Goal: Task Accomplishment & Management: Manage account settings

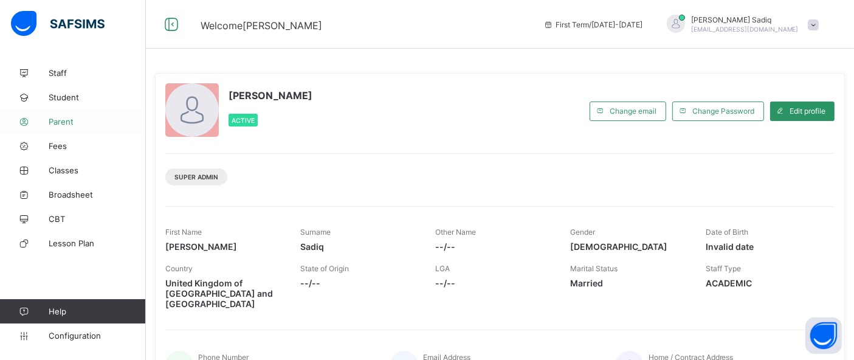
click at [67, 128] on link "Parent" at bounding box center [73, 121] width 146 height 24
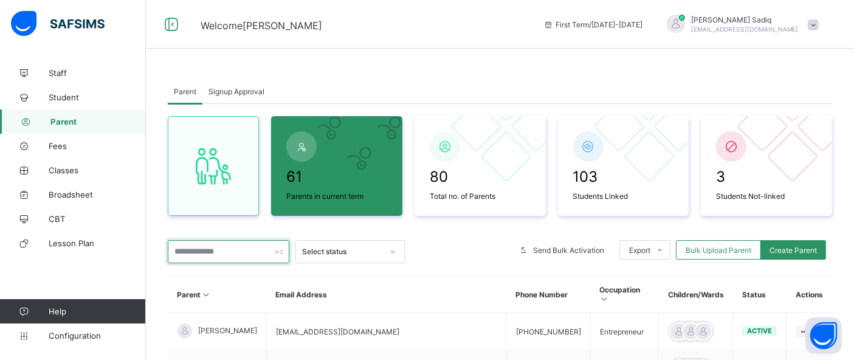
click at [238, 250] on input "text" at bounding box center [229, 251] width 122 height 23
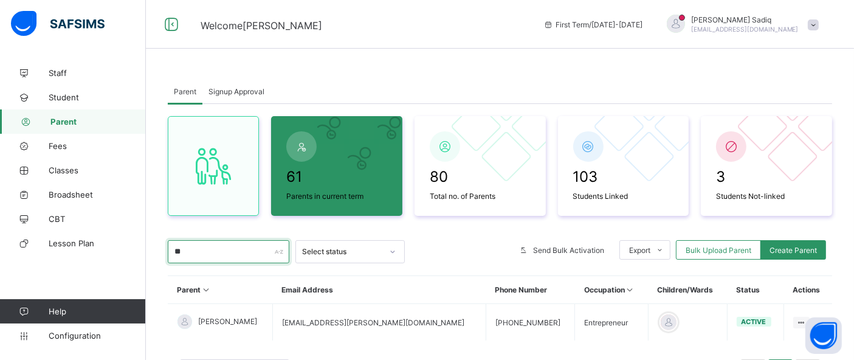
type input "*"
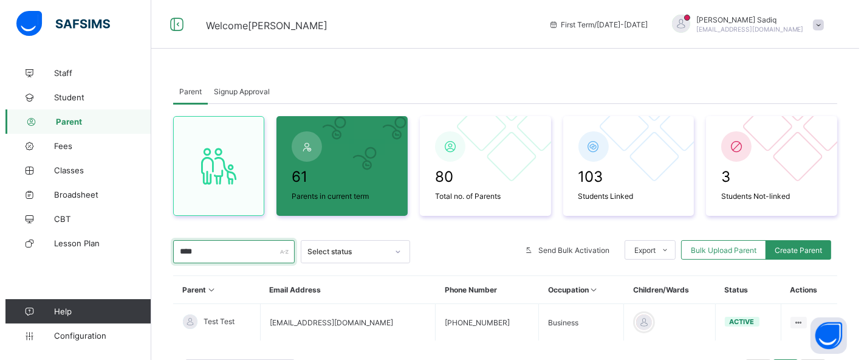
scroll to position [64, 0]
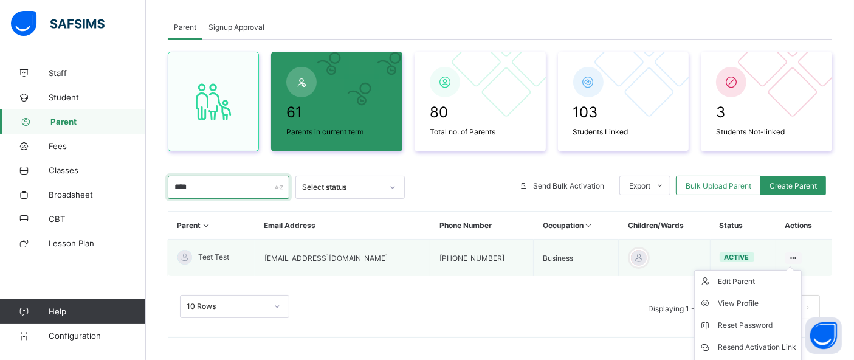
type input "****"
click at [799, 254] on icon at bounding box center [793, 257] width 10 height 9
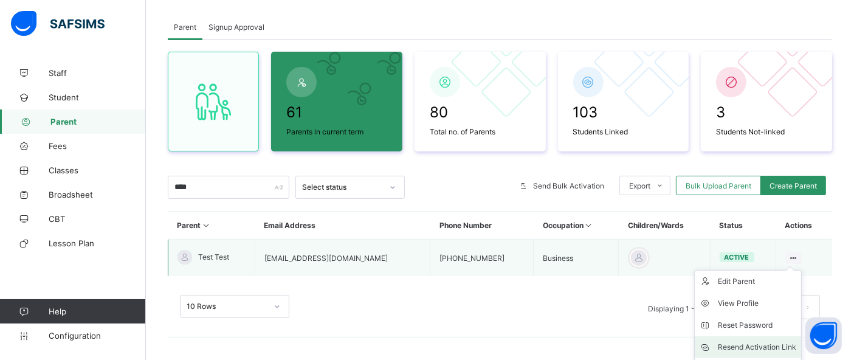
click at [759, 341] on div "Resend Activation Link" at bounding box center [757, 347] width 78 height 12
click at [757, 342] on div "Resend Activation Link" at bounding box center [757, 347] width 78 height 12
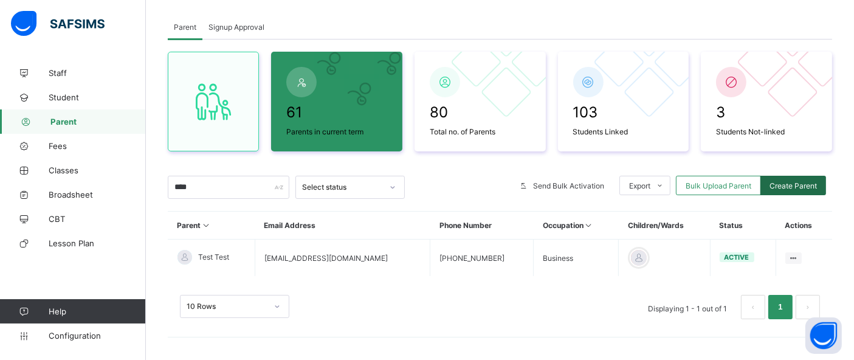
click at [795, 183] on span "Create Parent" at bounding box center [792, 185] width 47 height 9
select select "**"
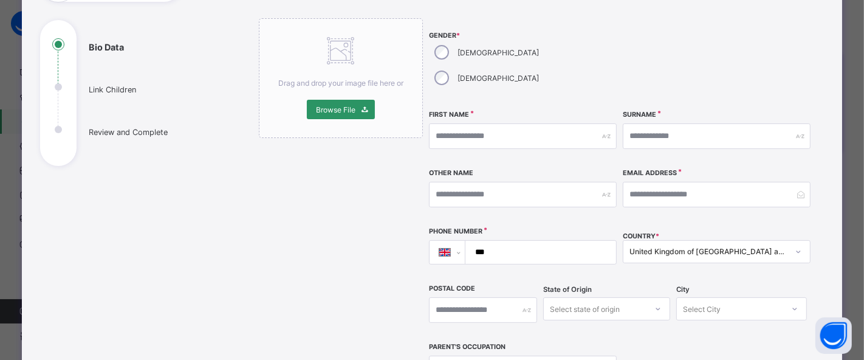
scroll to position [115, 0]
click at [506, 125] on input "text" at bounding box center [523, 138] width 188 height 26
type input "******"
click at [635, 125] on input "text" at bounding box center [717, 138] width 188 height 26
type input "*"
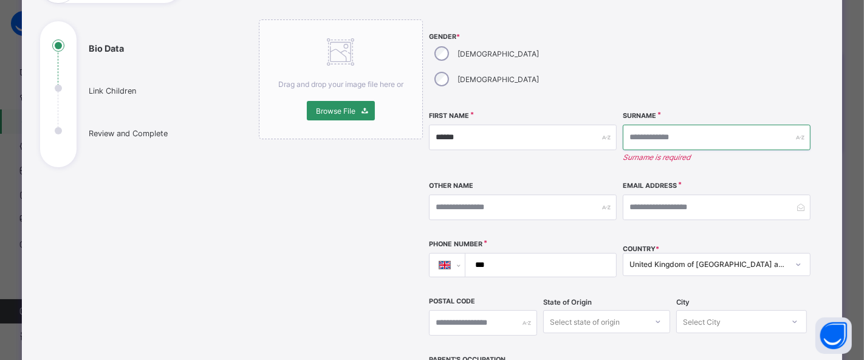
type input "*"
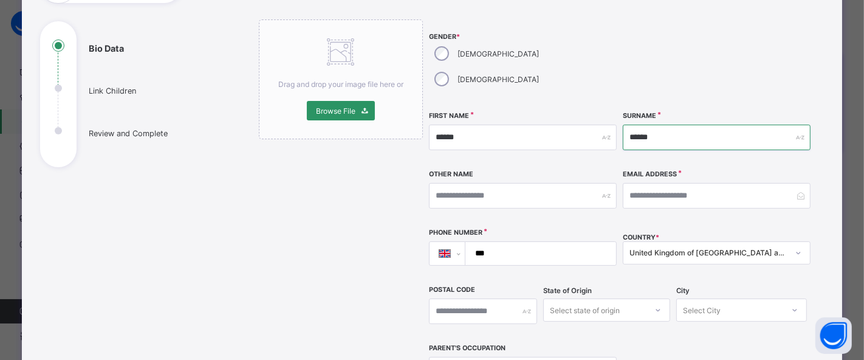
type input "******"
click at [666, 183] on input "email" at bounding box center [717, 196] width 188 height 26
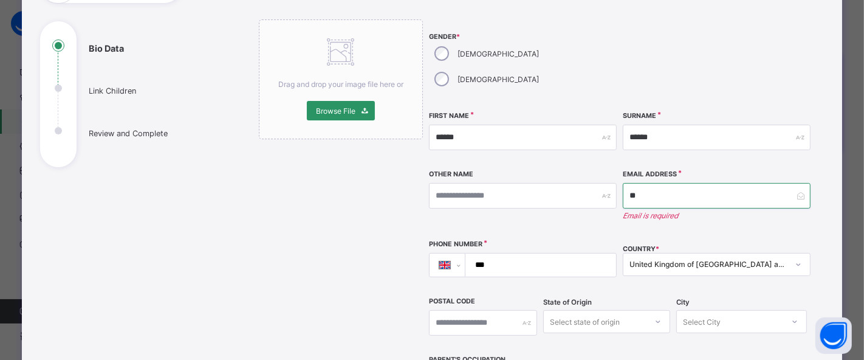
type input "*"
click at [675, 183] on input "email" at bounding box center [717, 196] width 188 height 26
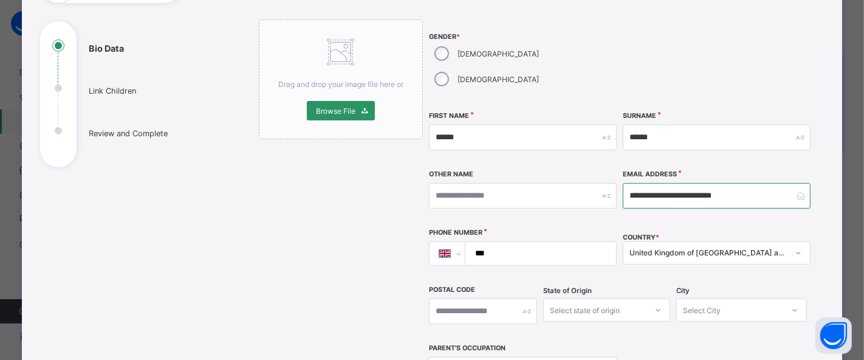
click at [698, 183] on input "**********" at bounding box center [717, 196] width 188 height 26
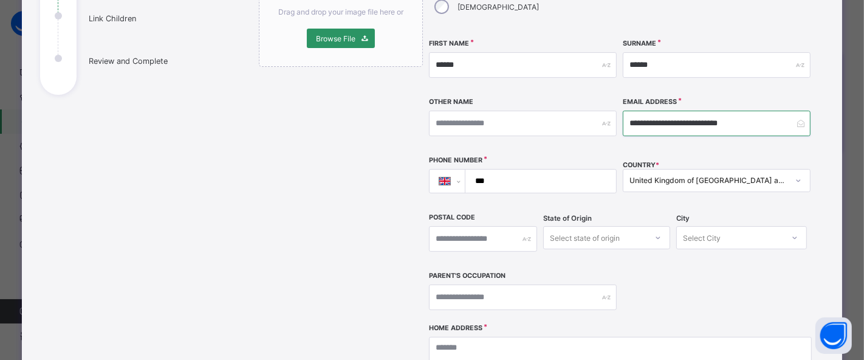
scroll to position [244, 0]
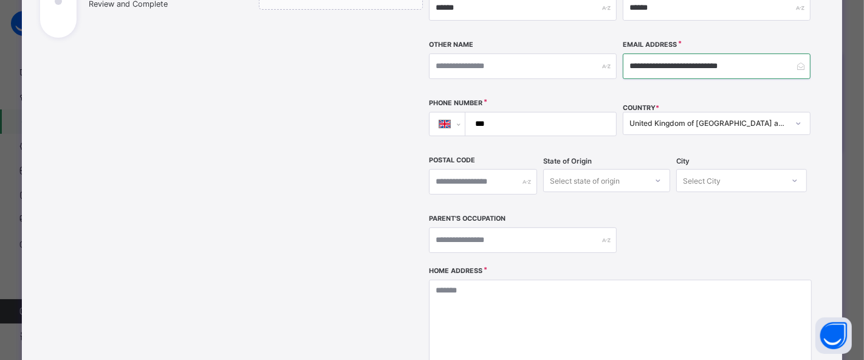
type input "**********"
click at [519, 112] on input "***" at bounding box center [539, 123] width 140 height 23
type input "**********"
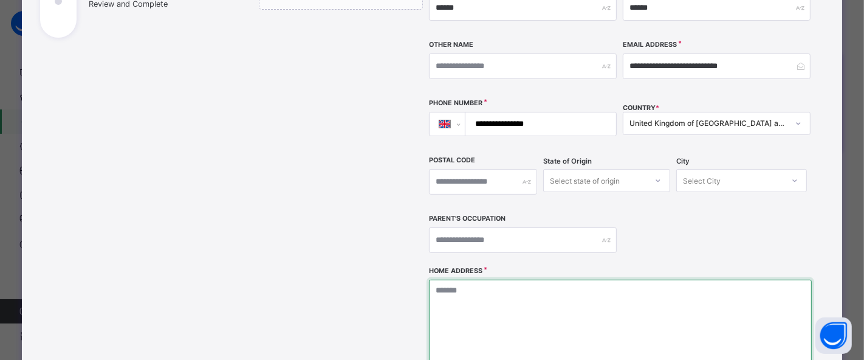
click at [505, 283] on textarea at bounding box center [620, 341] width 383 height 122
type textarea "**"
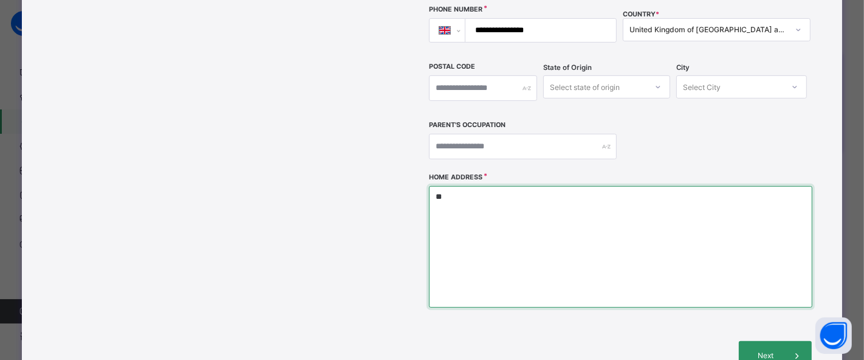
scroll to position [455, 0]
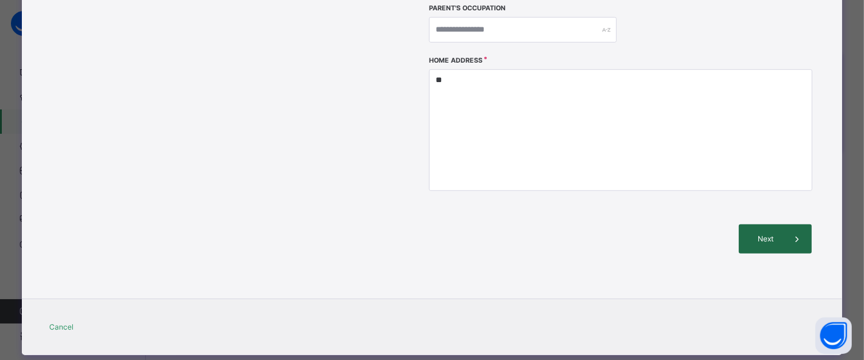
click at [771, 234] on span "Next" at bounding box center [765, 238] width 35 height 9
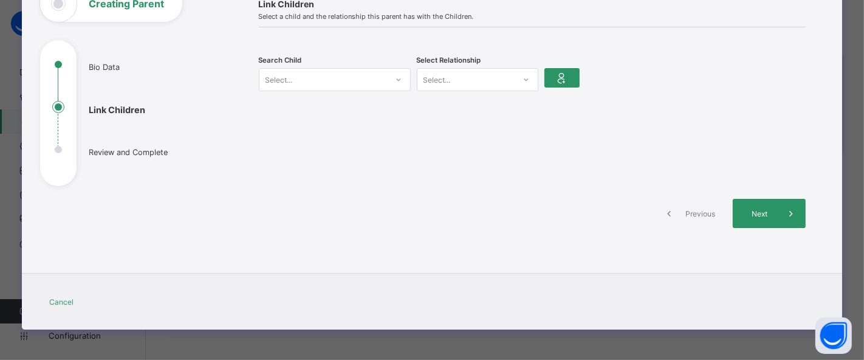
scroll to position [95, 0]
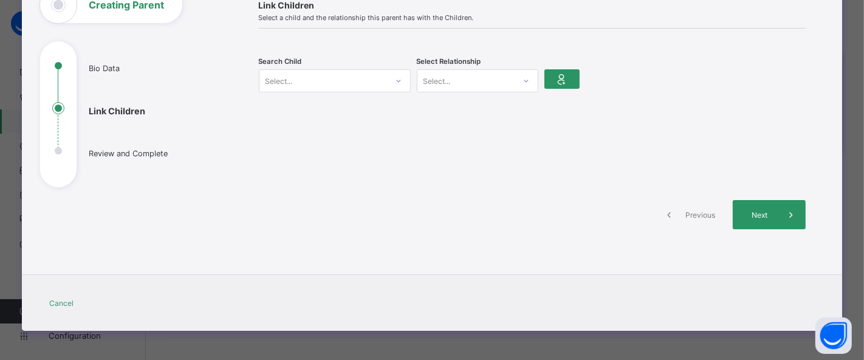
click at [359, 82] on div "Select..." at bounding box center [323, 80] width 128 height 17
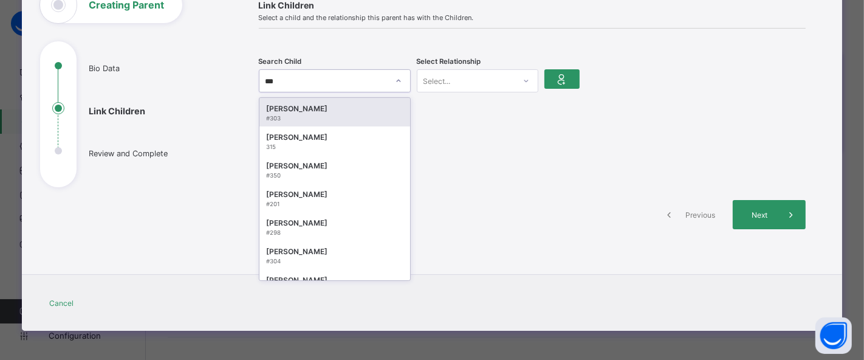
type input "****"
click at [326, 103] on div "[PERSON_NAME]" at bounding box center [335, 109] width 136 height 12
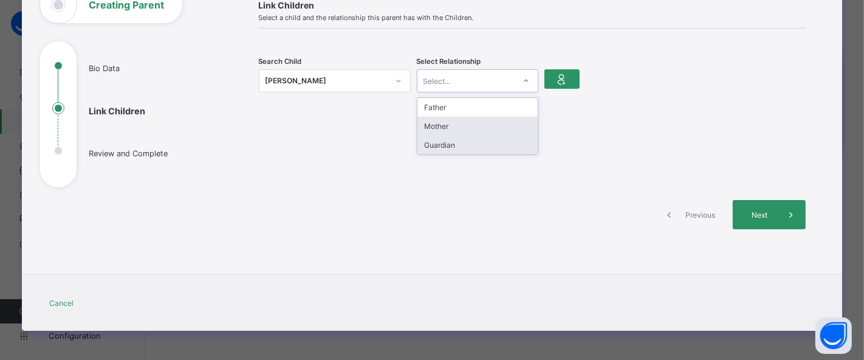
drag, startPoint x: 512, startPoint y: 77, endPoint x: 455, endPoint y: 141, distance: 85.6
click at [455, 92] on div "option Mother focused, 2 of 3. 3 results available. Use Up and Down to choose o…" at bounding box center [478, 80] width 122 height 23
click at [455, 141] on div "Guardian" at bounding box center [477, 145] width 120 height 19
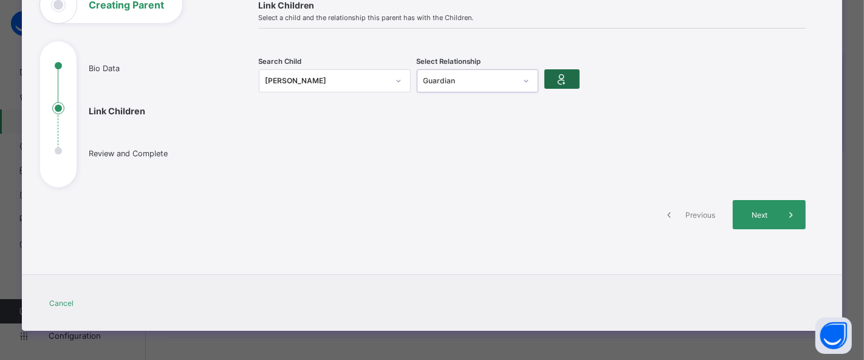
click at [571, 74] on div at bounding box center [561, 78] width 35 height 19
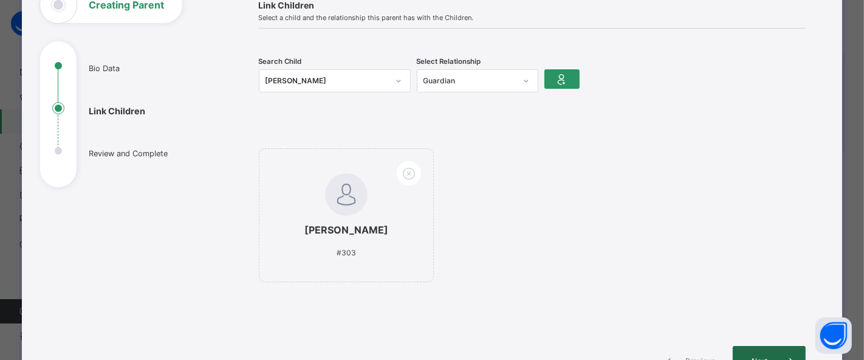
click at [767, 352] on div "Next" at bounding box center [769, 360] width 73 height 29
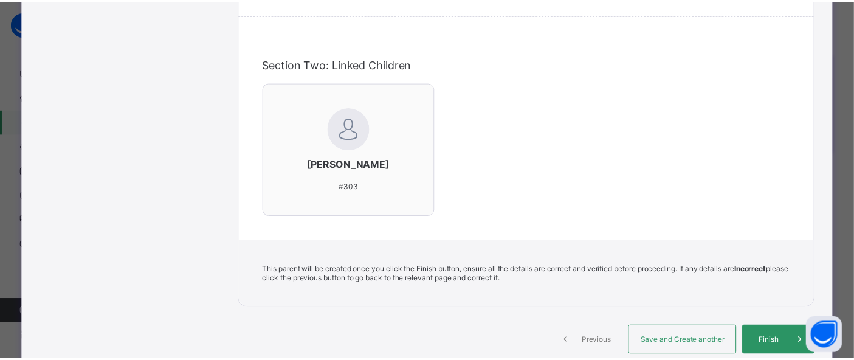
scroll to position [351, 0]
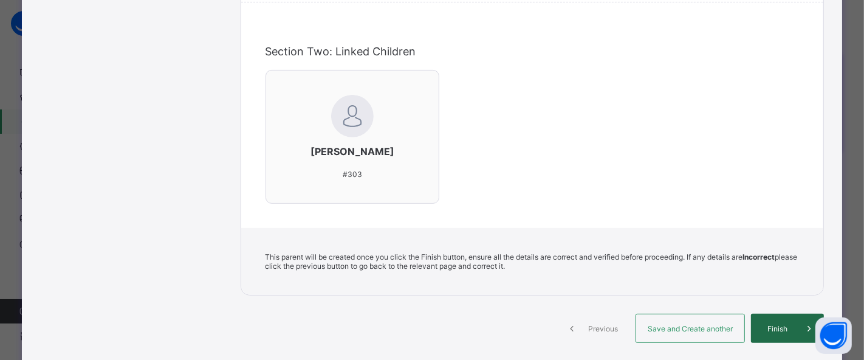
click at [769, 324] on span "Finish" at bounding box center [777, 328] width 35 height 9
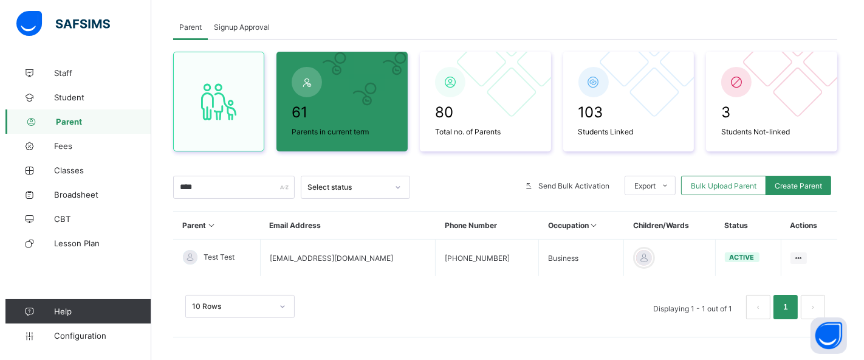
scroll to position [0, 0]
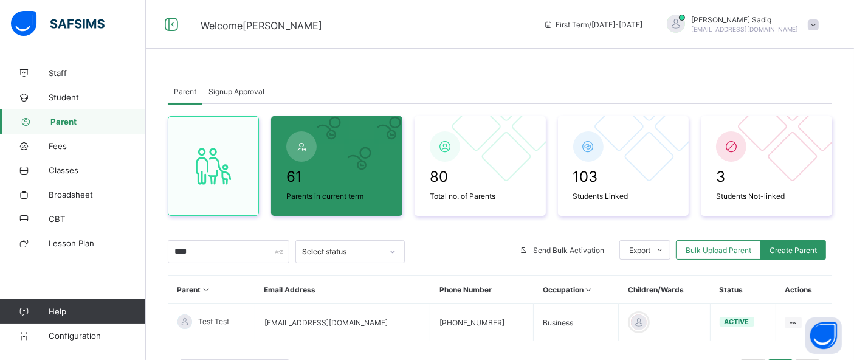
click at [819, 22] on span at bounding box center [813, 24] width 11 height 11
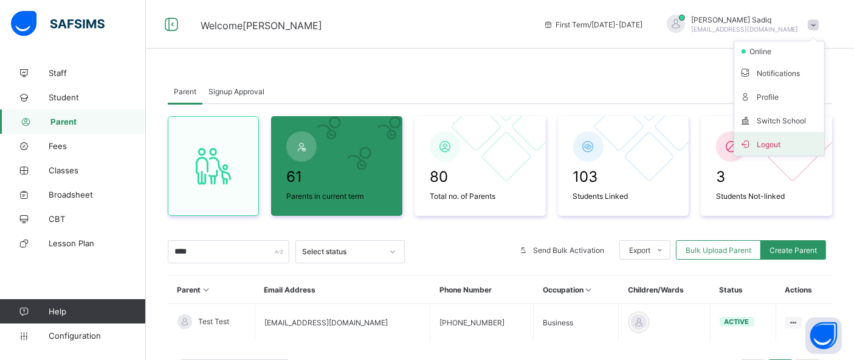
click at [791, 139] on span "Logout" at bounding box center [779, 144] width 80 height 14
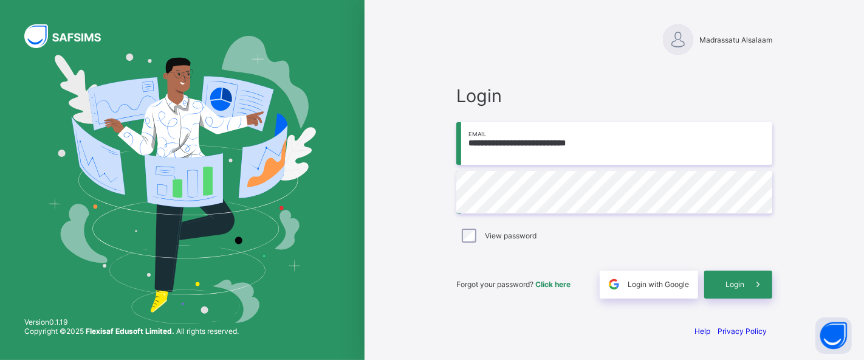
click at [621, 143] on input "**********" at bounding box center [614, 143] width 316 height 43
type input "**********"
click at [723, 287] on div "Login" at bounding box center [738, 284] width 68 height 28
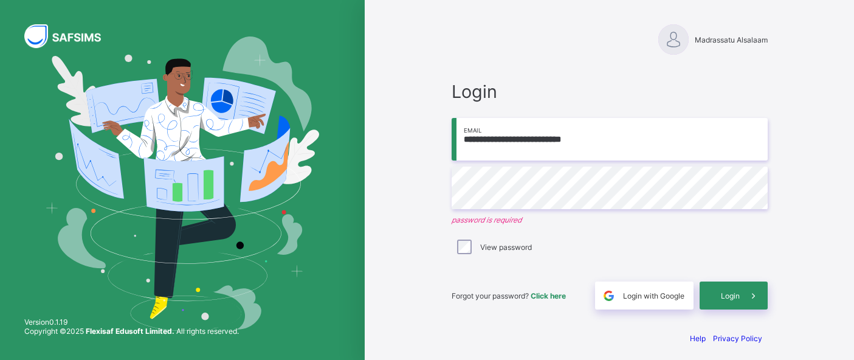
click at [616, 139] on input "**********" at bounding box center [610, 139] width 316 height 43
type input "**********"
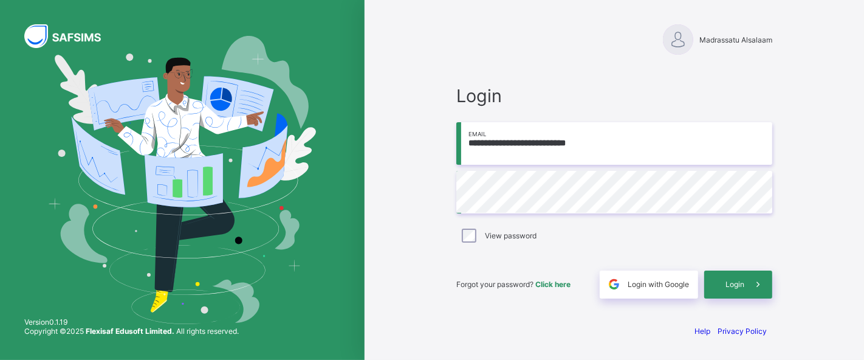
click at [720, 269] on div "Forgot your password? Click here Login with Google Login" at bounding box center [614, 278] width 316 height 40
click at [723, 277] on div "Login" at bounding box center [738, 284] width 68 height 28
type input "**********"
click at [721, 278] on div "Login" at bounding box center [738, 284] width 68 height 28
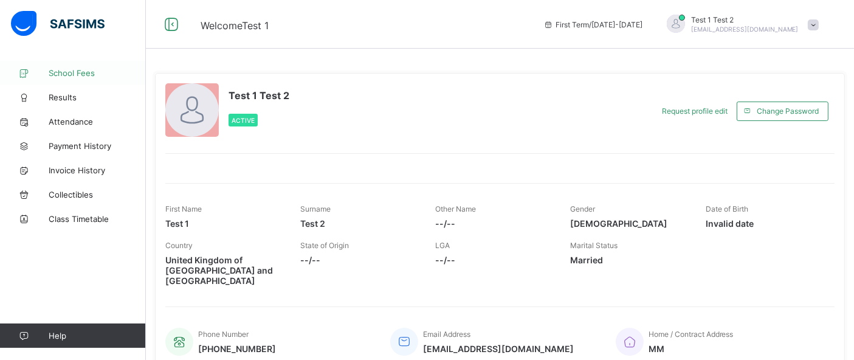
click at [67, 69] on span "School Fees" at bounding box center [97, 73] width 97 height 10
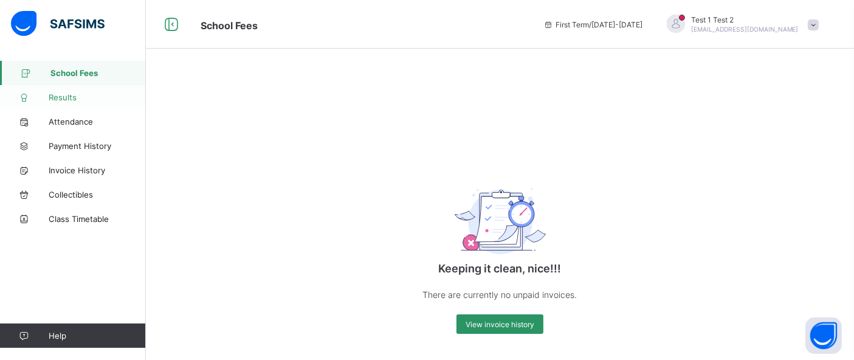
click at [69, 95] on span "Results" at bounding box center [97, 97] width 97 height 10
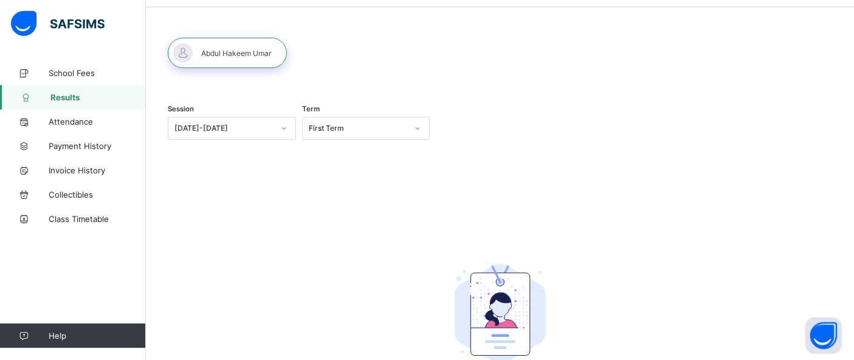
scroll to position [9, 0]
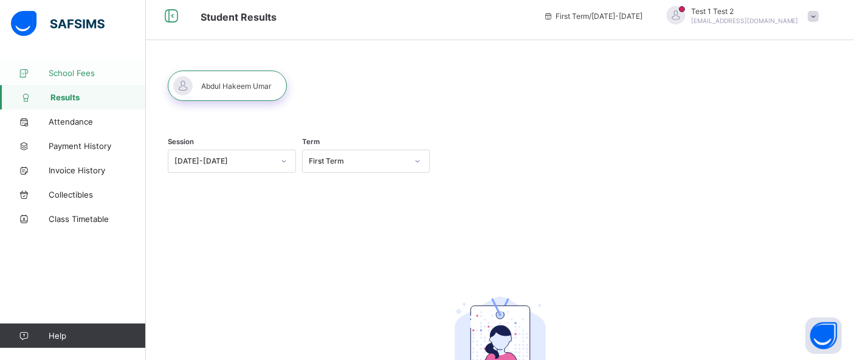
click at [70, 68] on span "School Fees" at bounding box center [97, 73] width 97 height 10
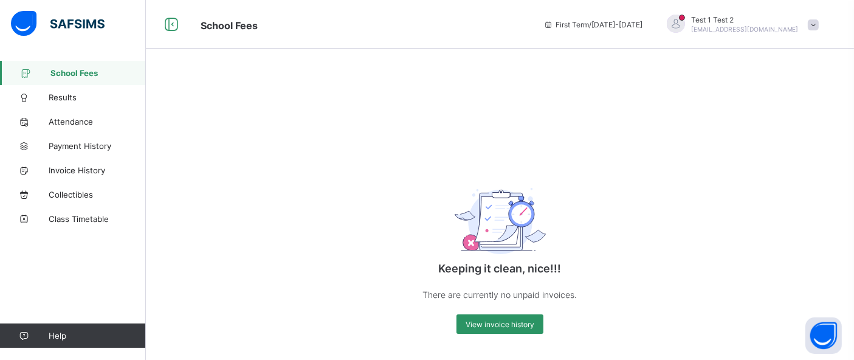
click at [819, 23] on span at bounding box center [813, 24] width 11 height 11
click at [778, 119] on span "Logout" at bounding box center [779, 120] width 80 height 14
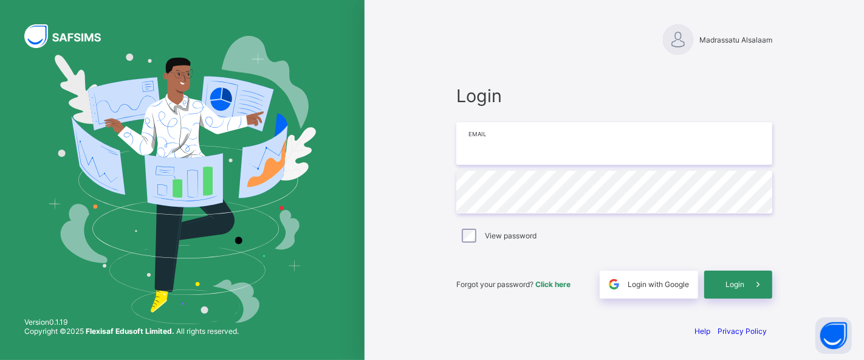
type input "**********"
click at [580, 154] on input "**********" at bounding box center [614, 143] width 316 height 43
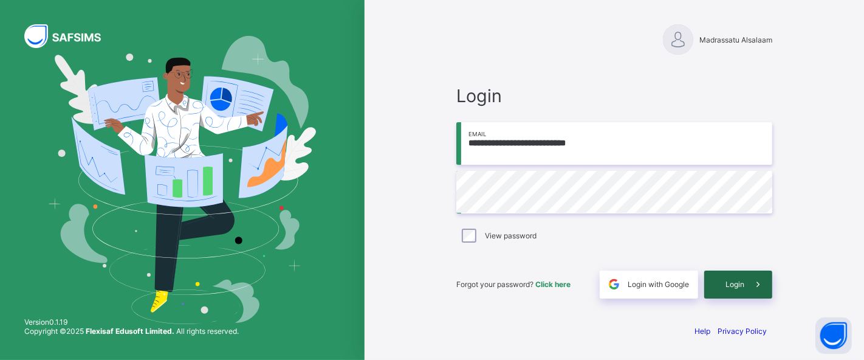
click at [741, 283] on span "Login" at bounding box center [735, 284] width 19 height 9
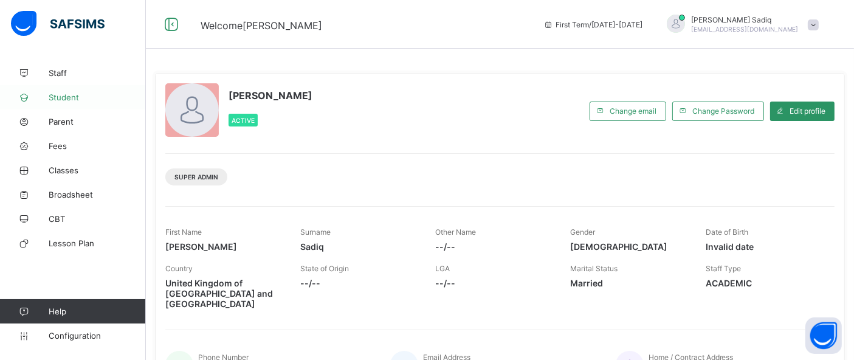
click at [69, 100] on span "Student" at bounding box center [97, 97] width 97 height 10
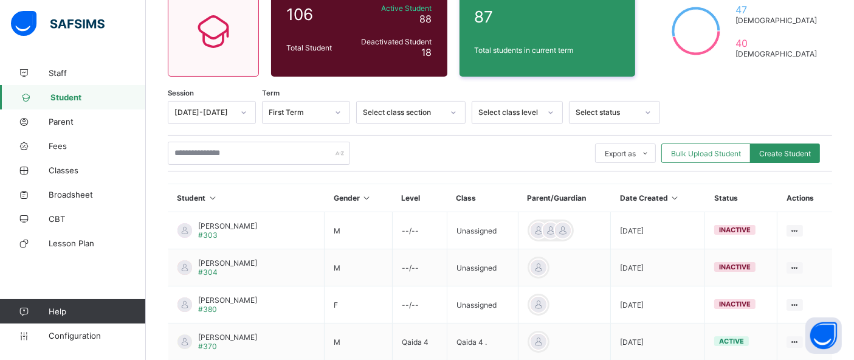
scroll to position [85, 0]
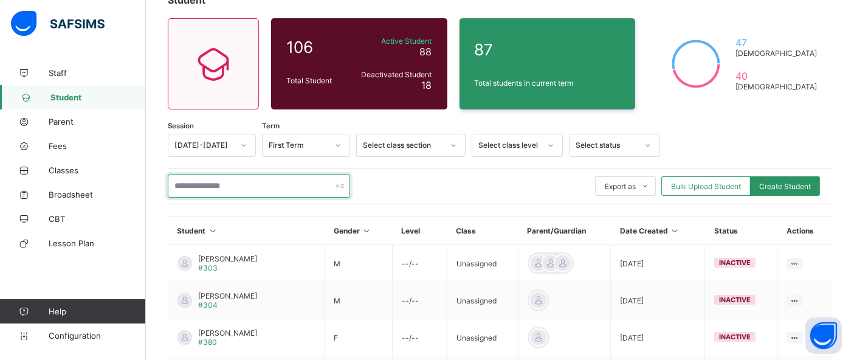
click at [230, 188] on input "text" at bounding box center [259, 185] width 182 height 23
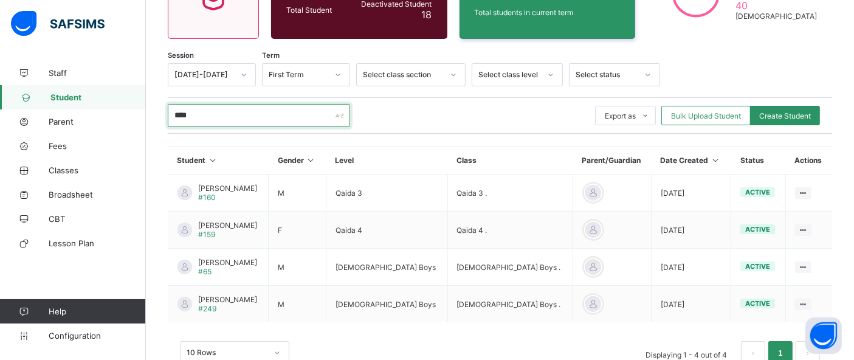
scroll to position [156, 0]
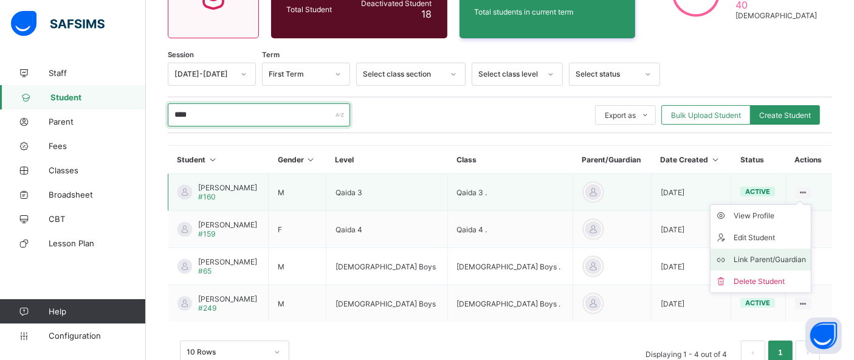
type input "****"
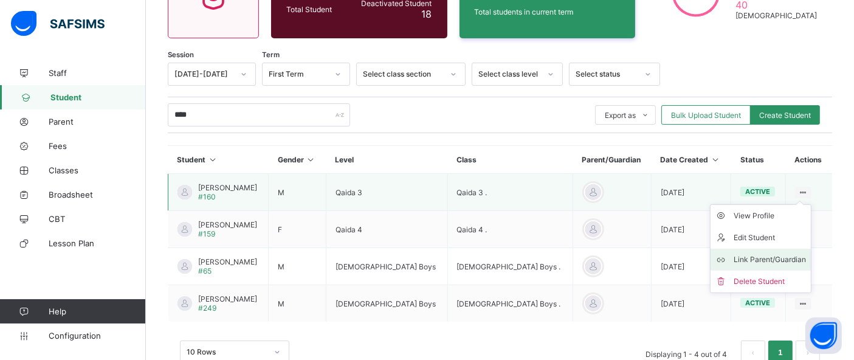
click at [780, 253] on div "Link Parent/Guardian" at bounding box center [769, 259] width 72 height 12
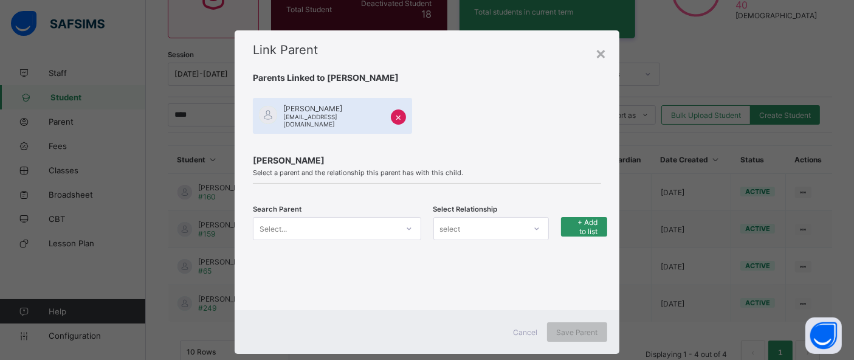
click at [395, 119] on span "×" at bounding box center [398, 117] width 7 height 12
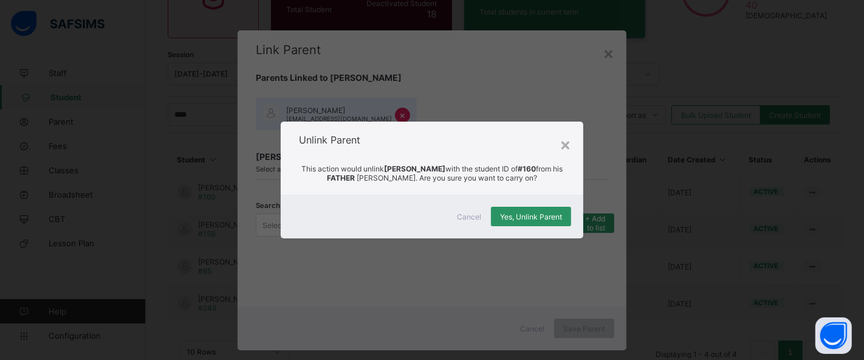
click at [466, 219] on span "Cancel" at bounding box center [469, 216] width 24 height 9
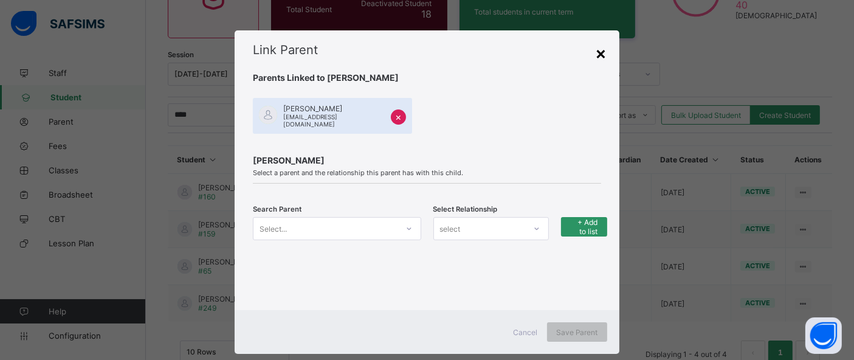
click at [599, 52] on div "×" at bounding box center [602, 53] width 12 height 21
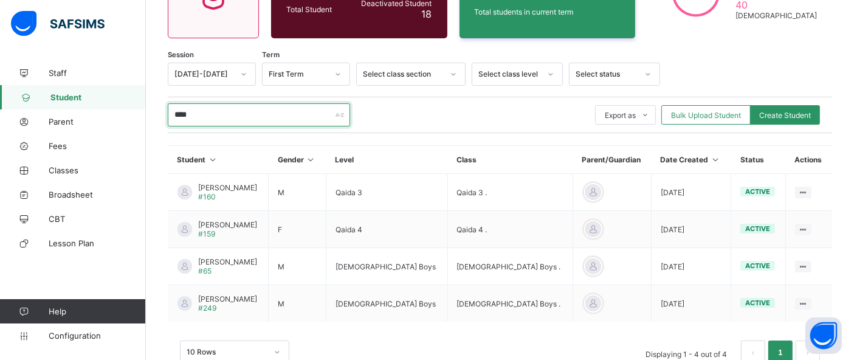
click at [214, 108] on input "****" at bounding box center [259, 114] width 182 height 23
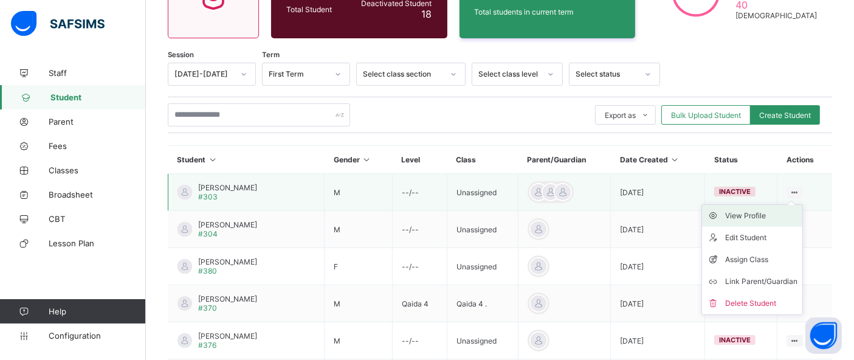
click at [769, 215] on div "View Profile" at bounding box center [761, 216] width 72 height 12
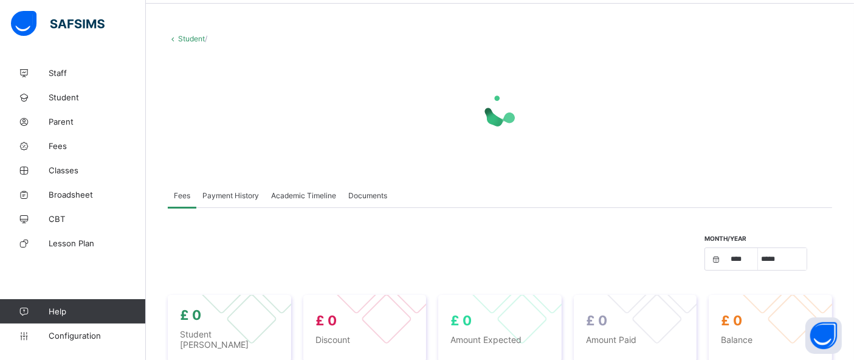
scroll to position [42, 0]
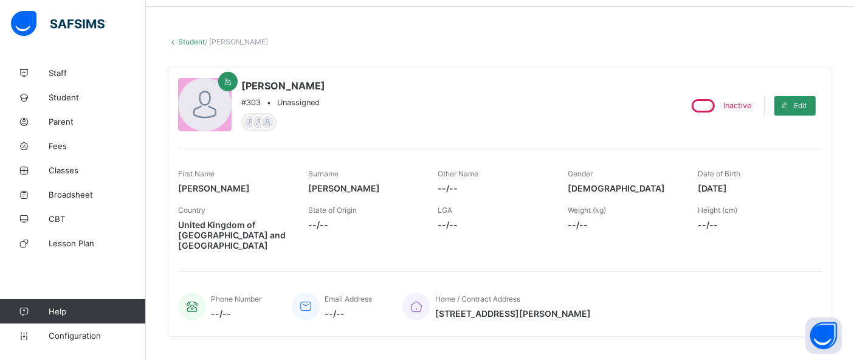
select select "****"
select select "*"
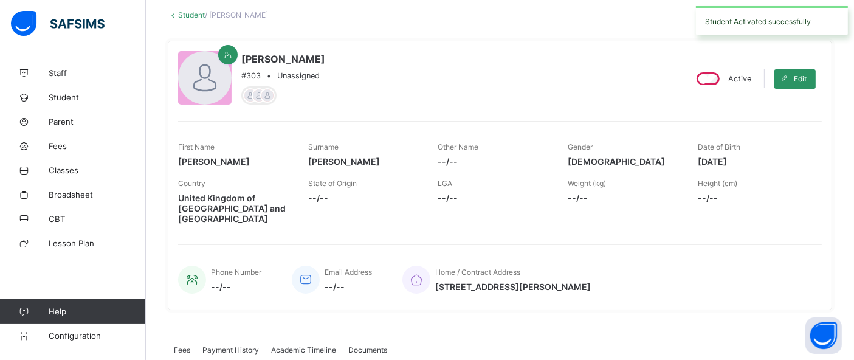
scroll to position [0, 0]
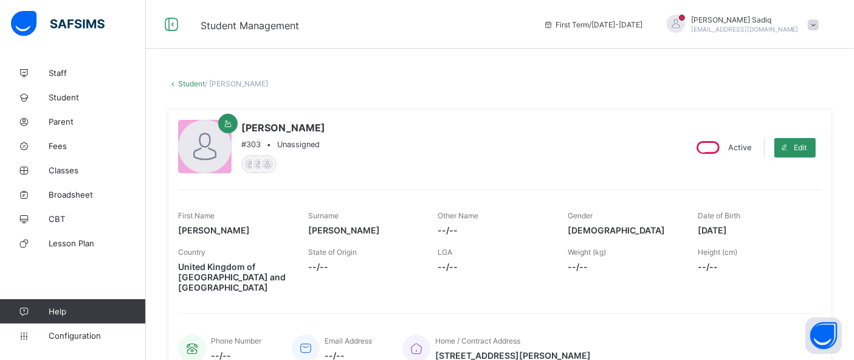
click at [752, 46] on div "First Term / [DATE]-[DATE] [PERSON_NAME] [PERSON_NAME][EMAIL_ADDRESS][DOMAIN_NA…" at bounding box center [695, 24] width 317 height 49
click at [818, 29] on span at bounding box center [813, 24] width 11 height 11
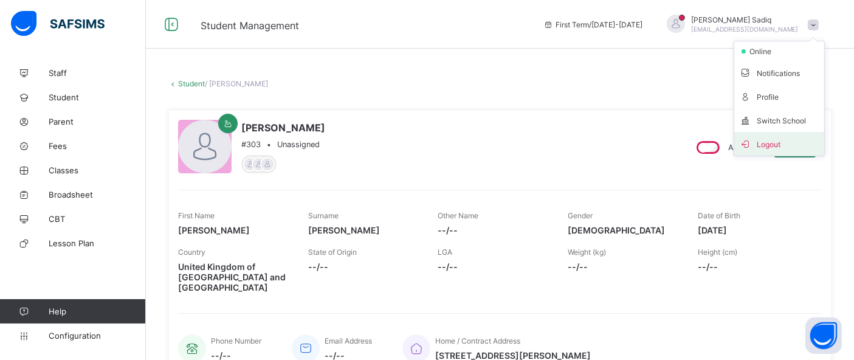
click at [774, 143] on span "Logout" at bounding box center [779, 144] width 80 height 14
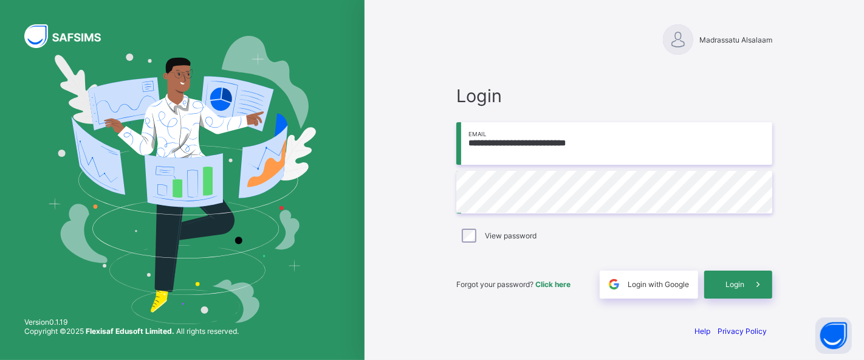
click at [596, 132] on input "**********" at bounding box center [614, 143] width 316 height 43
click at [548, 144] on input "**********" at bounding box center [614, 143] width 316 height 43
type input "**********"
click at [719, 280] on div "Login" at bounding box center [738, 284] width 68 height 28
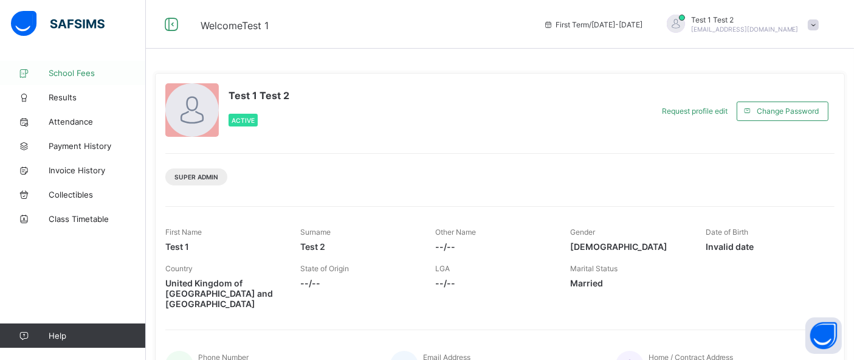
click at [77, 67] on link "School Fees" at bounding box center [73, 73] width 146 height 24
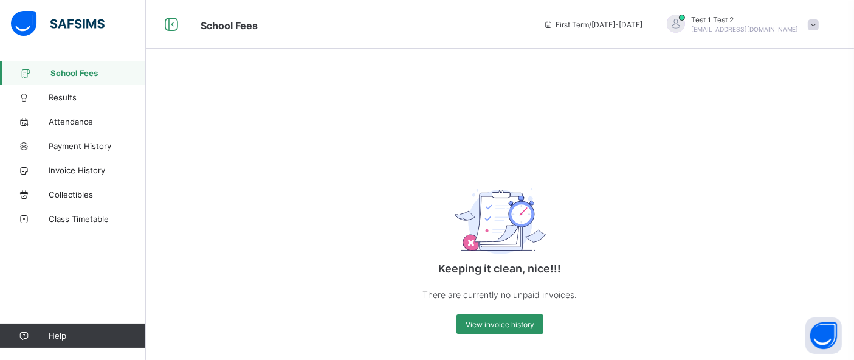
click at [819, 19] on span at bounding box center [813, 24] width 11 height 11
click at [766, 120] on span "Logout" at bounding box center [779, 120] width 80 height 14
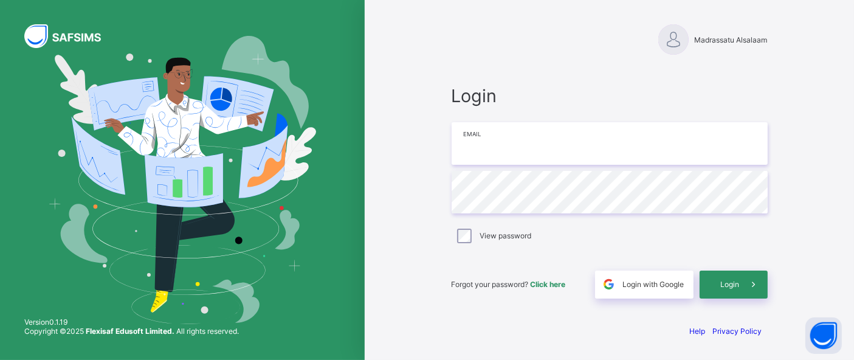
type input "**********"
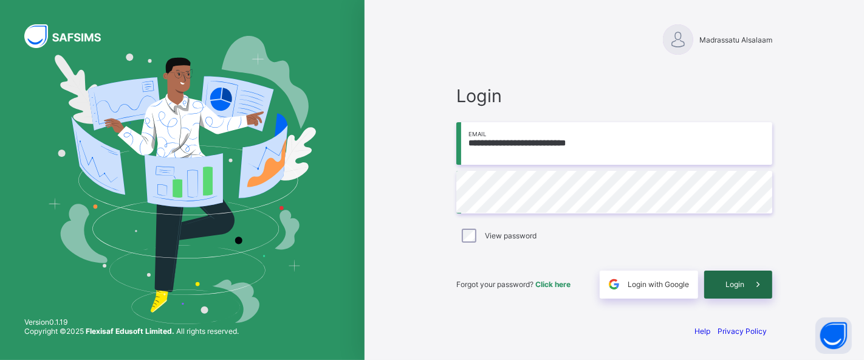
click at [734, 278] on div "Login" at bounding box center [738, 284] width 68 height 28
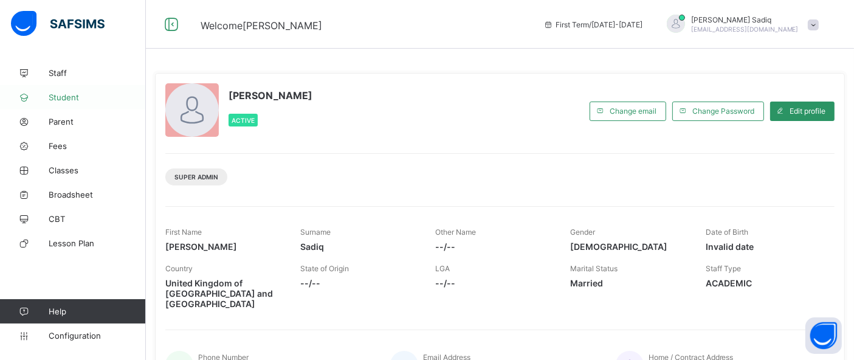
click at [66, 95] on span "Student" at bounding box center [97, 97] width 97 height 10
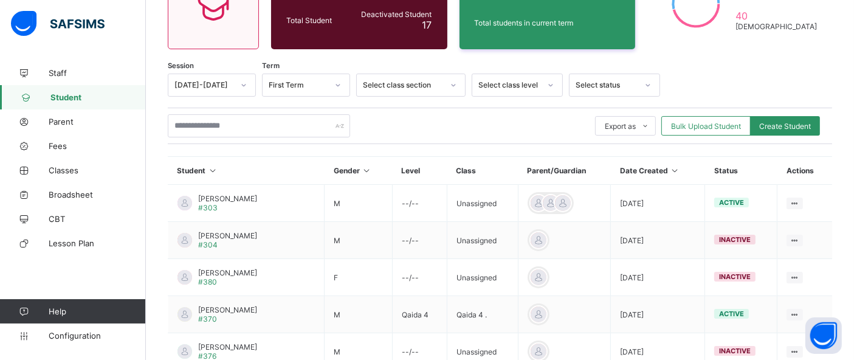
scroll to position [165, 0]
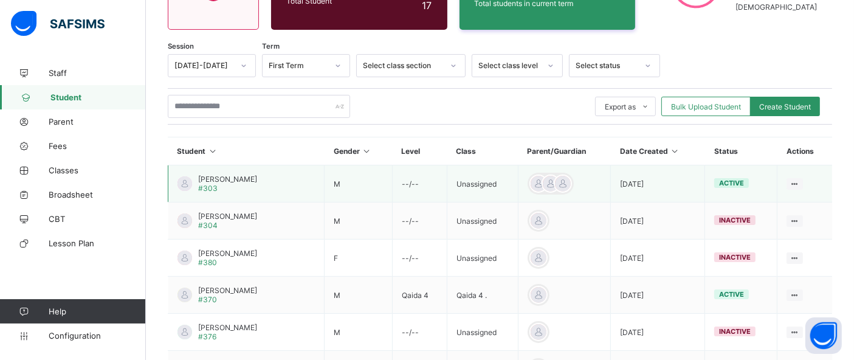
click at [239, 177] on span "[PERSON_NAME]" at bounding box center [227, 178] width 59 height 9
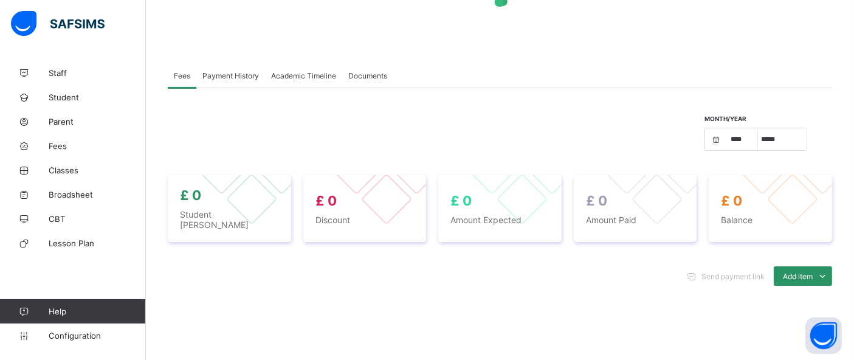
select select "****"
select select "*"
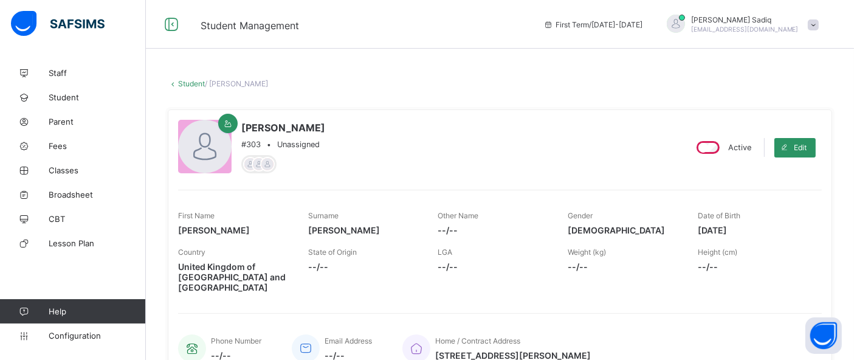
click at [185, 84] on link "Student" at bounding box center [191, 83] width 27 height 9
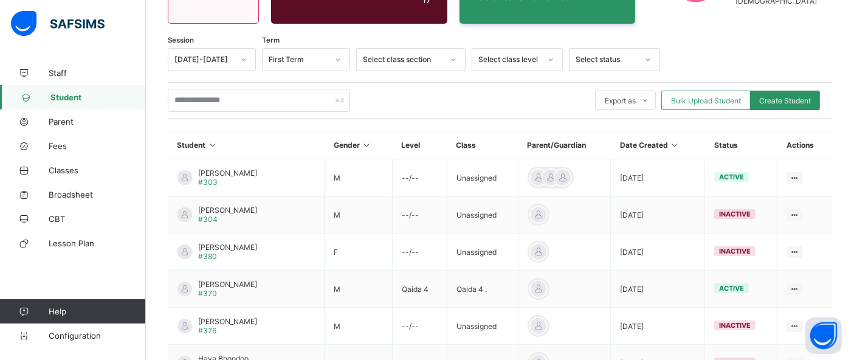
scroll to position [171, 0]
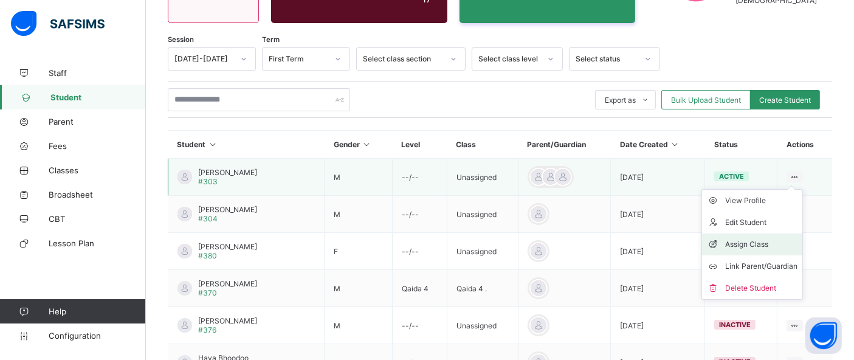
click at [766, 238] on div "Assign Class" at bounding box center [761, 244] width 72 height 12
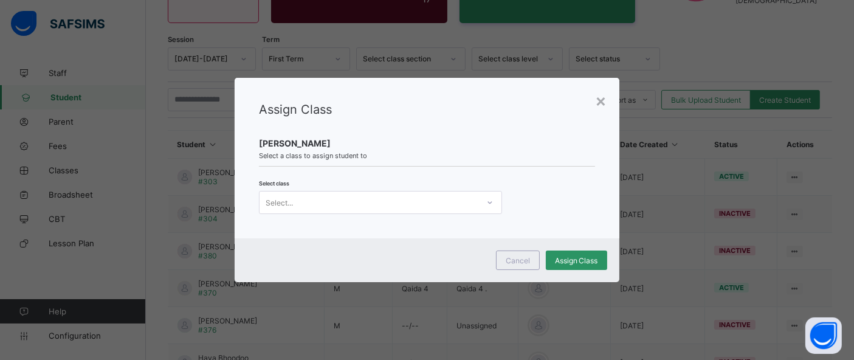
scroll to position [0, 0]
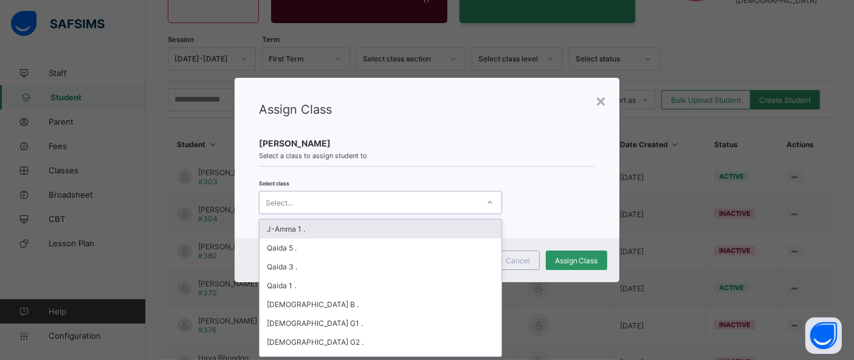
click at [395, 196] on div "Select..." at bounding box center [368, 202] width 219 height 17
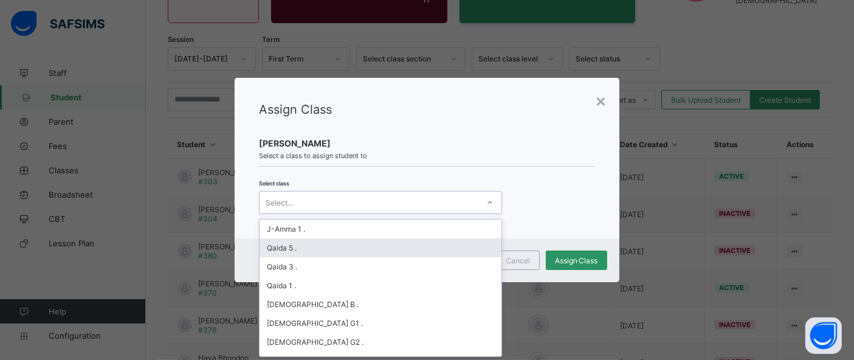
click at [301, 249] on div "Qaida 5 ." at bounding box center [380, 247] width 242 height 19
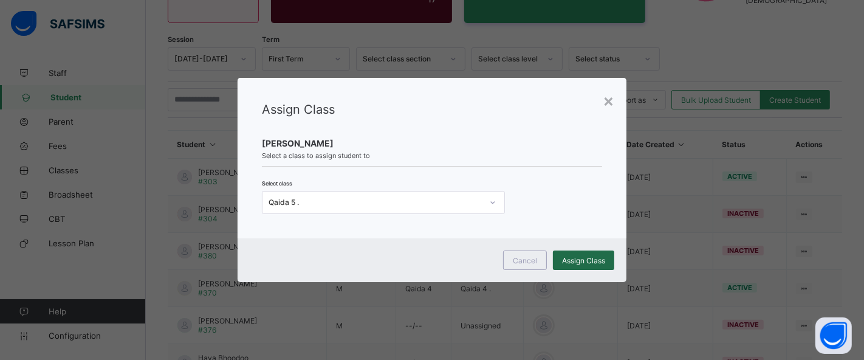
click at [570, 258] on span "Assign Class" at bounding box center [583, 260] width 43 height 9
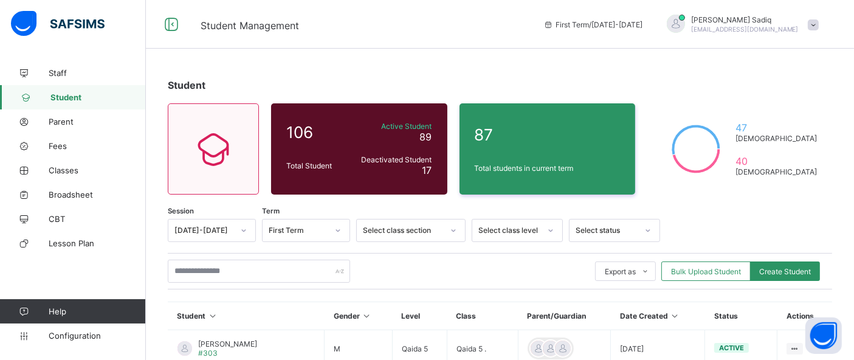
click at [819, 28] on span at bounding box center [813, 24] width 11 height 11
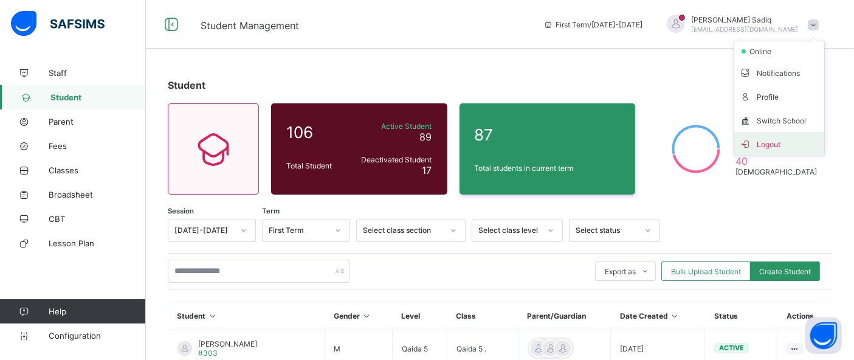
click at [779, 134] on li "Logout" at bounding box center [779, 144] width 90 height 24
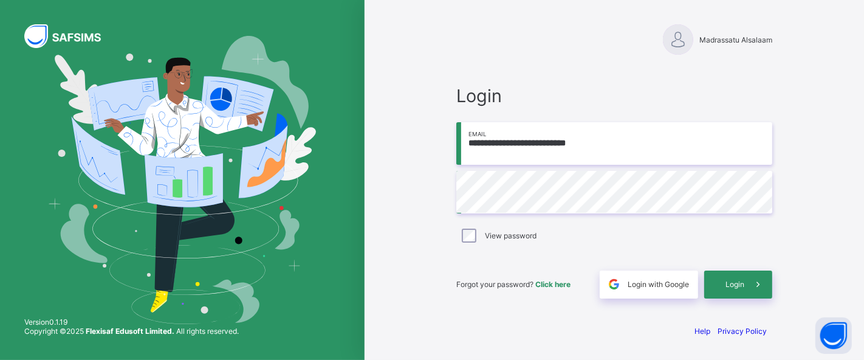
click at [600, 143] on input "**********" at bounding box center [614, 143] width 316 height 43
click at [545, 139] on input "**********" at bounding box center [614, 143] width 316 height 43
type input "**********"
click at [747, 287] on span at bounding box center [758, 284] width 28 height 28
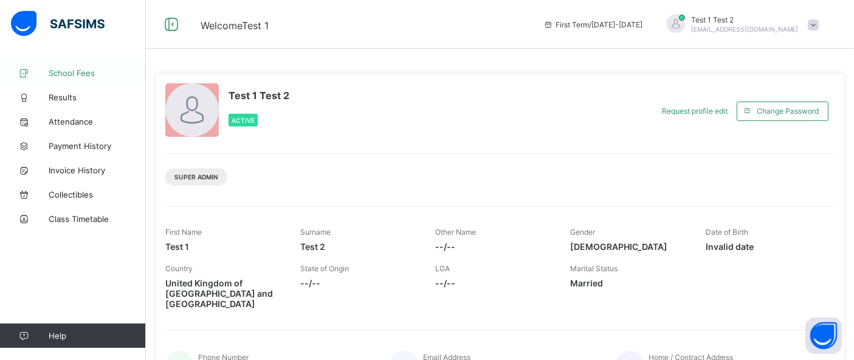
click at [78, 72] on span "School Fees" at bounding box center [97, 73] width 97 height 10
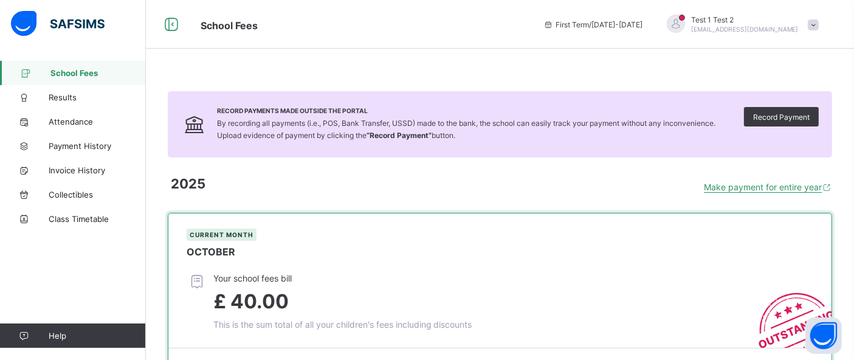
click at [806, 142] on div "Record Payments Made Outside the Portal By recording all payments (i.e., POS, B…" at bounding box center [500, 124] width 664 height 66
click at [784, 186] on span "Make payment for entire year" at bounding box center [763, 187] width 118 height 10
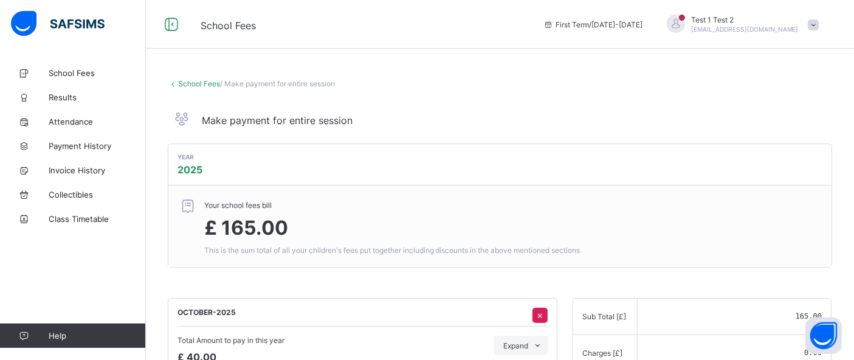
click at [496, 163] on div "2025" at bounding box center [499, 169] width 645 height 12
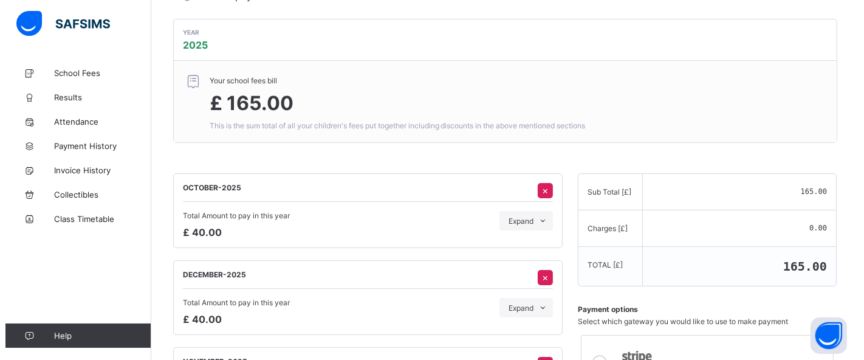
scroll to position [241, 0]
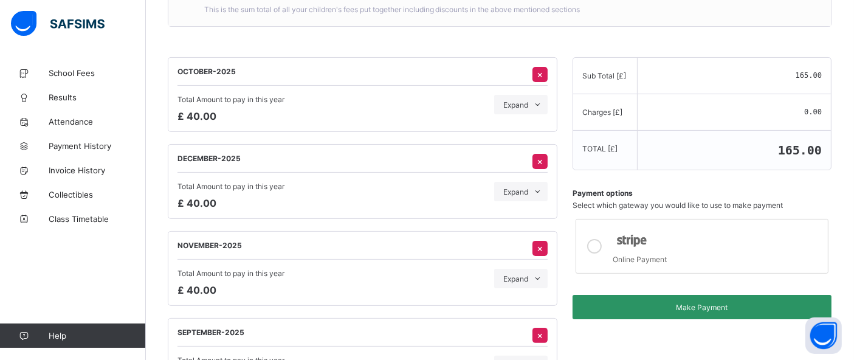
click at [654, 258] on div "Online Payment" at bounding box center [717, 258] width 209 height 12
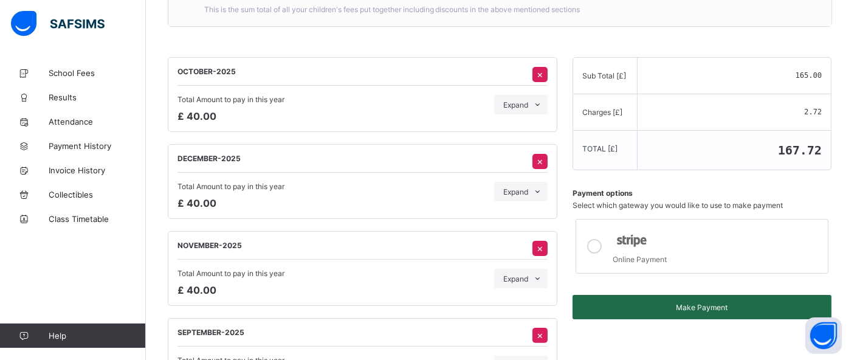
click at [709, 310] on div "Make Payment" at bounding box center [701, 307] width 259 height 24
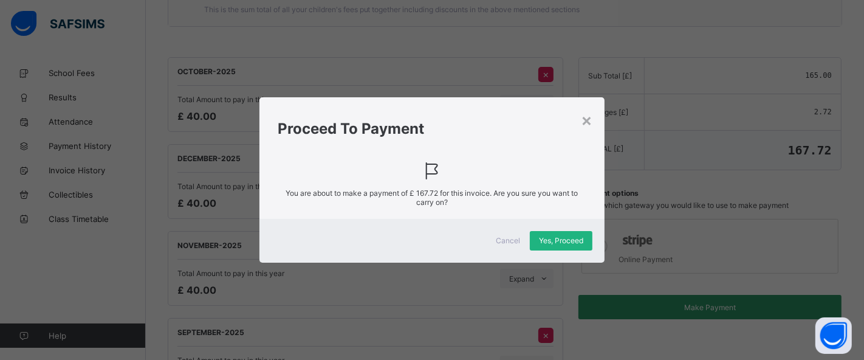
click at [547, 244] on span "Yes, Proceed" at bounding box center [561, 240] width 44 height 9
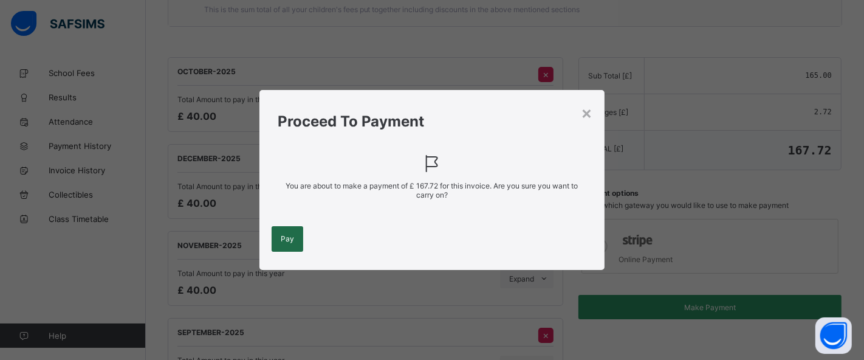
click at [293, 239] on span "Pay" at bounding box center [287, 238] width 13 height 9
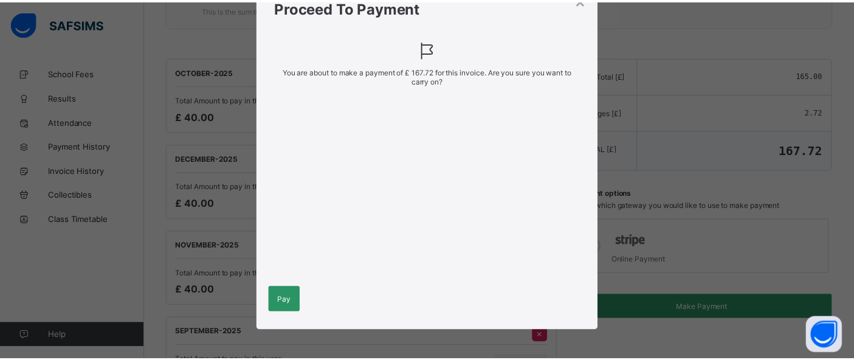
scroll to position [0, 0]
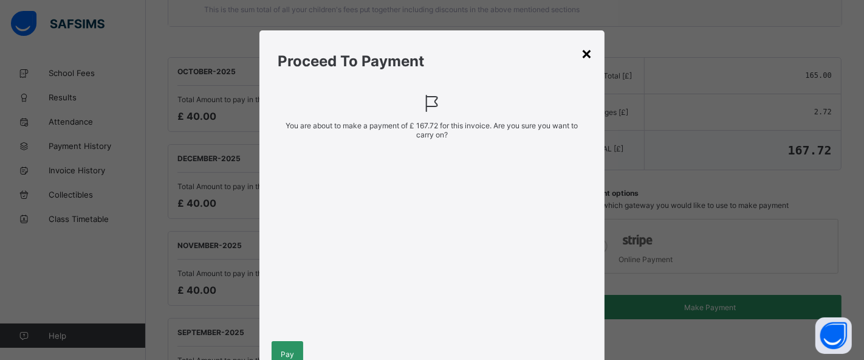
click at [588, 54] on div "×" at bounding box center [587, 53] width 12 height 21
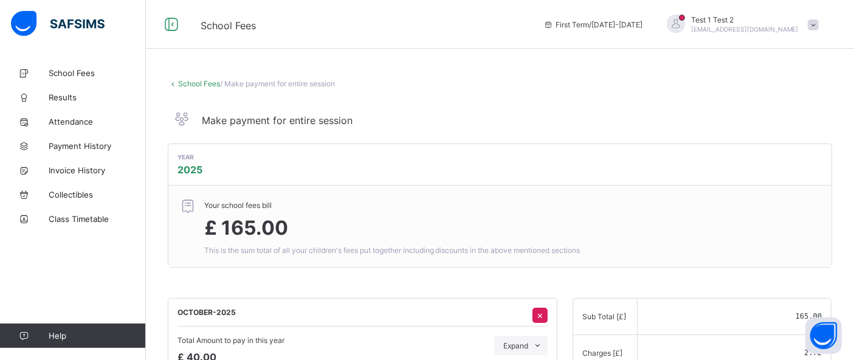
click at [207, 85] on link "School Fees" at bounding box center [199, 83] width 42 height 9
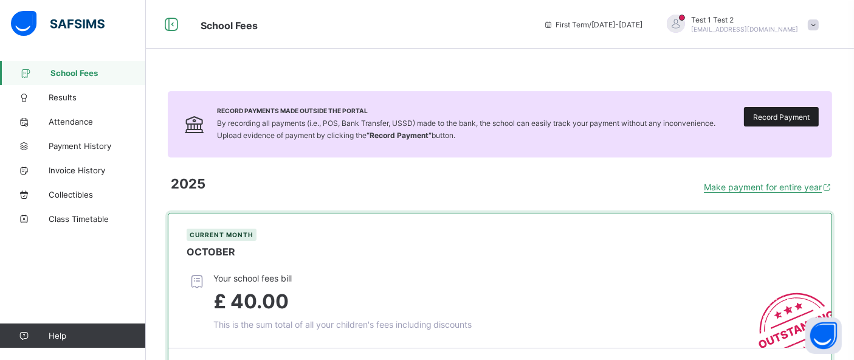
click at [790, 116] on span "Record Payment" at bounding box center [781, 116] width 57 height 9
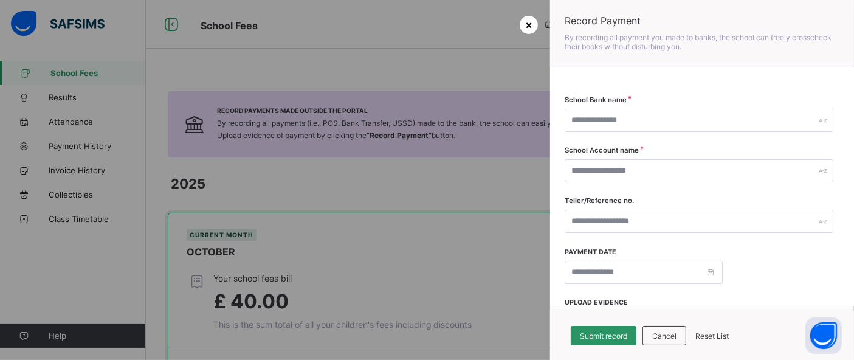
click at [533, 32] on div "×" at bounding box center [529, 25] width 18 height 18
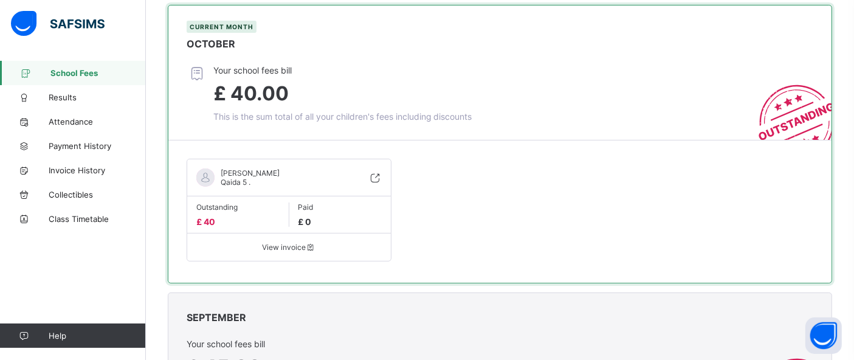
scroll to position [206, 0]
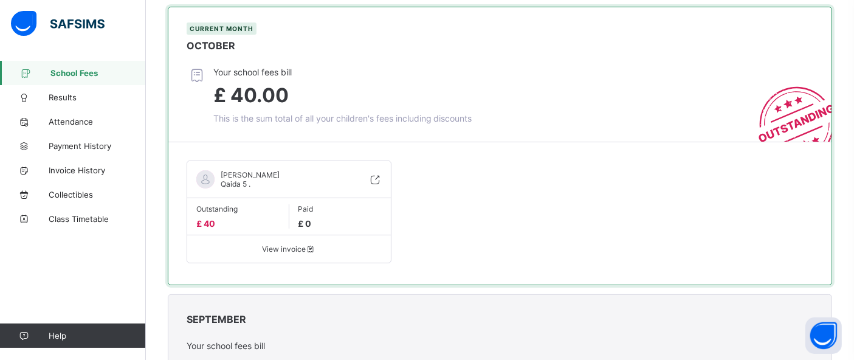
click at [301, 251] on span "View invoice" at bounding box center [288, 248] width 185 height 9
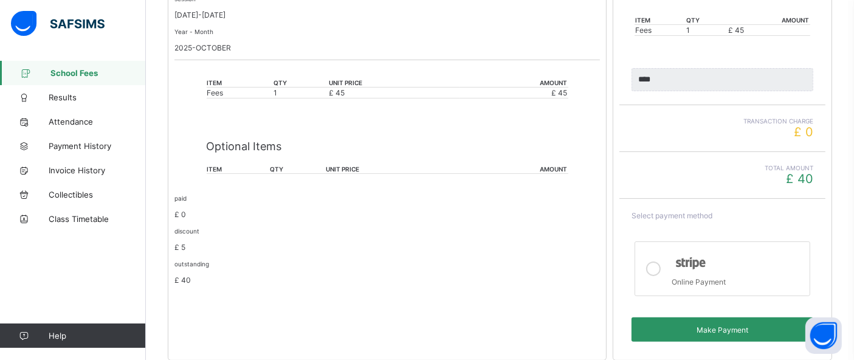
scroll to position [329, 0]
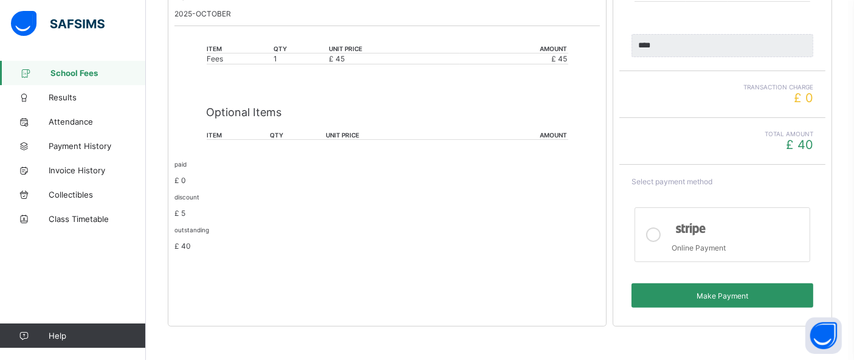
click at [709, 229] on img at bounding box center [691, 229] width 38 height 18
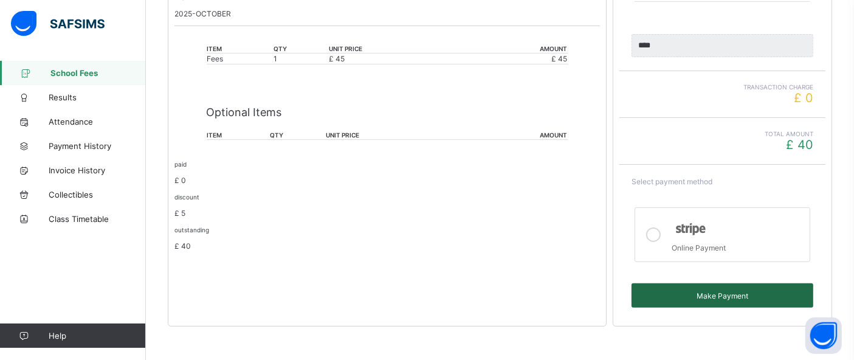
click at [716, 294] on span "Make Payment" at bounding box center [722, 295] width 163 height 9
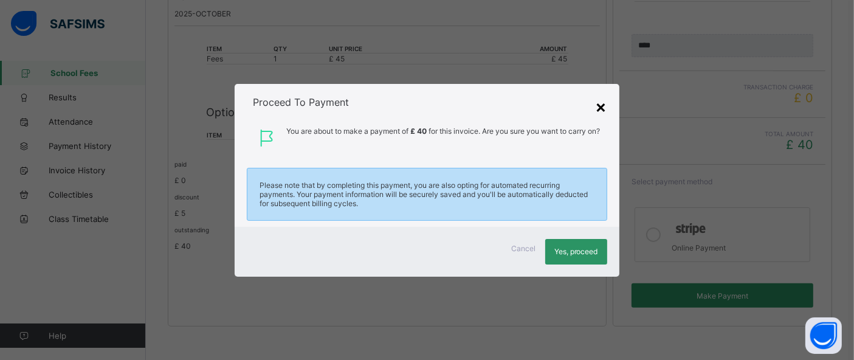
click at [602, 103] on div "×" at bounding box center [602, 106] width 12 height 21
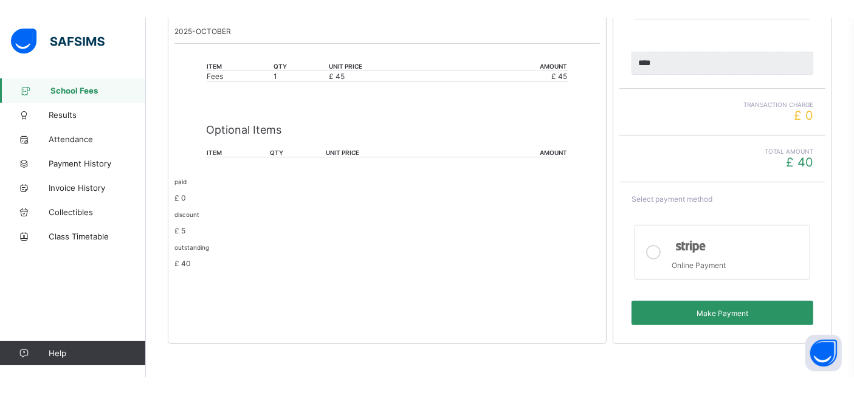
scroll to position [14, 0]
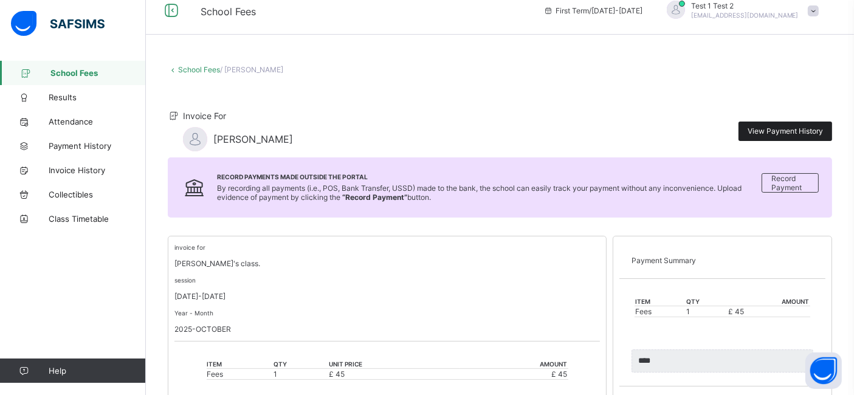
click at [799, 125] on div "View Payment History" at bounding box center [785, 131] width 94 height 19
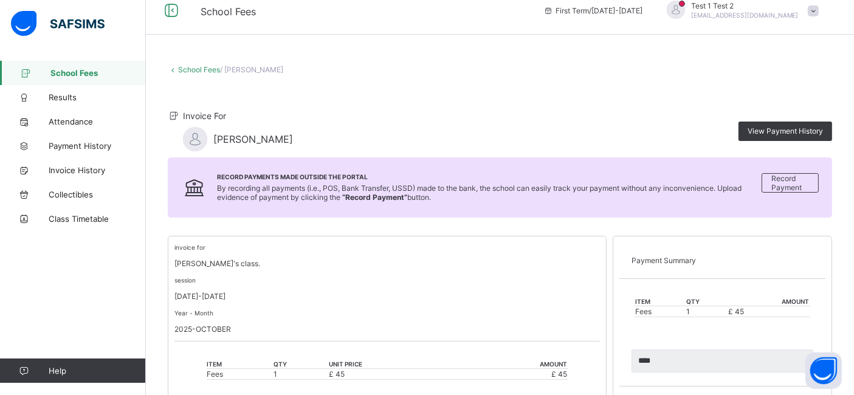
click at [819, 9] on span at bounding box center [813, 10] width 11 height 11
click at [776, 106] on span "Logout" at bounding box center [779, 106] width 80 height 14
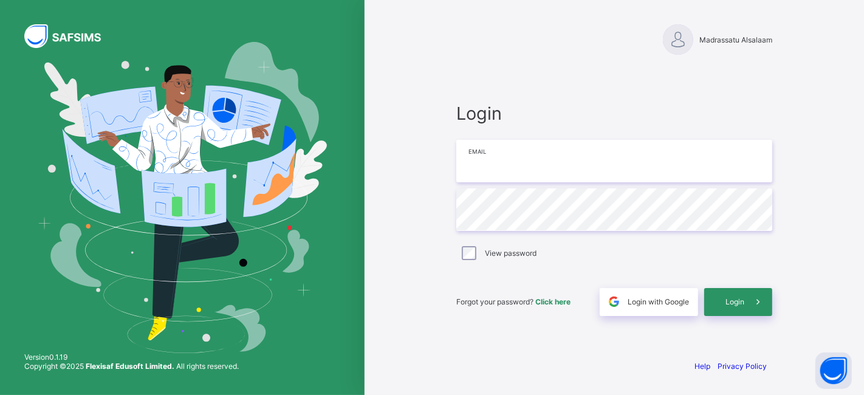
type input "**********"
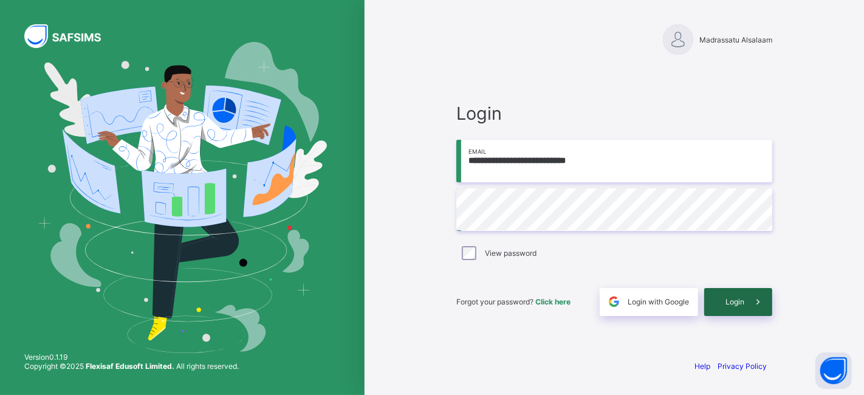
click at [744, 300] on span at bounding box center [758, 302] width 28 height 28
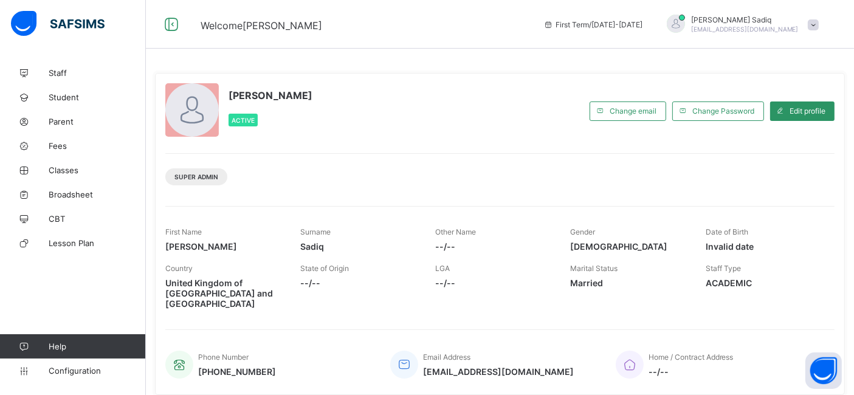
click at [293, 165] on div "Super Admin" at bounding box center [499, 172] width 669 height 38
click at [67, 94] on span "Student" at bounding box center [97, 97] width 97 height 10
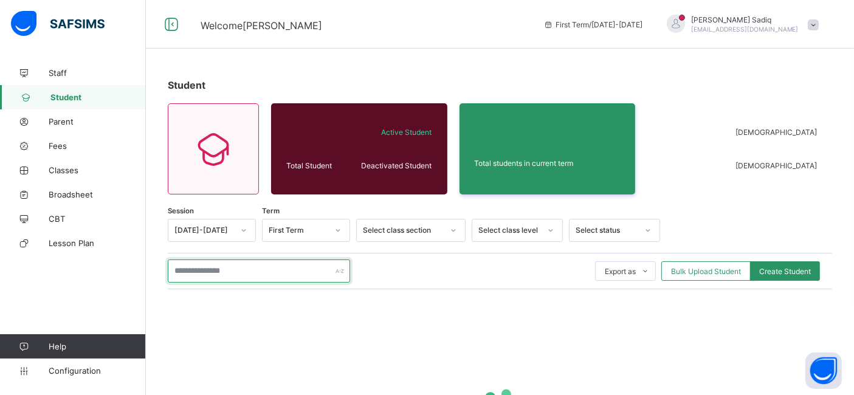
click at [238, 265] on input "text" at bounding box center [259, 270] width 182 height 23
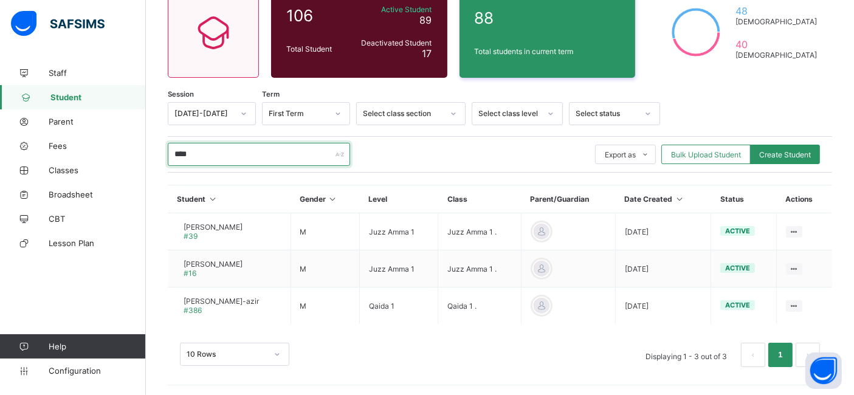
scroll to position [97, 0]
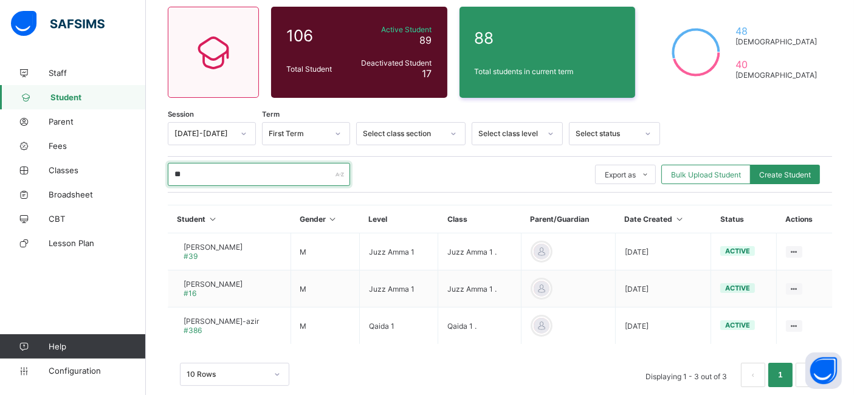
type input "*"
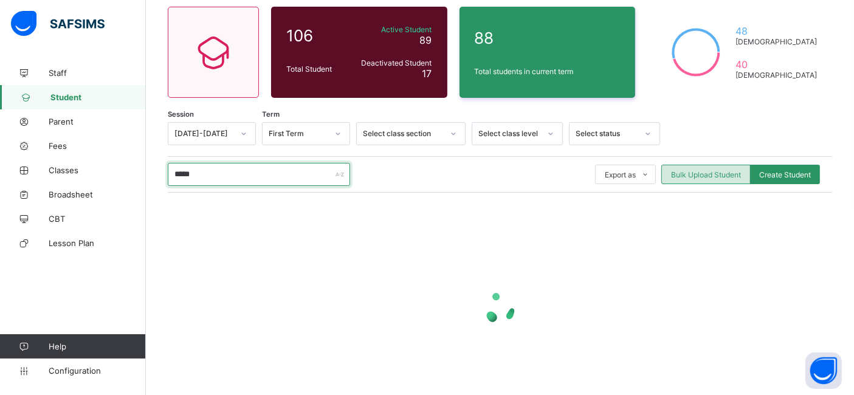
scroll to position [43, 0]
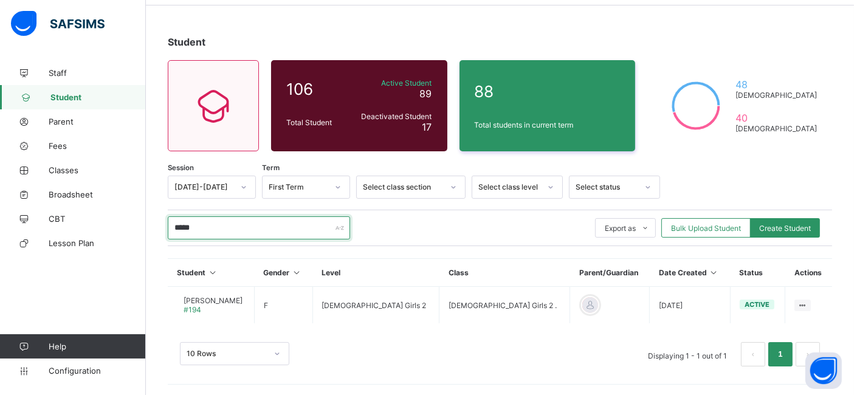
type input "*****"
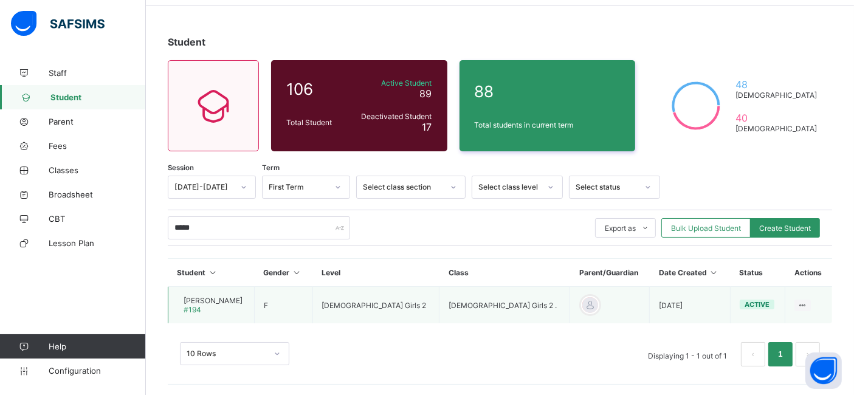
click at [221, 299] on span "[PERSON_NAME]" at bounding box center [213, 300] width 59 height 9
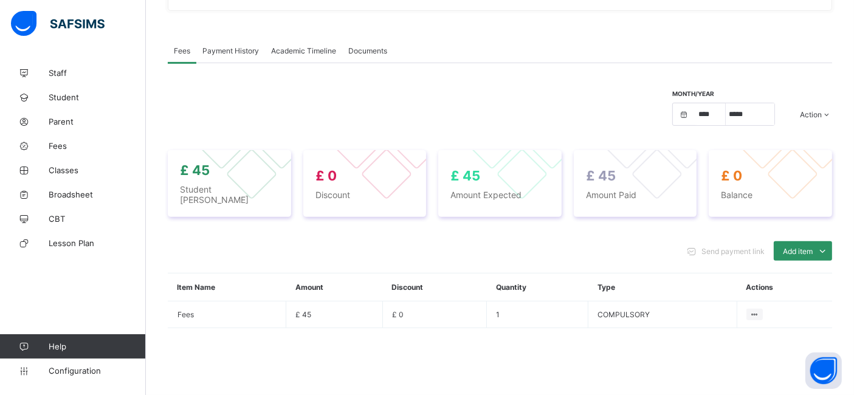
scroll to position [409, 0]
click at [817, 272] on div "Optional items" at bounding box center [802, 278] width 49 height 12
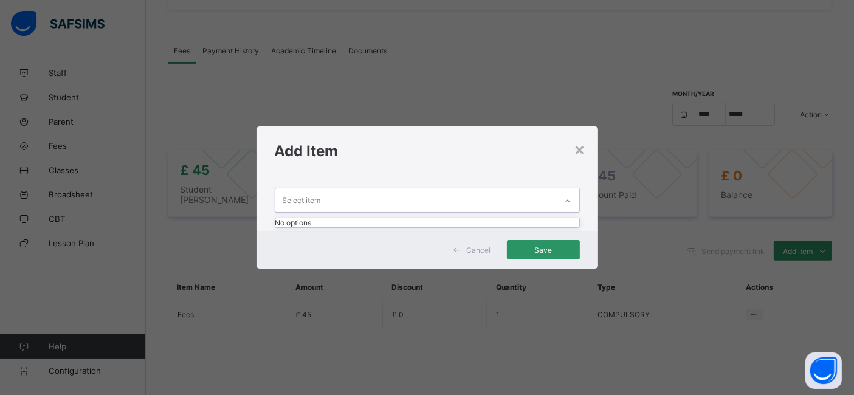
click at [562, 205] on div at bounding box center [567, 200] width 21 height 19
click at [583, 150] on div "×" at bounding box center [580, 149] width 12 height 21
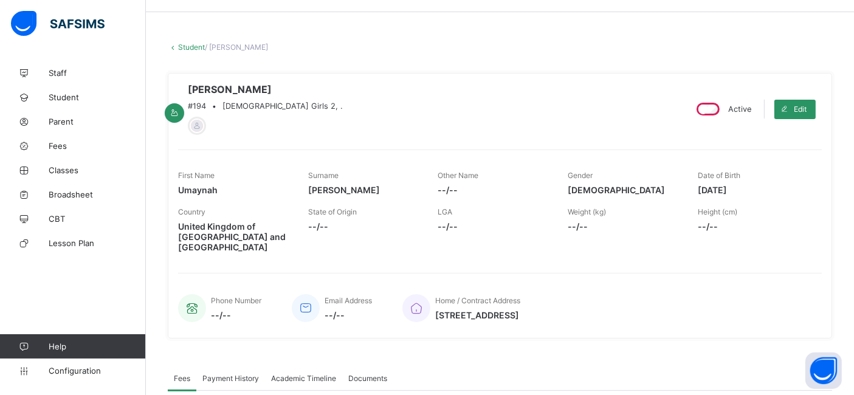
scroll to position [38, 0]
click at [186, 43] on link "Student" at bounding box center [191, 45] width 27 height 9
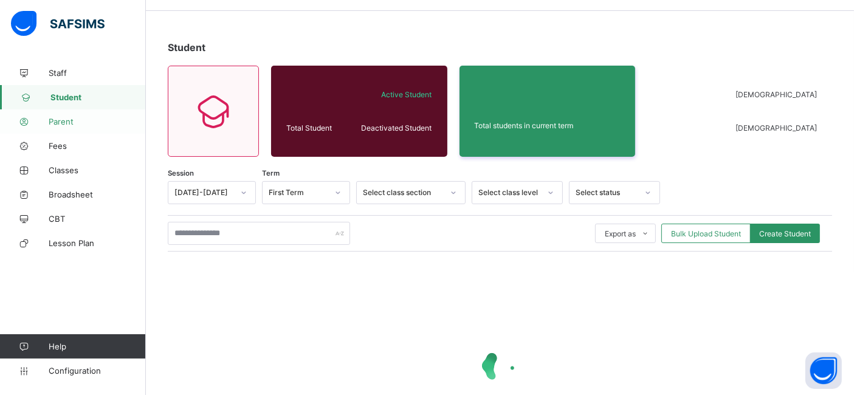
click at [60, 115] on link "Parent" at bounding box center [73, 121] width 146 height 24
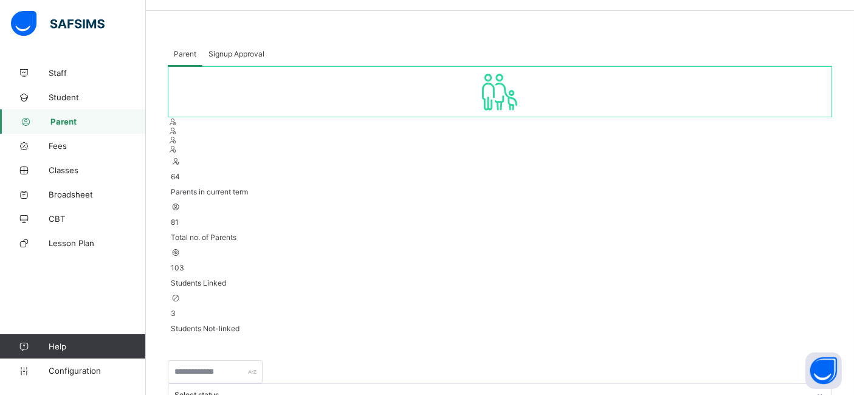
click at [228, 359] on input "text" at bounding box center [215, 371] width 95 height 23
type input "**"
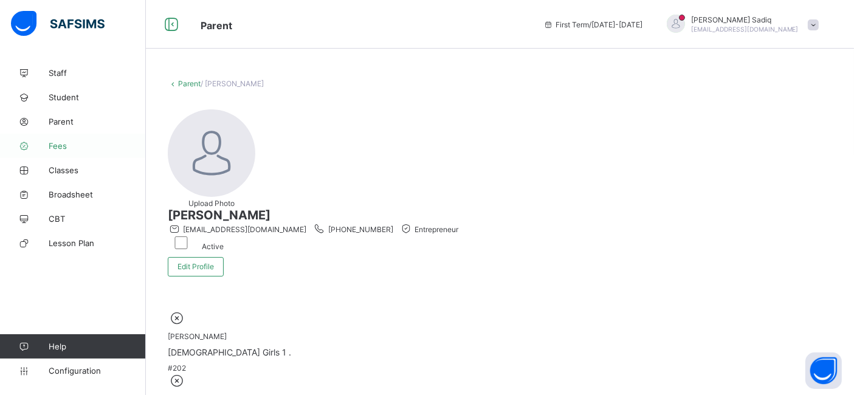
click at [66, 150] on link "Fees" at bounding box center [73, 146] width 146 height 24
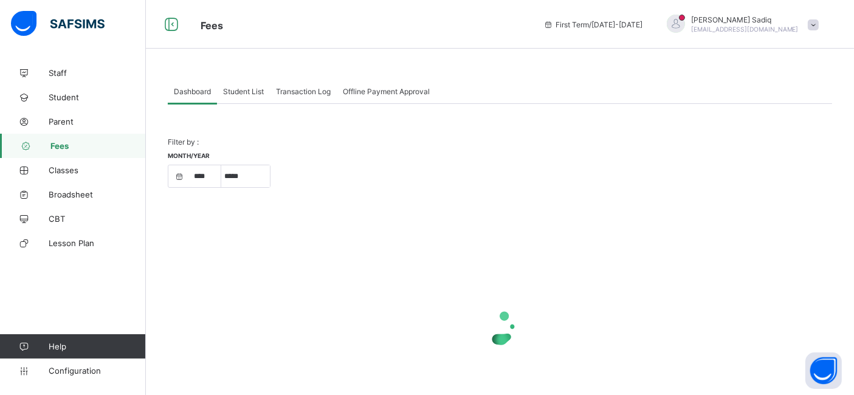
click at [236, 91] on span "Student List" at bounding box center [243, 91] width 41 height 9
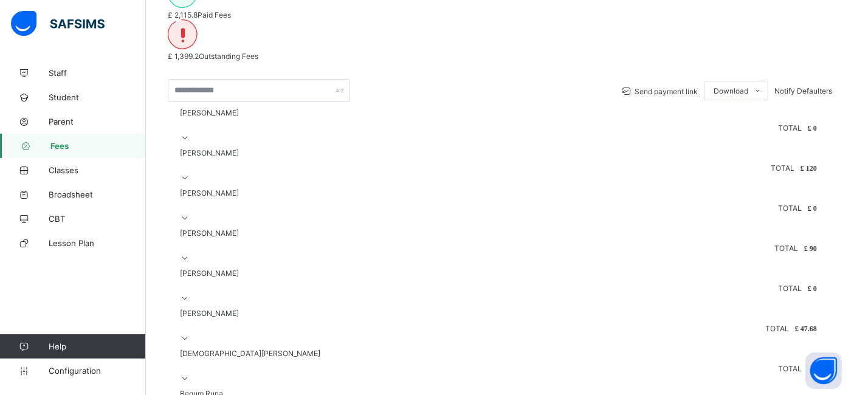
scroll to position [222, 0]
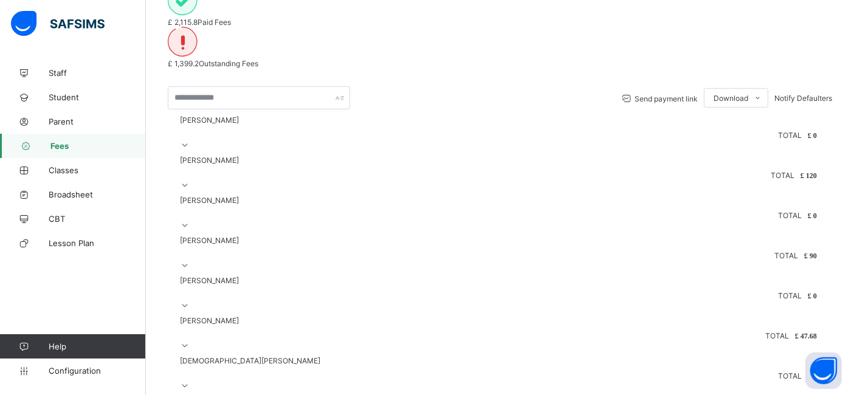
click at [190, 140] on icon at bounding box center [185, 144] width 10 height 9
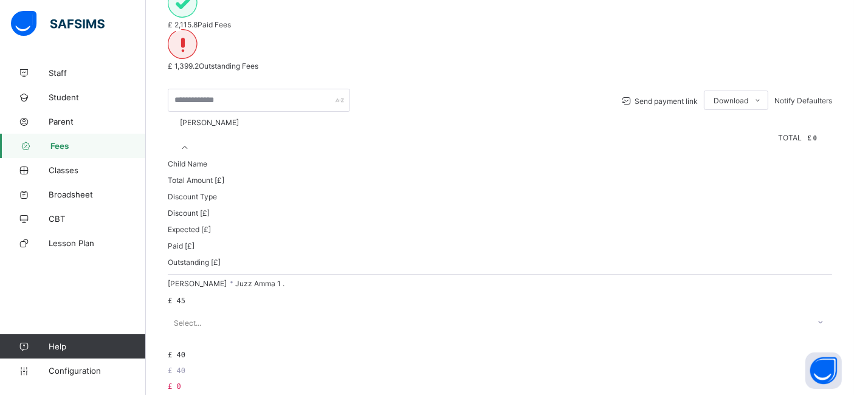
scroll to position [224, 0]
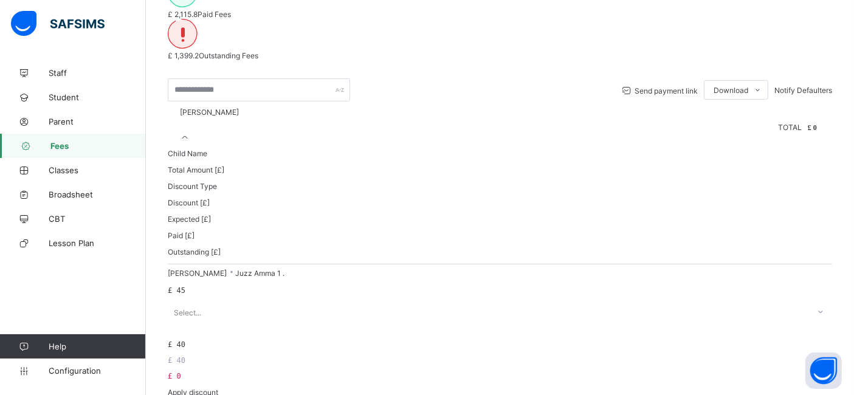
scroll to position [226, 0]
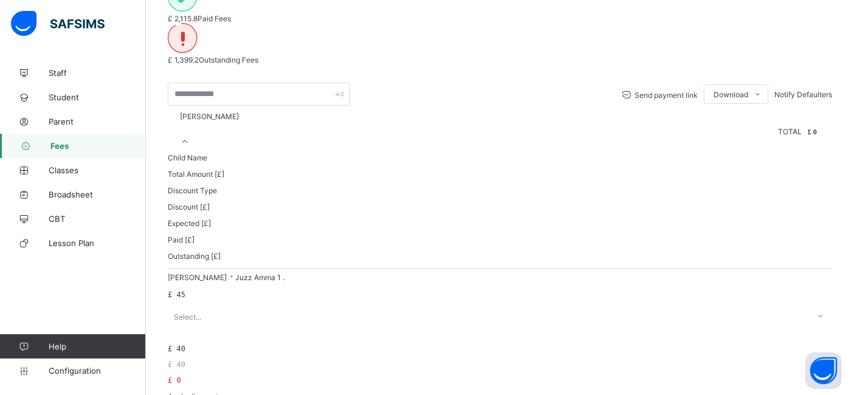
click at [190, 137] on icon at bounding box center [185, 141] width 10 height 9
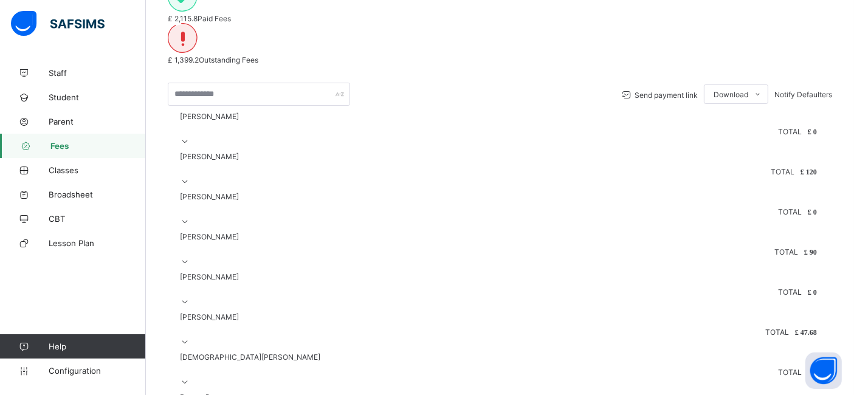
click at [172, 118] on div at bounding box center [171, 116] width 2 height 2
click at [218, 121] on span "[PERSON_NAME]" at bounding box center [209, 116] width 59 height 9
click at [190, 137] on icon at bounding box center [185, 141] width 10 height 9
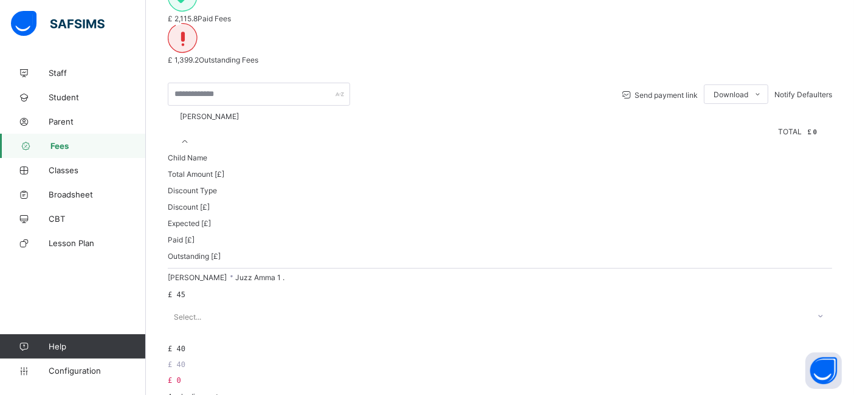
click at [263, 273] on span "[PERSON_NAME] Bin Azir · Juzz Amma 1 ." at bounding box center [226, 277] width 117 height 9
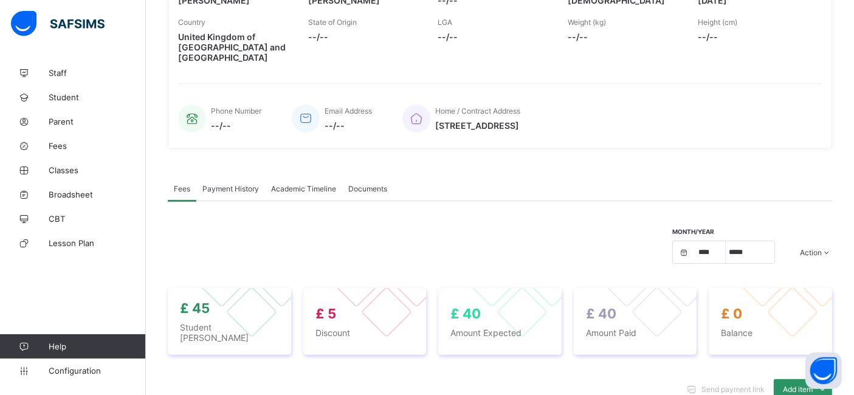
click at [231, 201] on div "Payment History" at bounding box center [230, 188] width 69 height 24
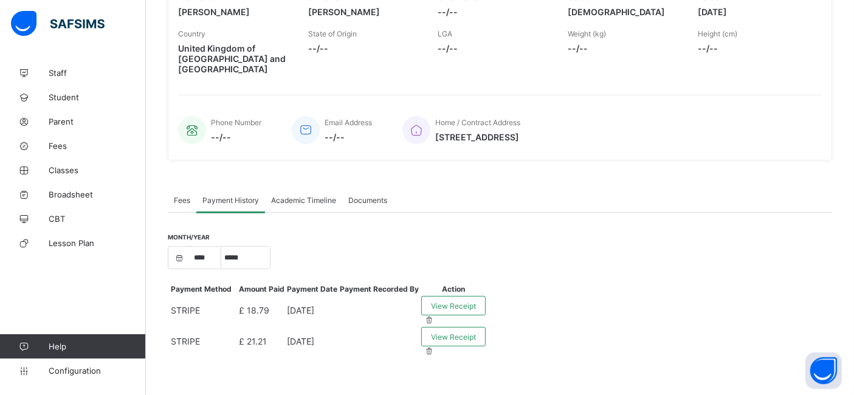
click at [231, 202] on div "Payment History" at bounding box center [230, 200] width 69 height 24
click at [499, 213] on div "Month/Year **** **** **** ***** ********* ******* ******** ******** Payment Met…" at bounding box center [500, 286] width 664 height 146
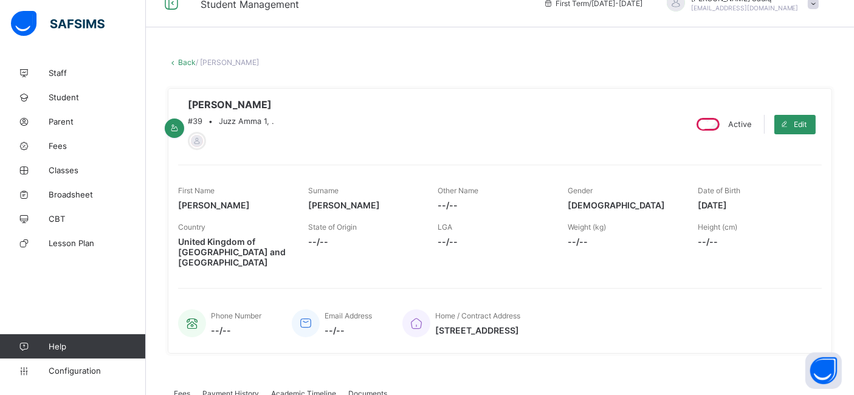
scroll to position [0, 0]
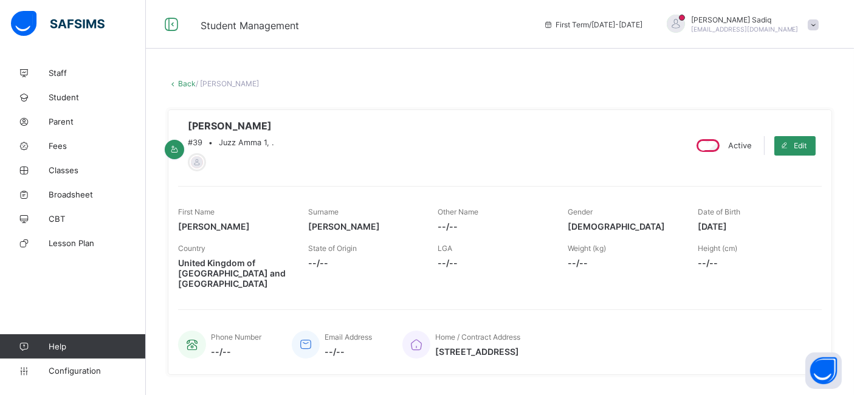
click at [184, 86] on link "Back" at bounding box center [187, 83] width 18 height 9
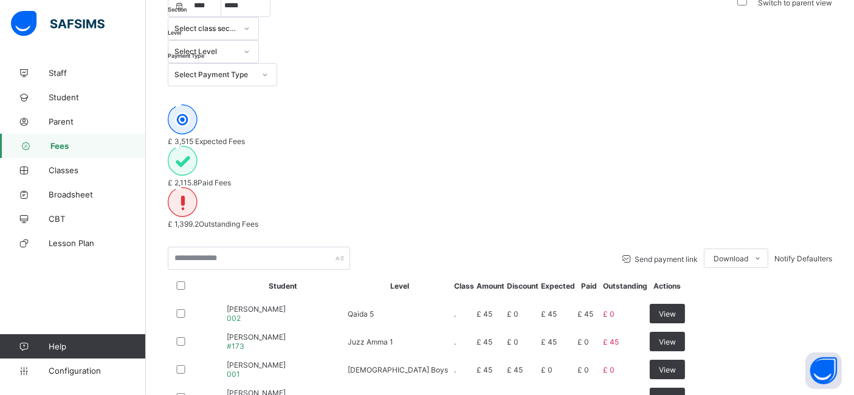
scroll to position [108, 0]
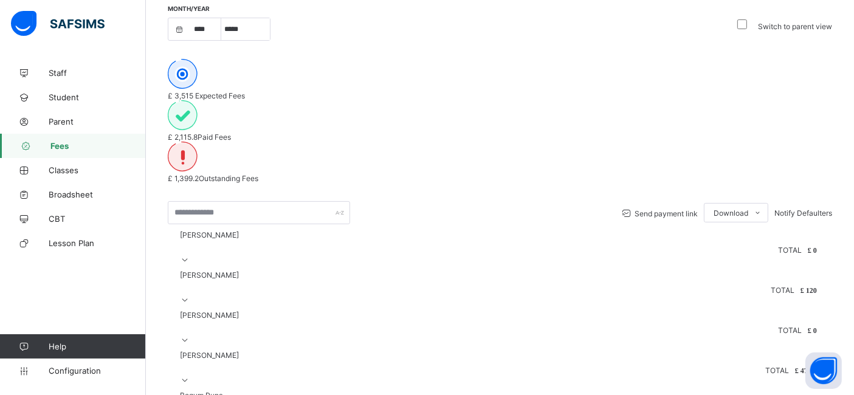
click at [190, 255] on div at bounding box center [185, 259] width 10 height 9
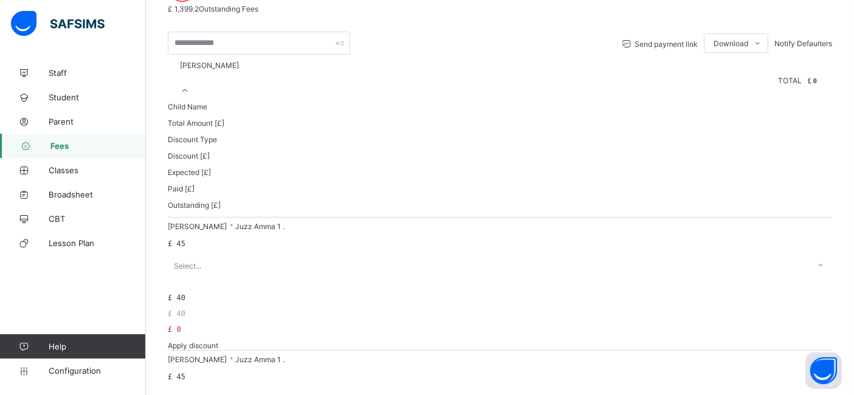
scroll to position [284, 0]
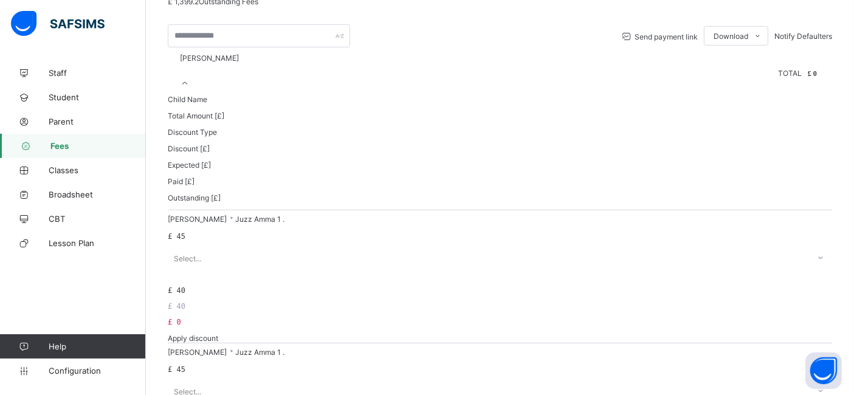
click at [185, 343] on div at bounding box center [497, 343] width 658 height 0
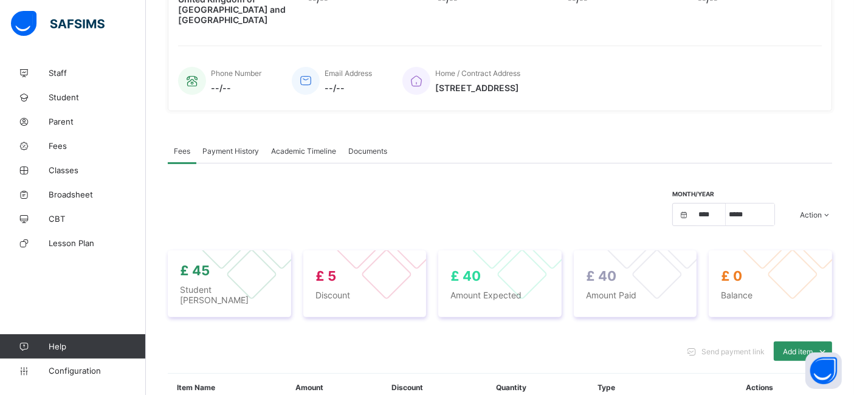
scroll to position [257, 0]
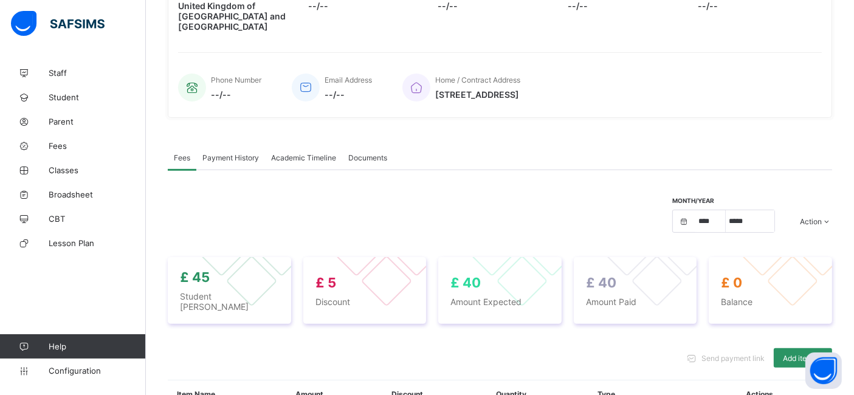
click at [229, 158] on span "Payment History" at bounding box center [230, 157] width 57 height 9
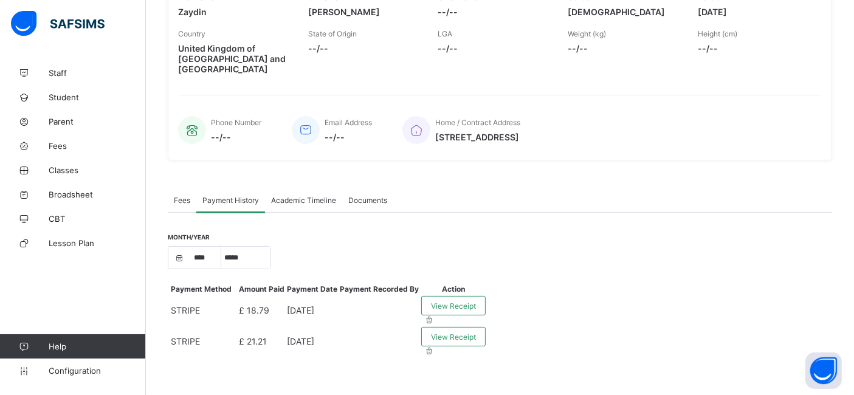
scroll to position [249, 0]
click at [748, 188] on div "Fees Payment History Academic Timeline Documents" at bounding box center [500, 200] width 664 height 25
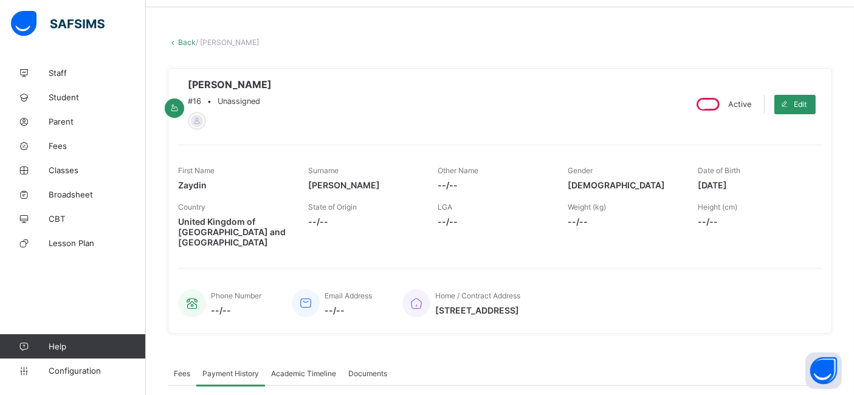
scroll to position [0, 0]
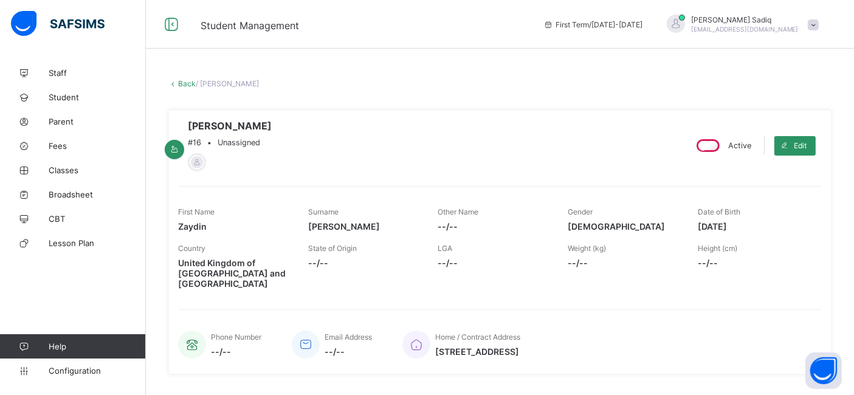
click at [184, 86] on link "Back" at bounding box center [187, 83] width 18 height 9
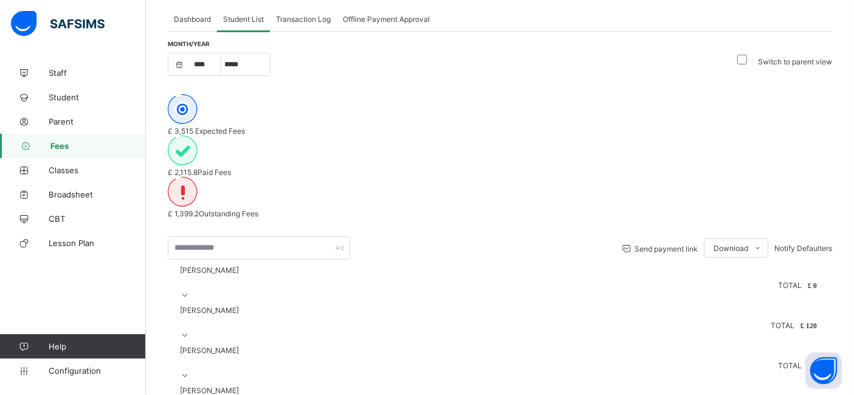
scroll to position [69, 0]
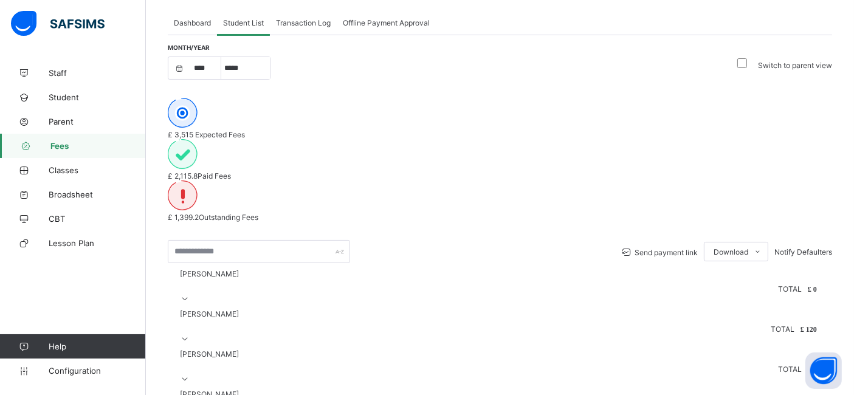
click at [190, 294] on icon at bounding box center [185, 298] width 10 height 9
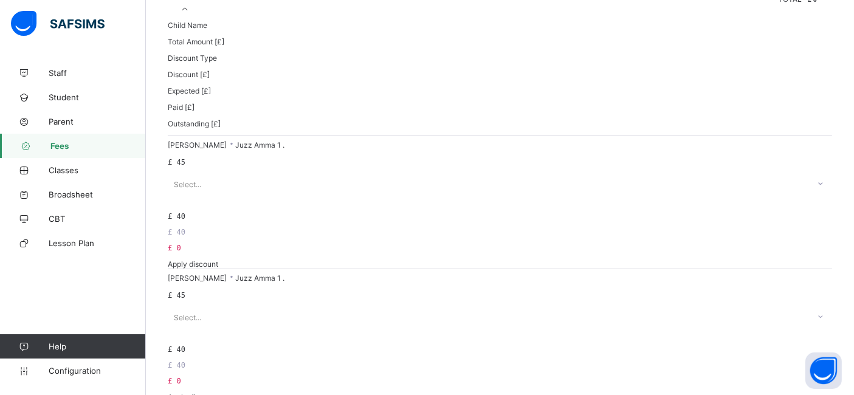
scroll to position [363, 0]
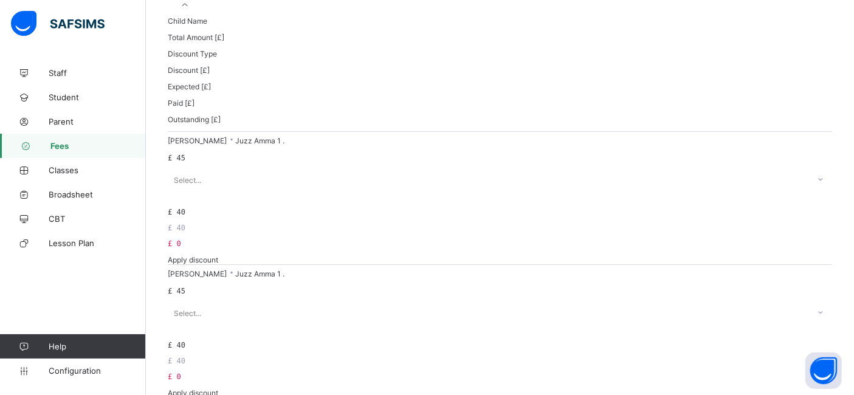
click at [189, 359] on div at bounding box center [497, 398] width 658 height 0
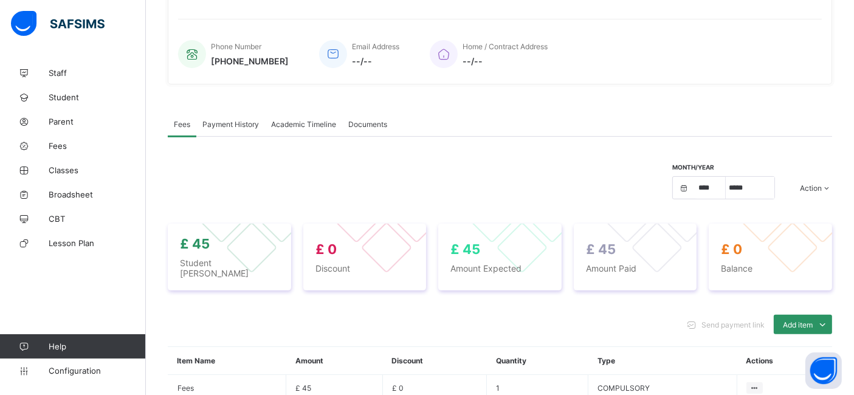
scroll to position [363, 0]
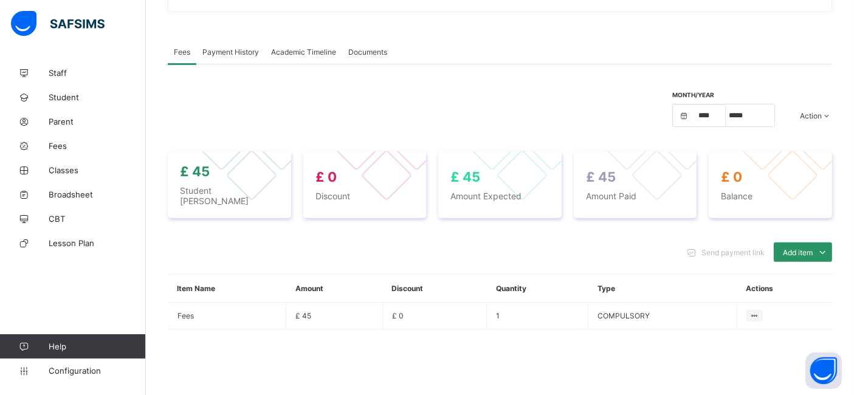
click at [228, 57] on span "Payment History" at bounding box center [230, 51] width 57 height 9
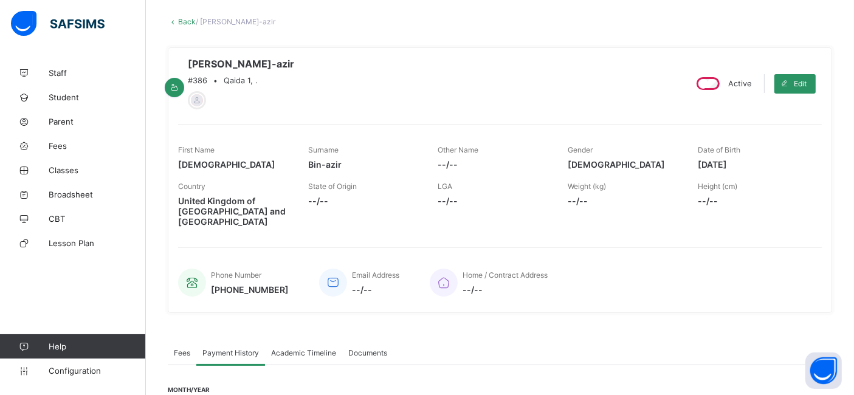
scroll to position [61, 0]
click at [184, 24] on link "Back" at bounding box center [187, 22] width 18 height 9
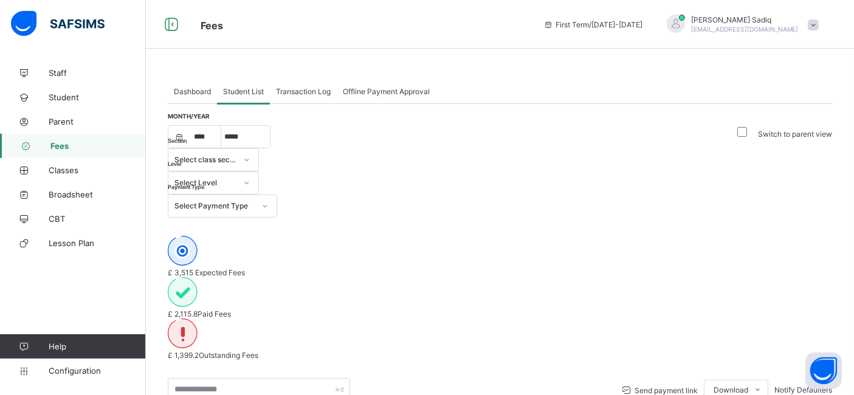
click at [708, 236] on div "£ 3,515 Expected Fees £ 2,115.8 Paid Fees £ 1,399.2 Outstanding Fees" at bounding box center [500, 298] width 664 height 124
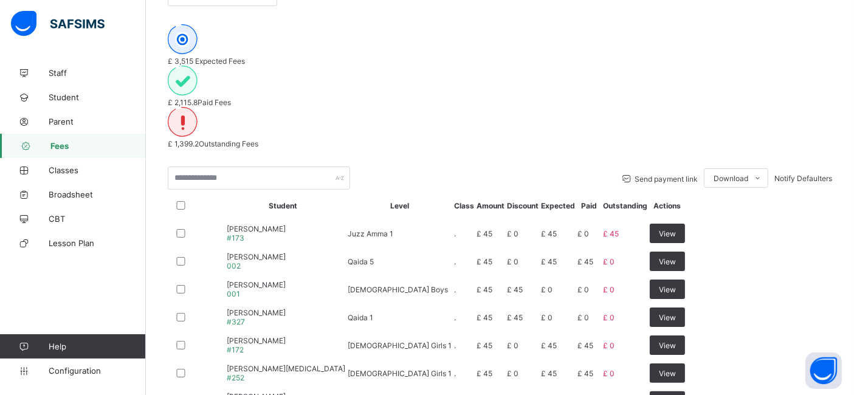
scroll to position [184, 0]
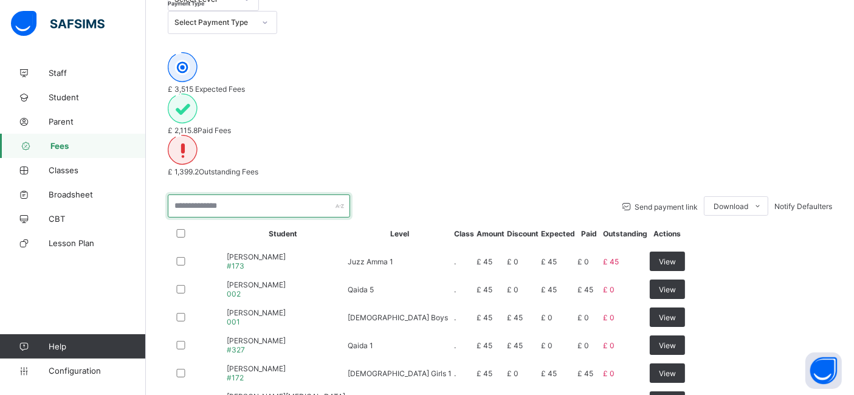
click at [233, 194] on input "text" at bounding box center [259, 205] width 182 height 23
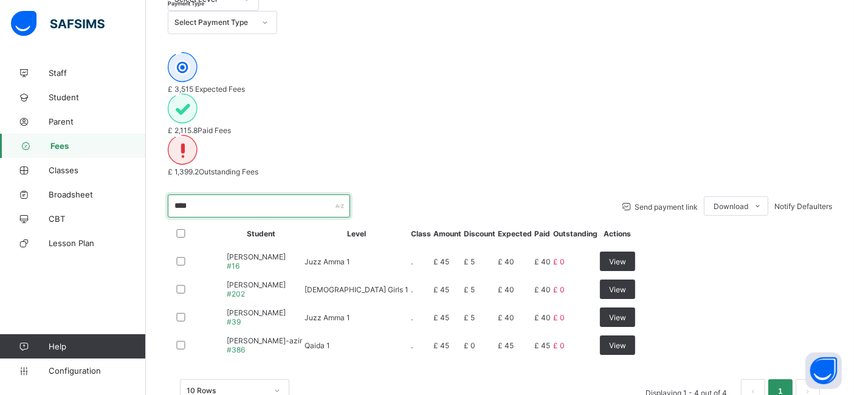
type input "****"
click at [221, 289] on div at bounding box center [221, 289] width 0 height 0
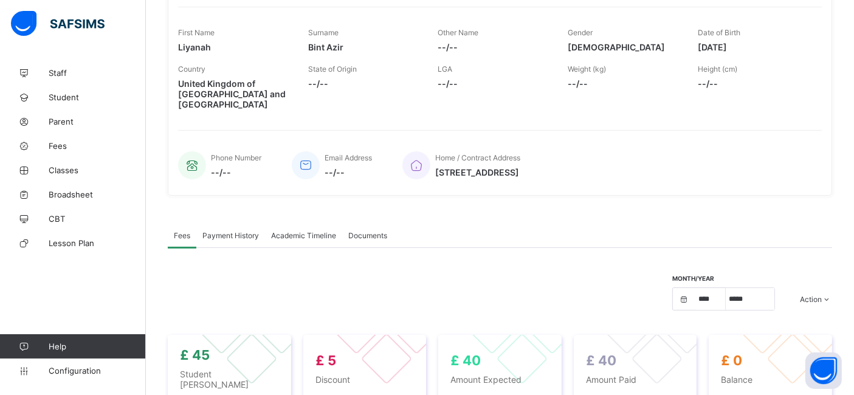
scroll to position [204, 0]
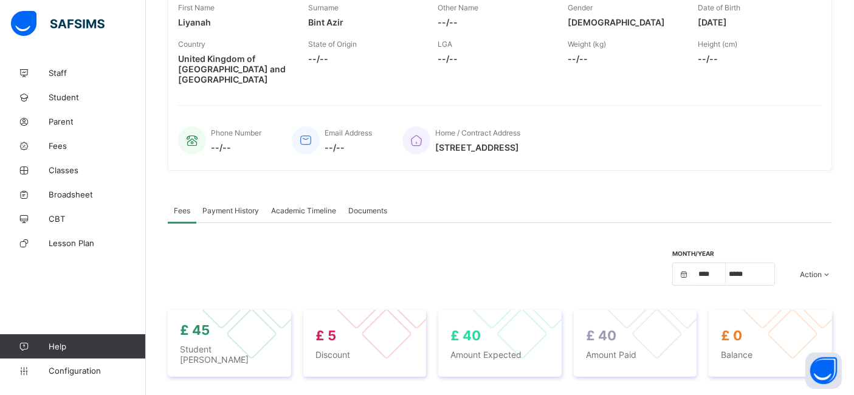
click at [246, 211] on span "Payment History" at bounding box center [230, 210] width 57 height 9
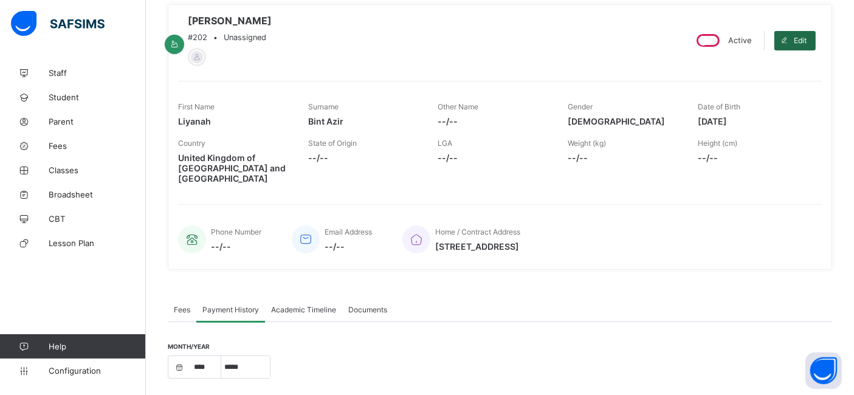
scroll to position [64, 0]
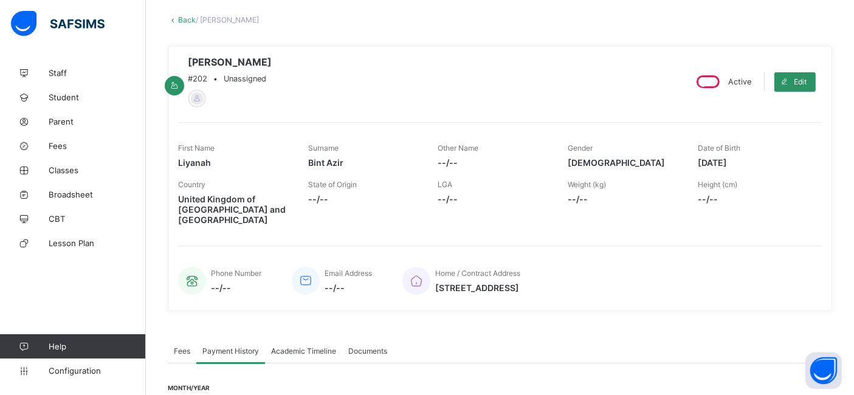
click at [184, 19] on link "Back" at bounding box center [187, 19] width 18 height 9
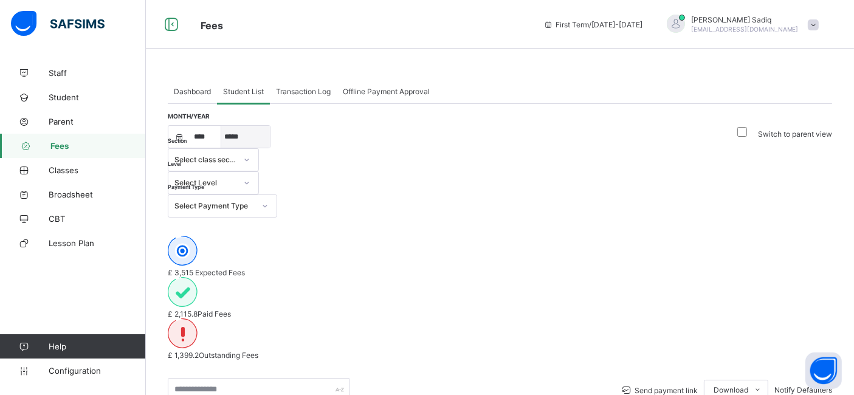
click at [247, 143] on select "***** ********* ******* ******** ********" at bounding box center [245, 137] width 49 height 22
select select "*"
click at [221, 131] on select "***** ********* ******* ******** ********" at bounding box center [245, 137] width 49 height 22
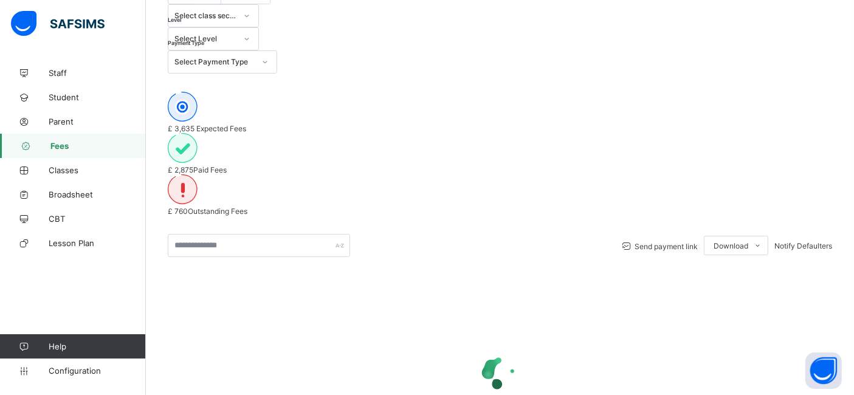
scroll to position [145, 0]
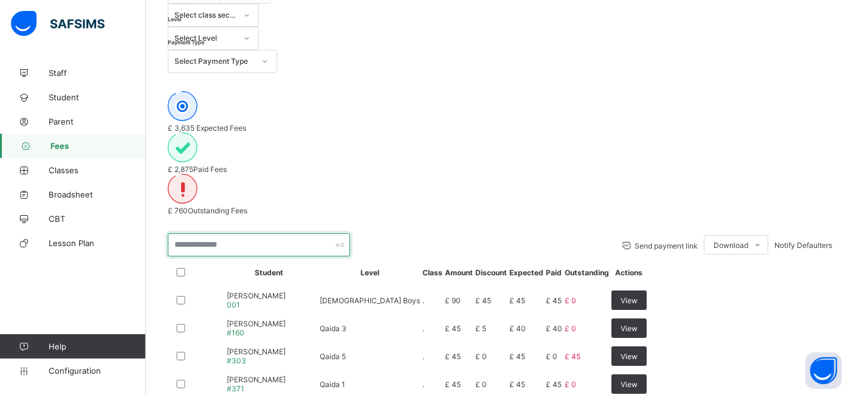
click at [246, 233] on input "text" at bounding box center [259, 244] width 182 height 23
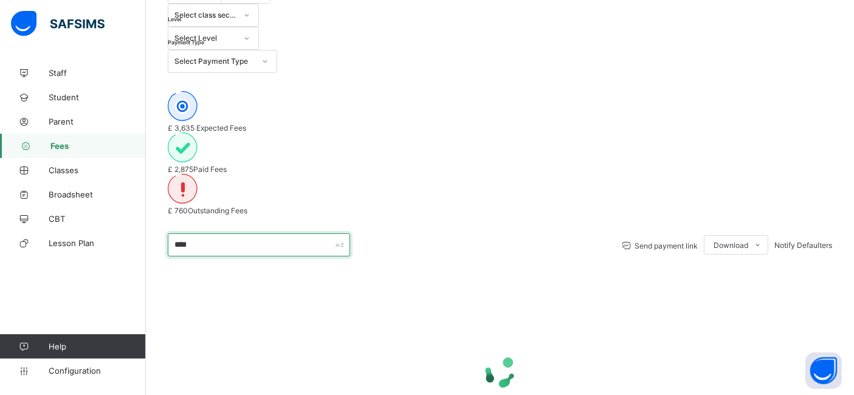
type input "****"
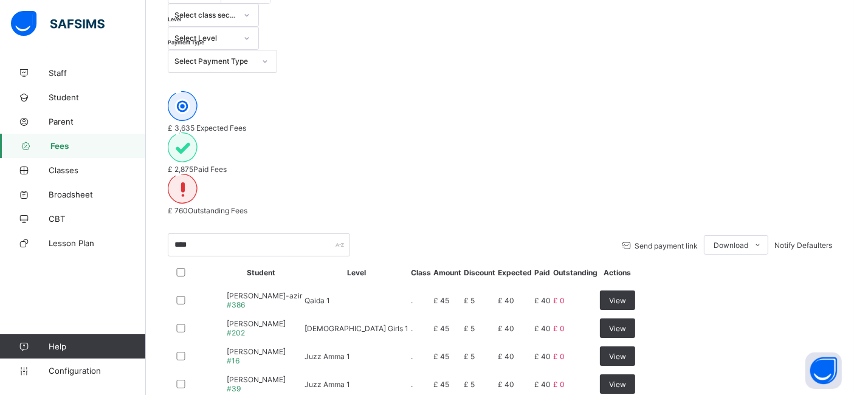
click at [748, 91] on div "£ 3,635 Expected Fees £ 2,875 Paid Fees £ 760 Outstanding Fees" at bounding box center [500, 153] width 664 height 124
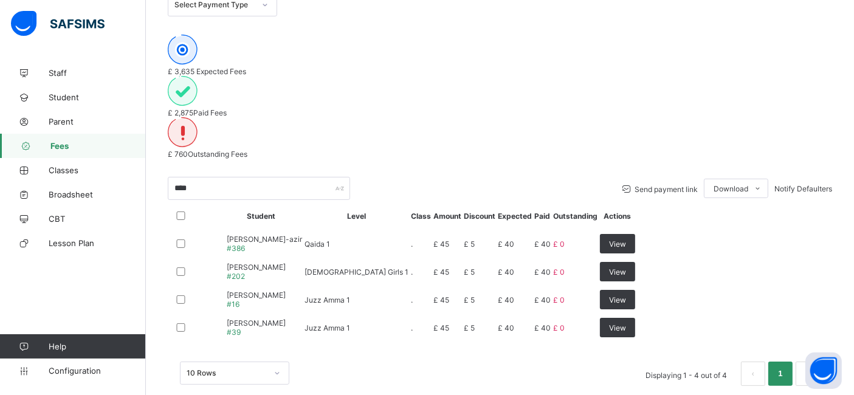
scroll to position [252, 0]
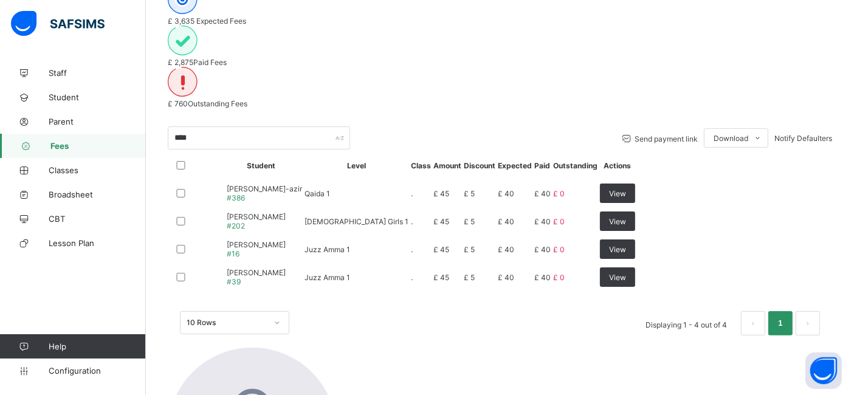
click at [267, 184] on span "[PERSON_NAME]-azir" at bounding box center [264, 188] width 75 height 9
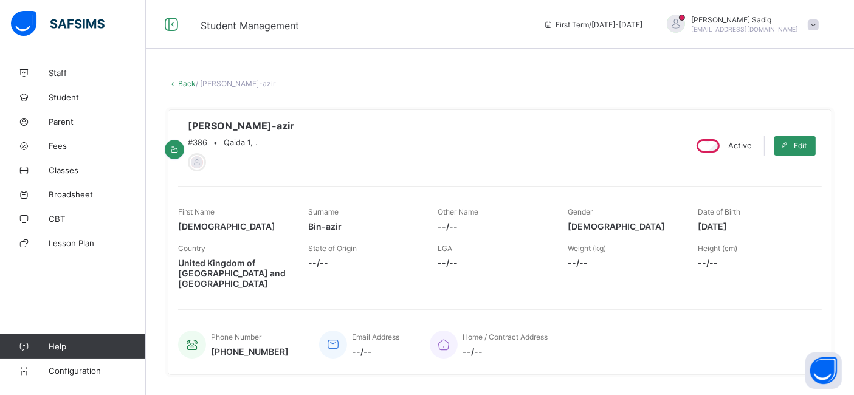
click at [220, 236] on div "First Name [PERSON_NAME]" at bounding box center [234, 219] width 112 height 36
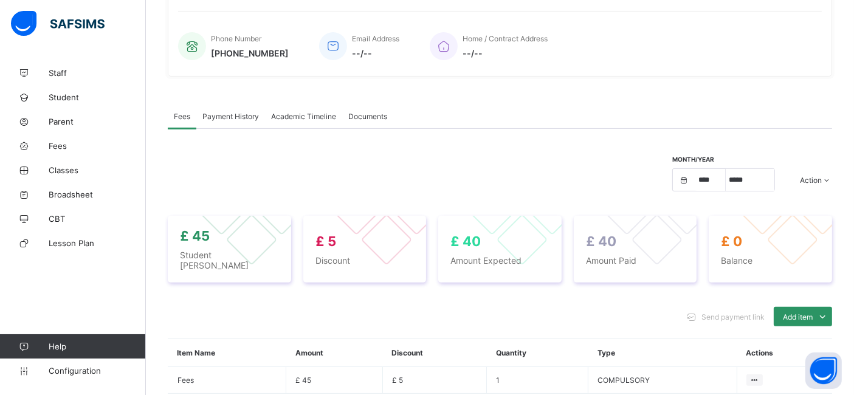
scroll to position [342, 0]
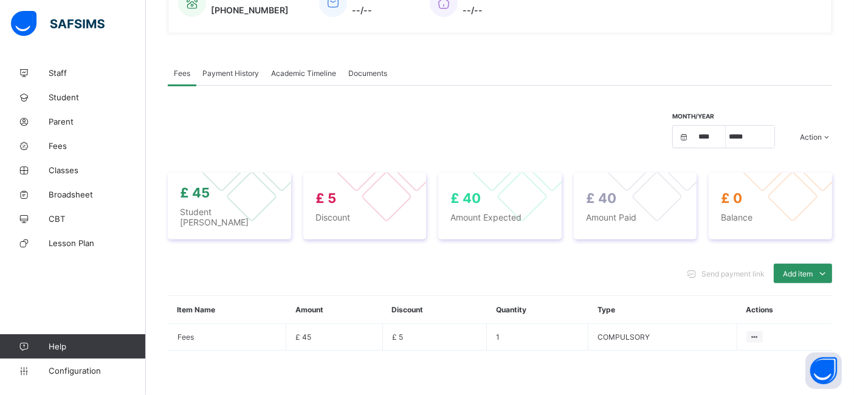
click at [241, 72] on span "Payment History" at bounding box center [230, 73] width 57 height 9
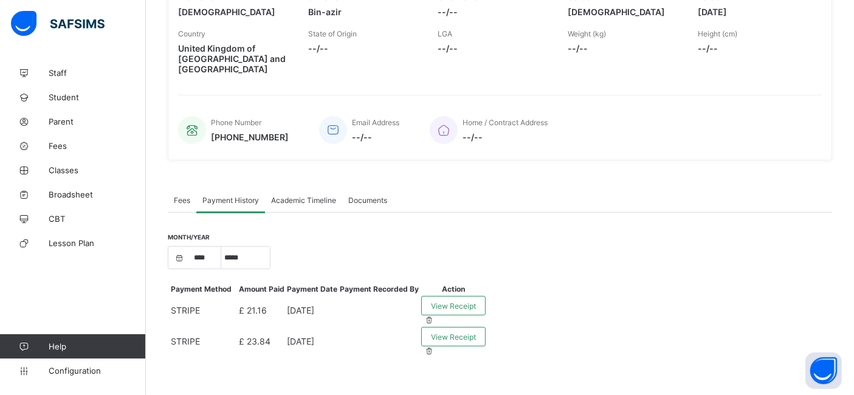
click at [188, 196] on span "Fees" at bounding box center [182, 200] width 16 height 9
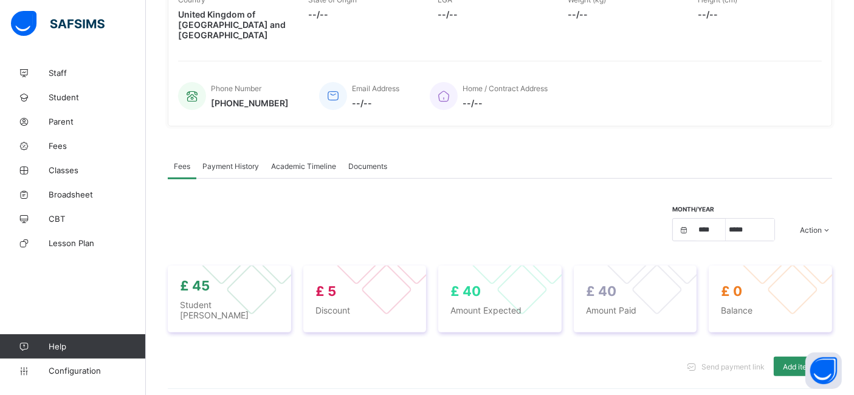
scroll to position [342, 0]
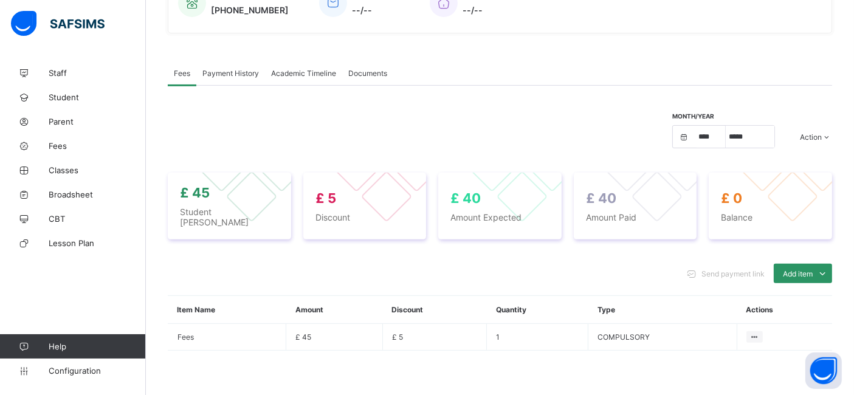
click at [233, 71] on span "Payment History" at bounding box center [230, 73] width 57 height 9
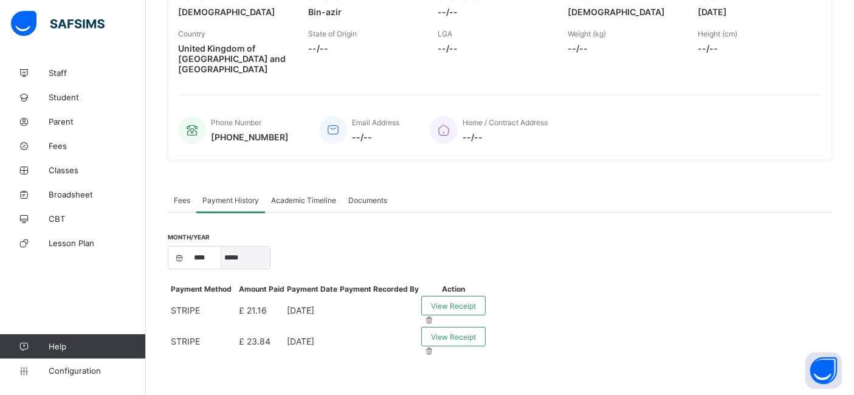
click at [250, 247] on select "***** ********* ******* ******** ********" at bounding box center [245, 258] width 49 height 22
select select "*"
click at [221, 249] on select "***** ********* ******* ******** ********" at bounding box center [245, 258] width 49 height 22
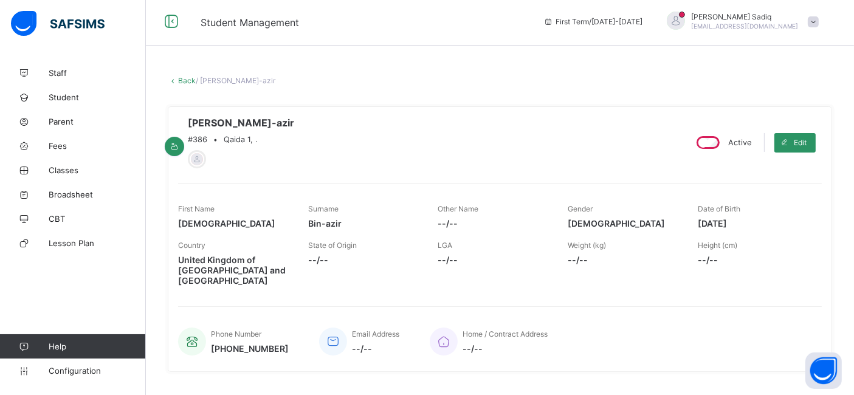
scroll to position [0, 0]
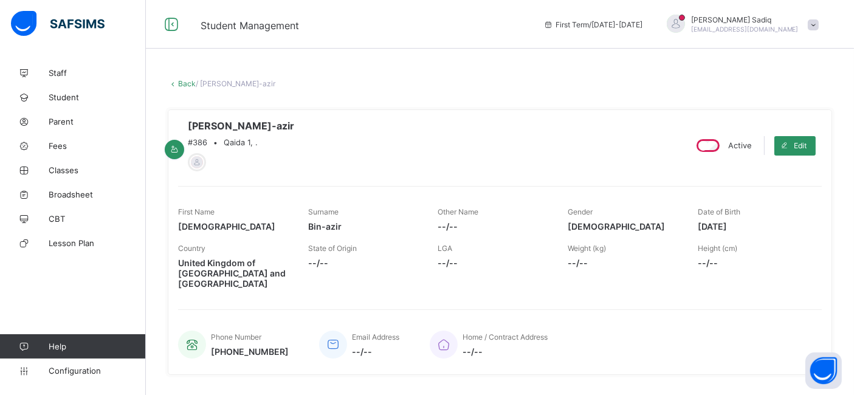
click at [180, 81] on link "Back" at bounding box center [187, 83] width 18 height 9
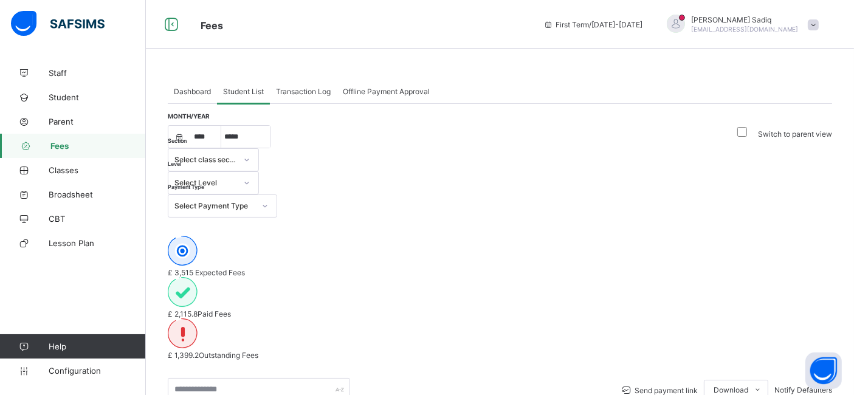
click at [391, 55] on div "Dashboard Student List Transaction Log Offline Payment Approval Student List Mo…" at bounding box center [500, 325] width 708 height 650
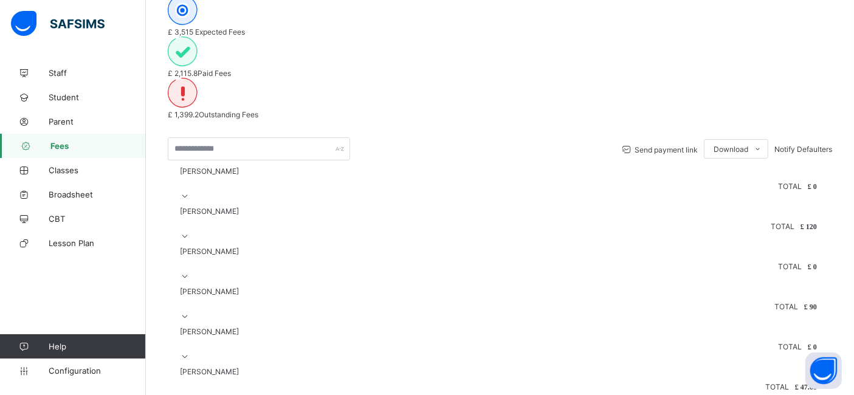
scroll to position [186, 0]
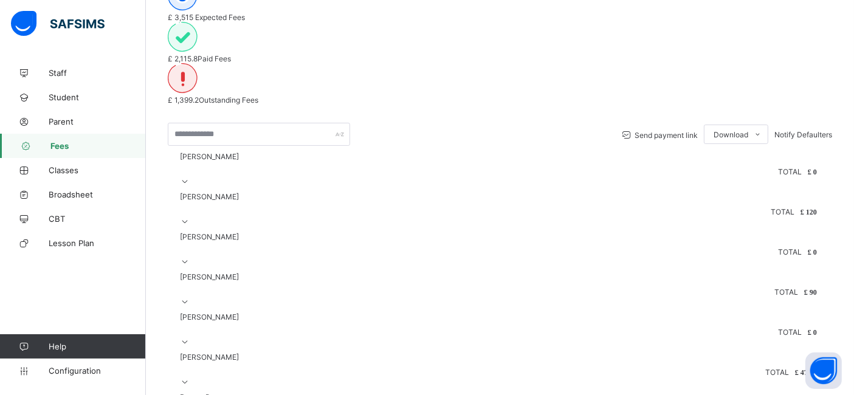
click at [190, 177] on icon at bounding box center [185, 181] width 10 height 9
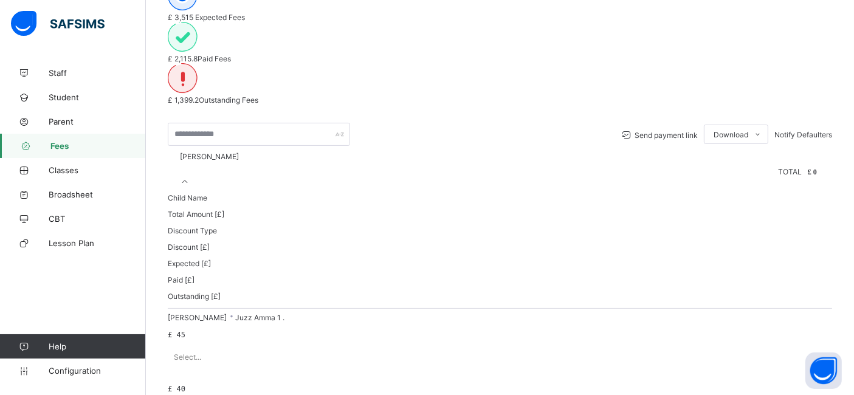
click at [219, 161] on span "[PERSON_NAME]" at bounding box center [209, 156] width 59 height 9
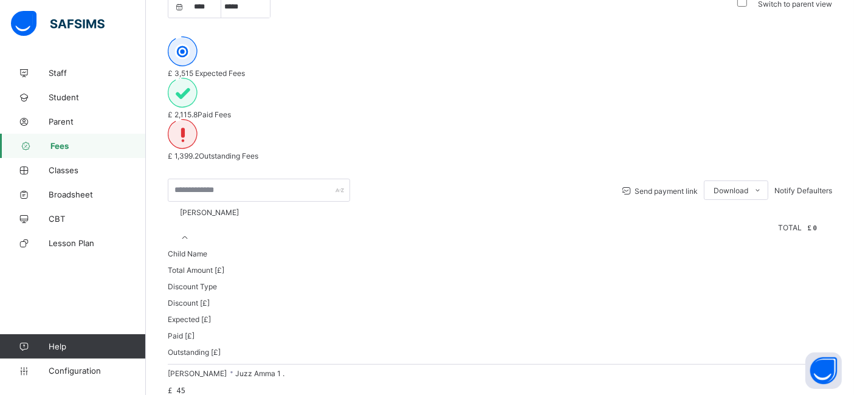
scroll to position [0, 0]
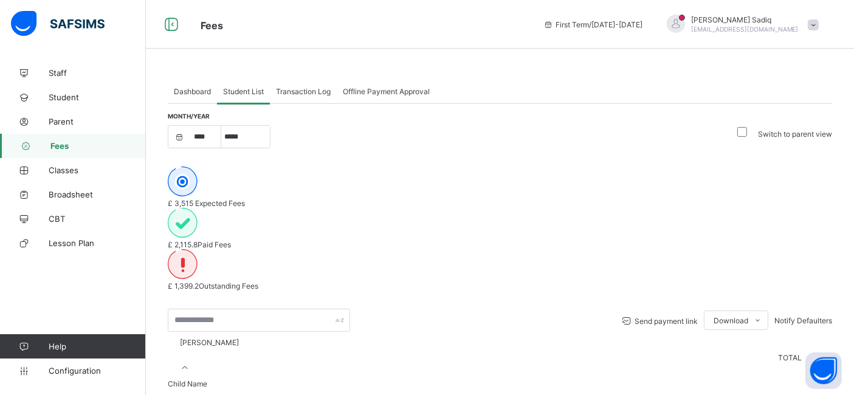
click at [298, 88] on span "Transaction Log" at bounding box center [303, 91] width 55 height 9
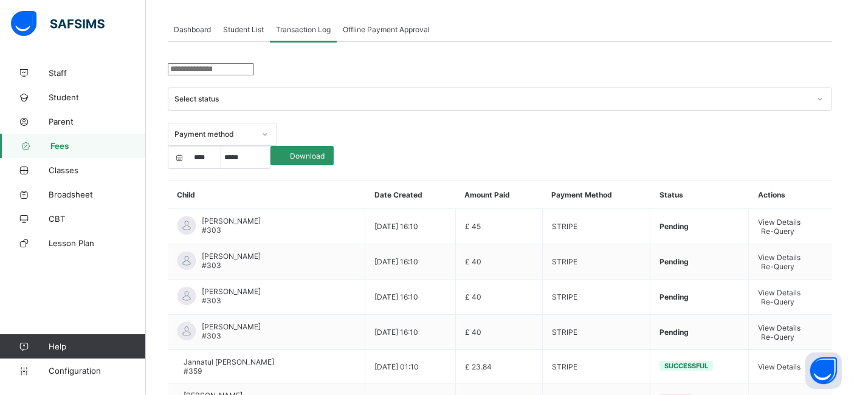
scroll to position [67, 0]
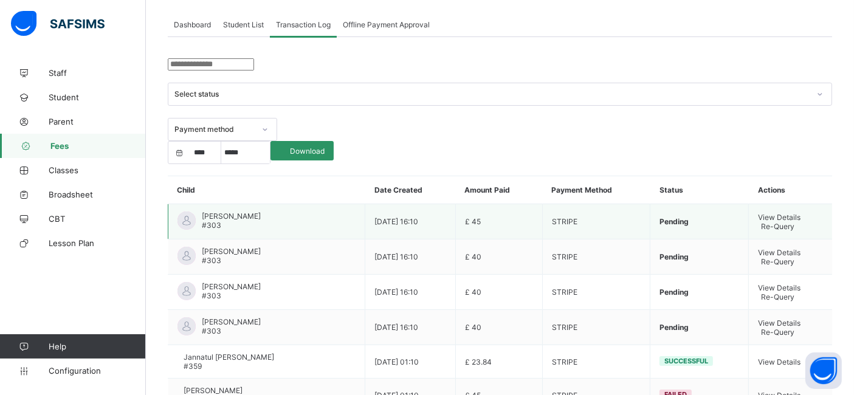
click at [758, 213] on span "View Details" at bounding box center [779, 217] width 43 height 9
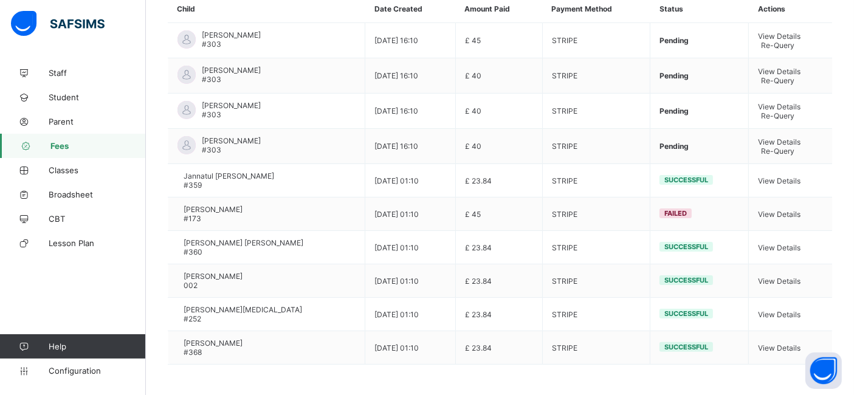
scroll to position [259, 0]
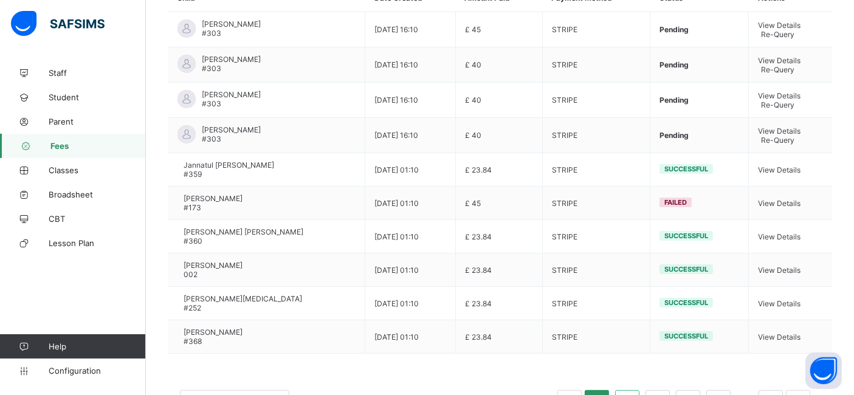
click at [633, 359] on link "2" at bounding box center [627, 402] width 12 height 16
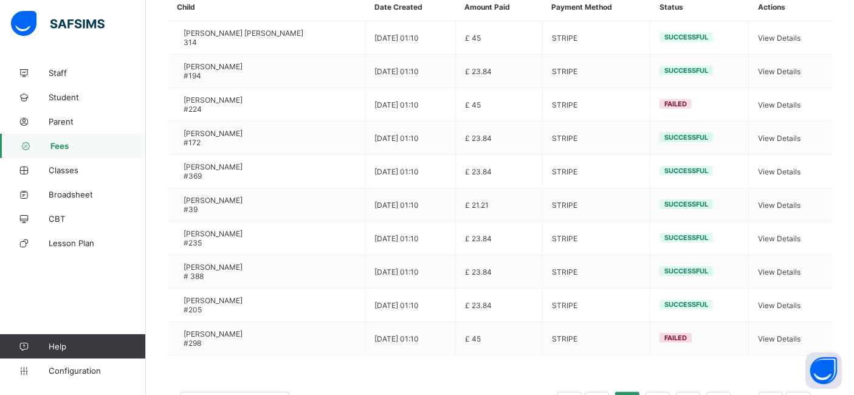
scroll to position [250, 0]
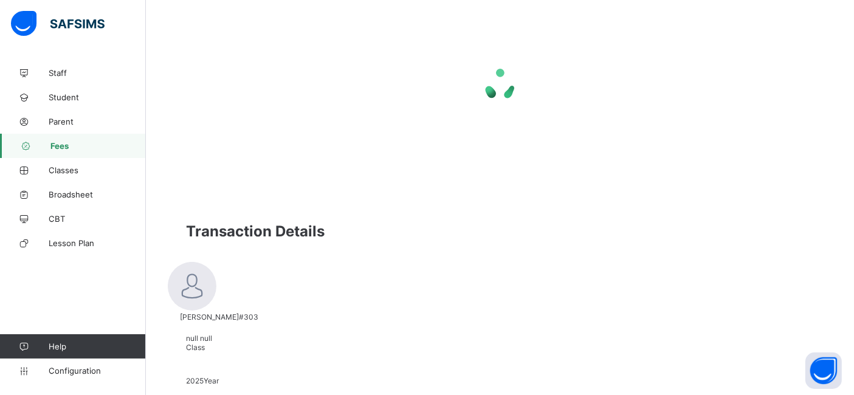
scroll to position [0, 0]
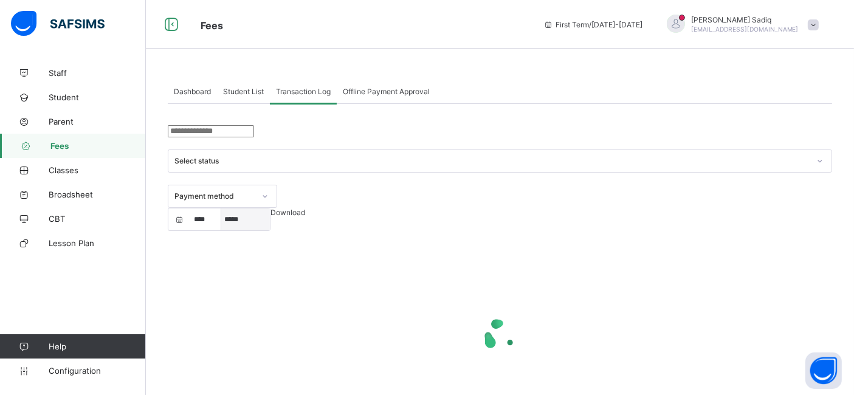
click at [270, 208] on select "***** ********* ******* ******** ********" at bounding box center [245, 219] width 49 height 22
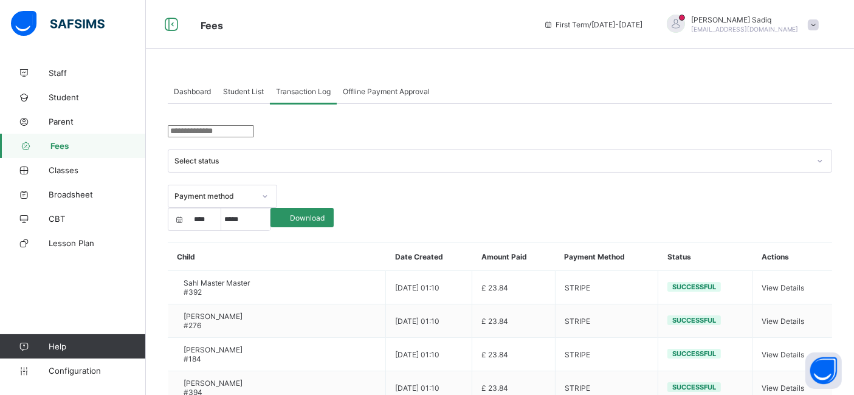
select select "*"
click at [270, 208] on select "***** ********* ******* ******** ********" at bounding box center [245, 219] width 49 height 22
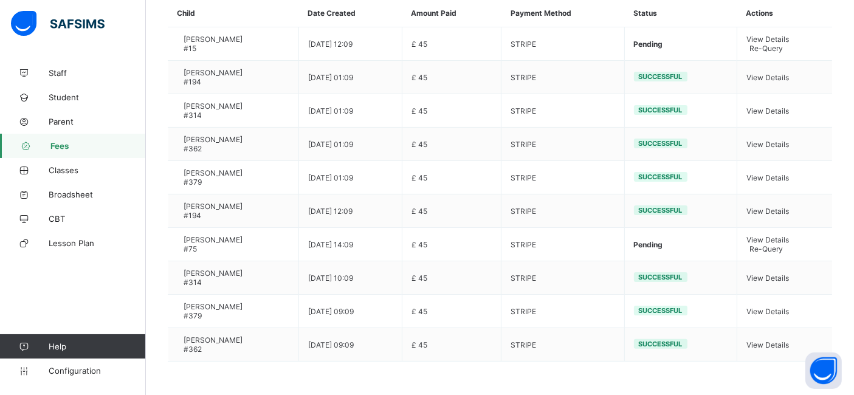
scroll to position [251, 0]
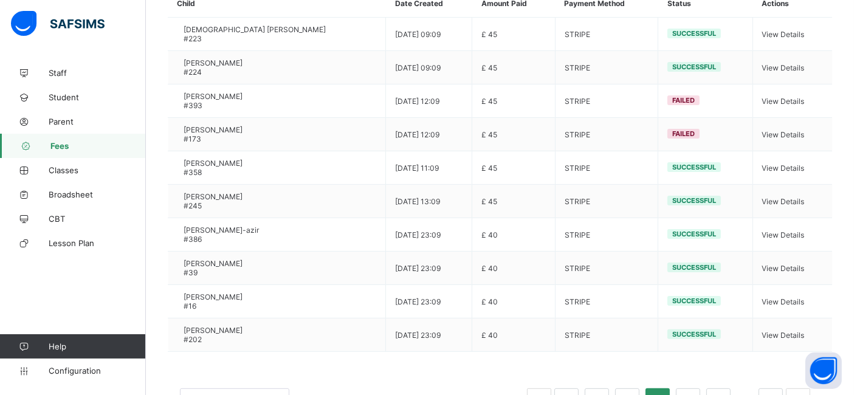
scroll to position [259, 0]
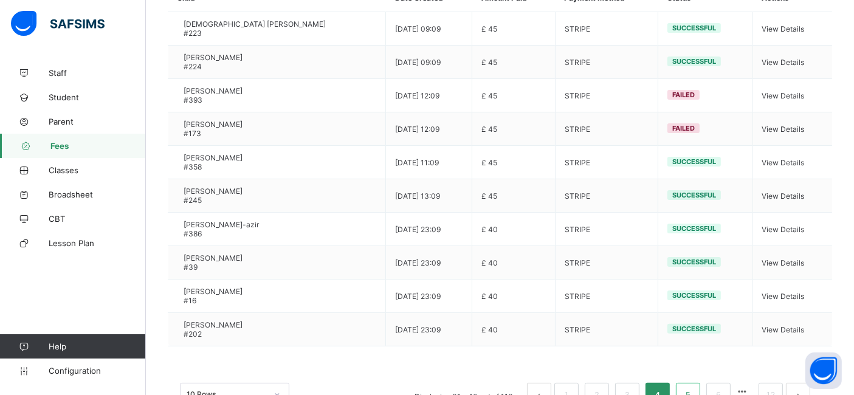
click at [690, 359] on li "5" at bounding box center [688, 395] width 24 height 24
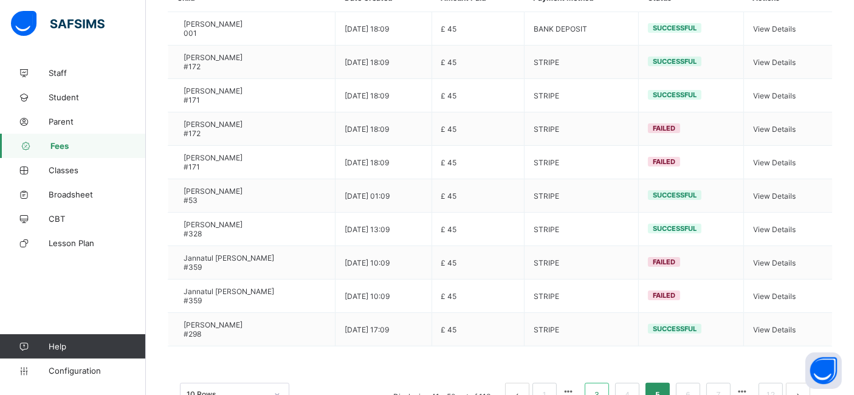
click at [598, 359] on li "3" at bounding box center [597, 395] width 24 height 24
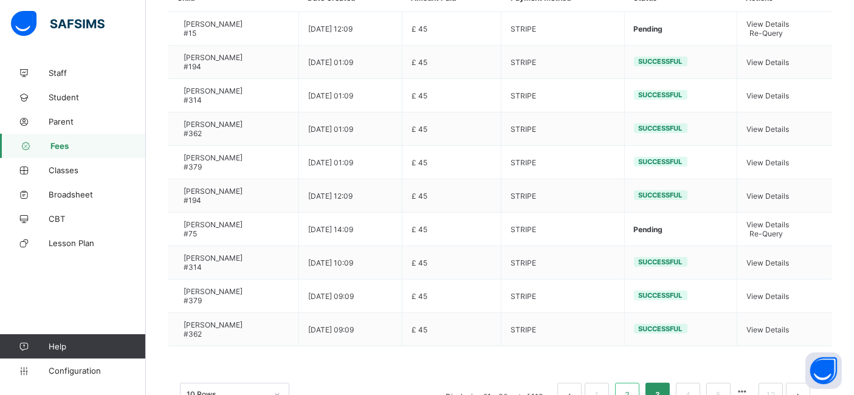
click at [633, 359] on link "2" at bounding box center [627, 395] width 12 height 16
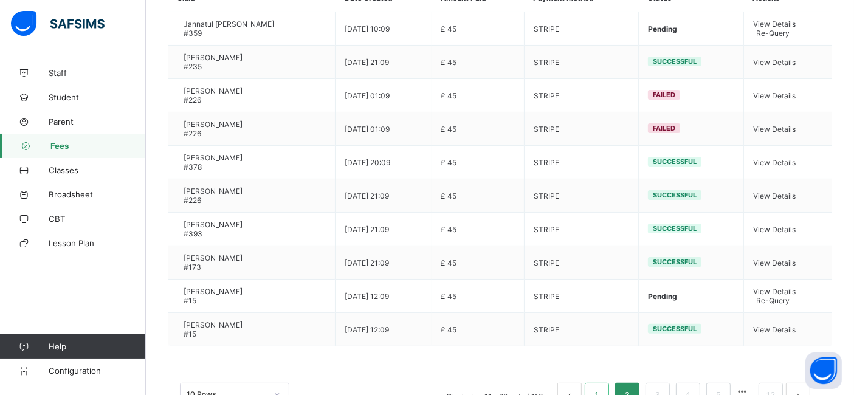
click at [609, 359] on li "1" at bounding box center [597, 395] width 24 height 24
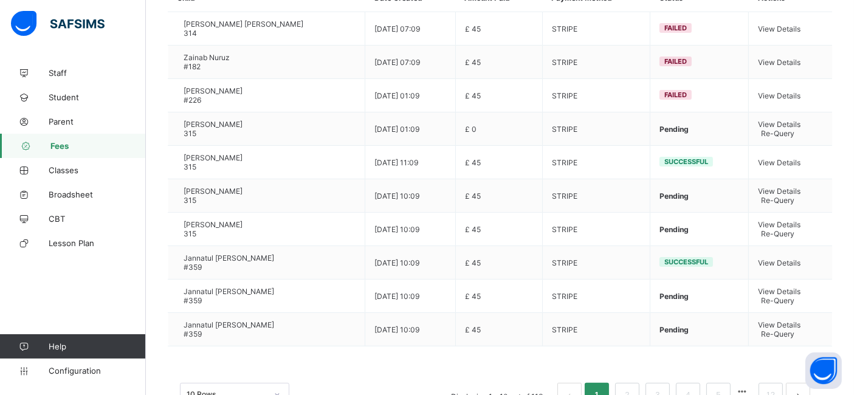
scroll to position [255, 0]
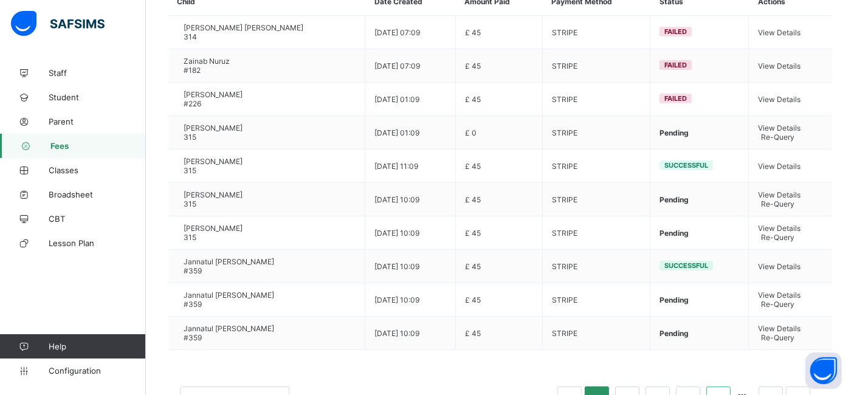
click at [724, 359] on link "5" at bounding box center [718, 399] width 12 height 16
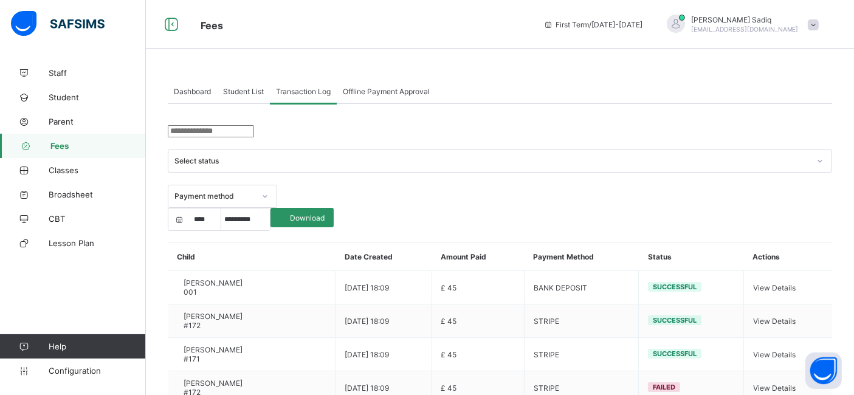
scroll to position [259, 0]
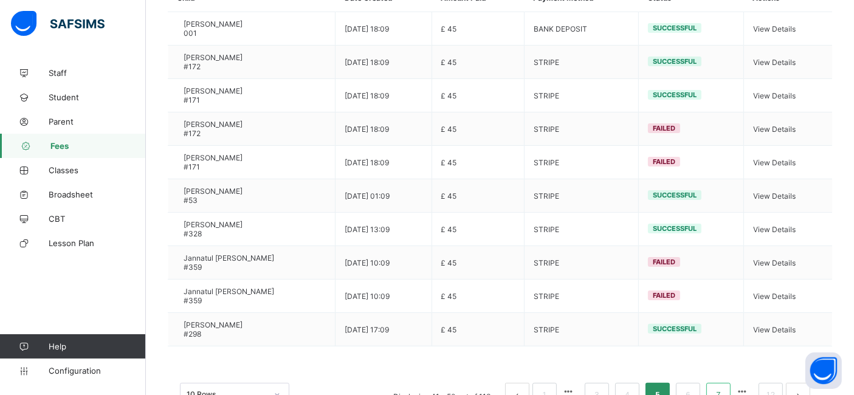
click at [724, 359] on link "7" at bounding box center [718, 395] width 12 height 16
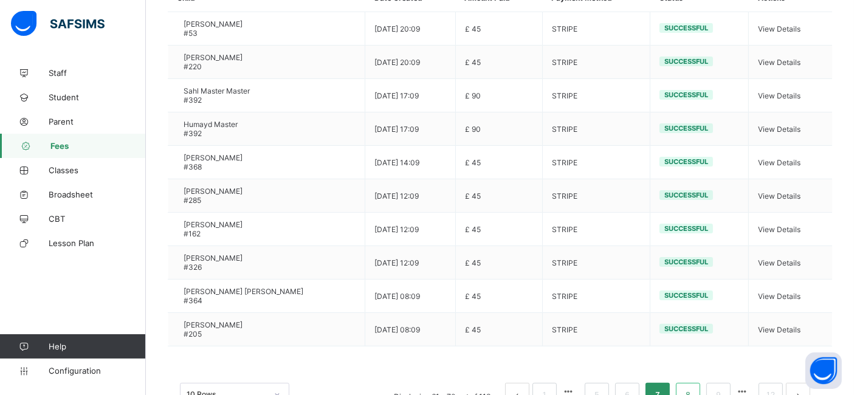
click at [693, 359] on link "8" at bounding box center [688, 395] width 12 height 16
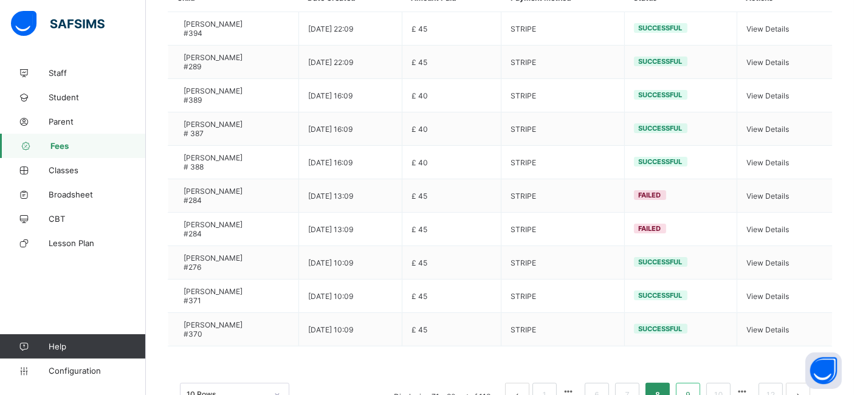
click at [692, 359] on link "9" at bounding box center [688, 395] width 12 height 16
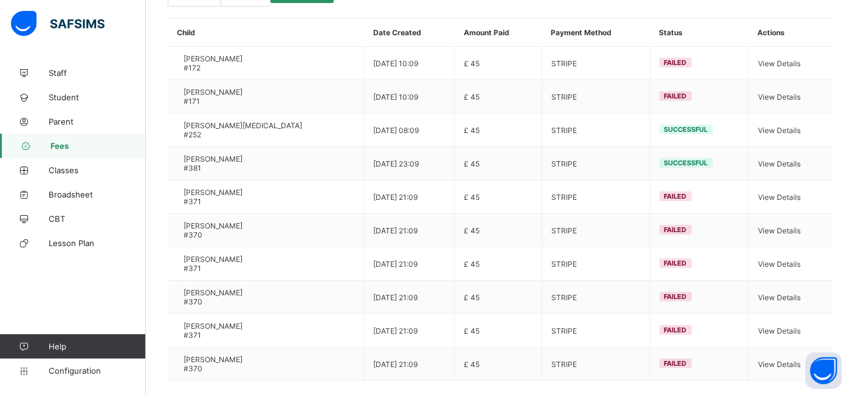
scroll to position [236, 0]
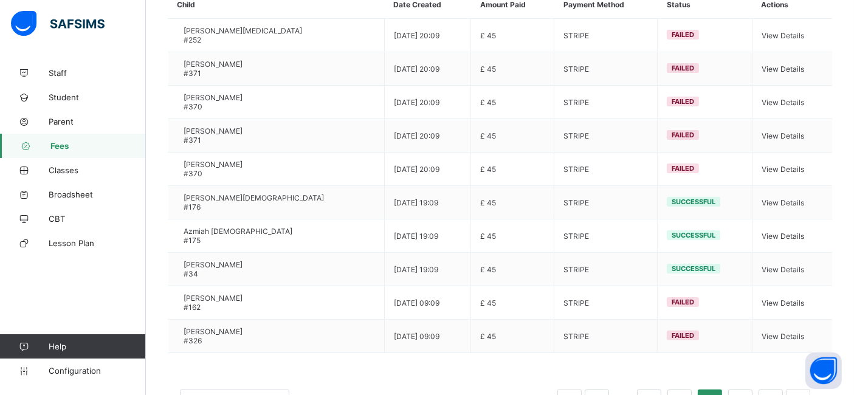
scroll to position [259, 0]
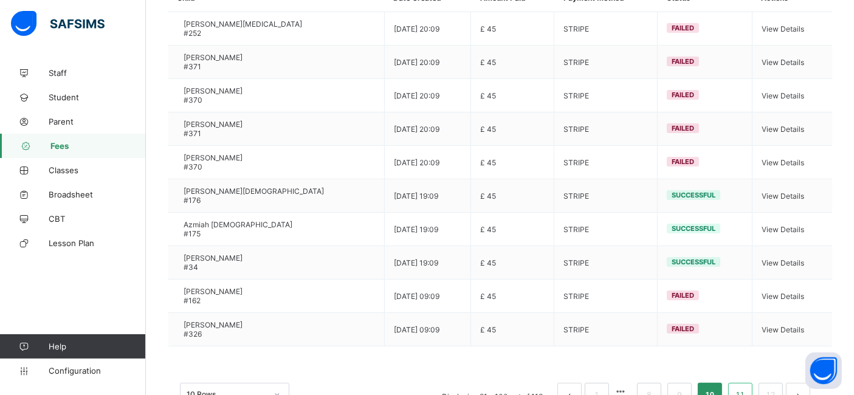
click at [744, 359] on link "11" at bounding box center [740, 395] width 16 height 16
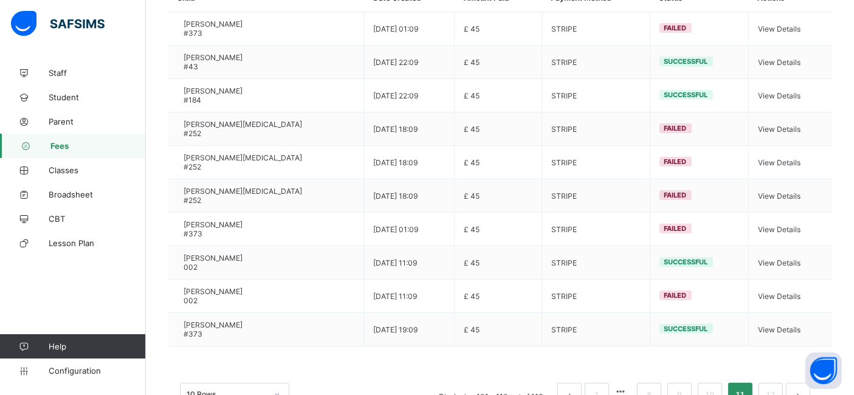
scroll to position [236, 0]
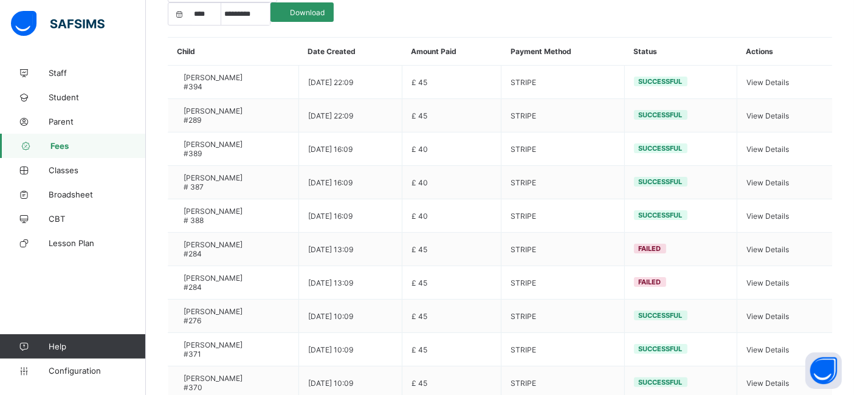
scroll to position [259, 0]
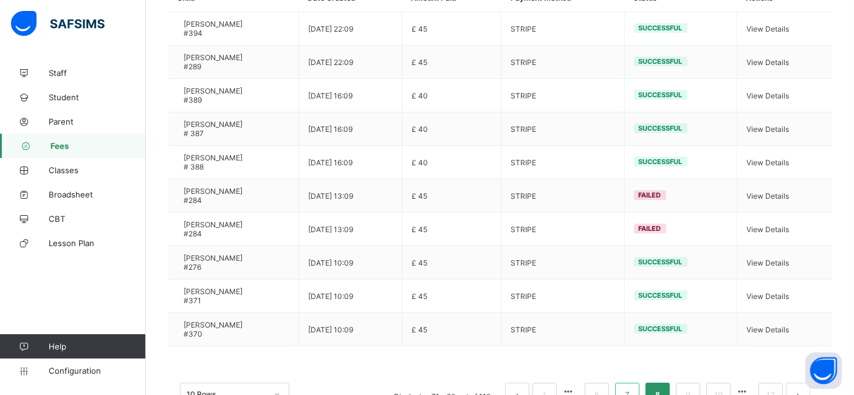
click at [631, 359] on li "7" at bounding box center [627, 395] width 24 height 24
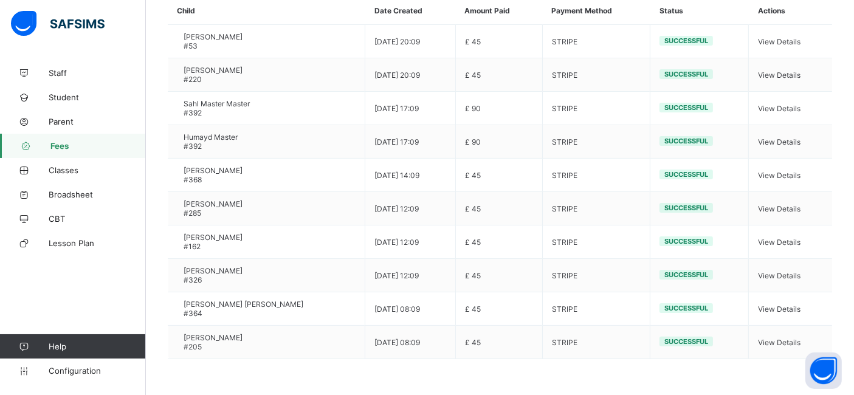
scroll to position [250, 0]
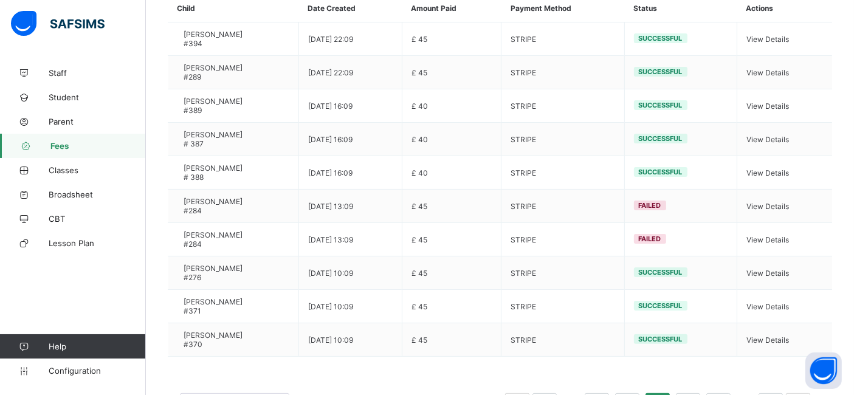
scroll to position [249, 0]
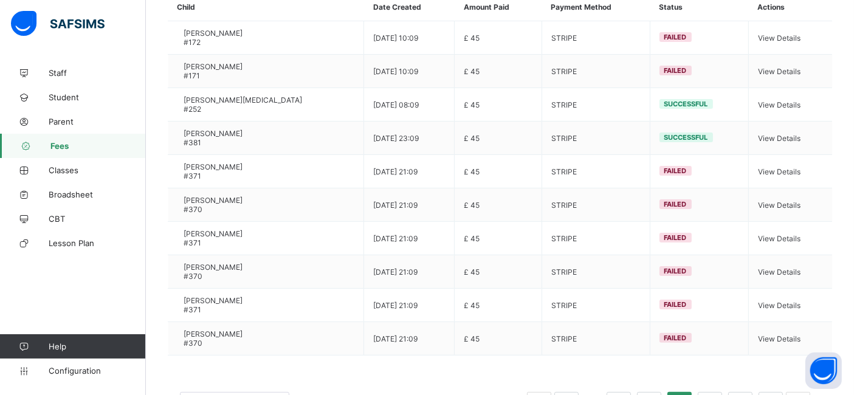
scroll to position [259, 0]
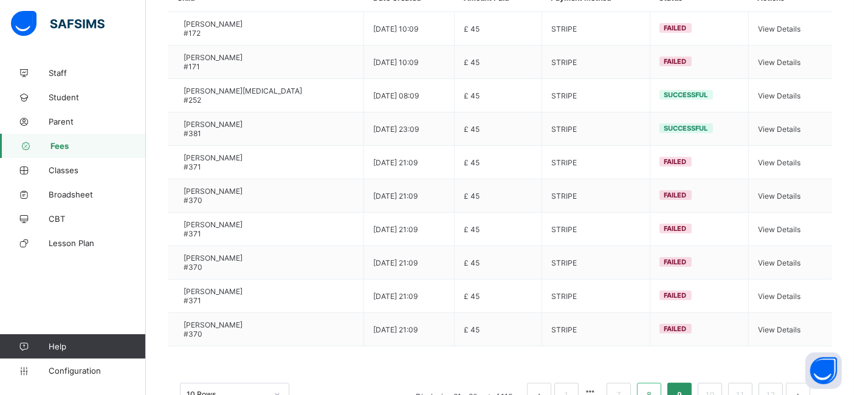
click at [654, 359] on link "8" at bounding box center [649, 395] width 12 height 16
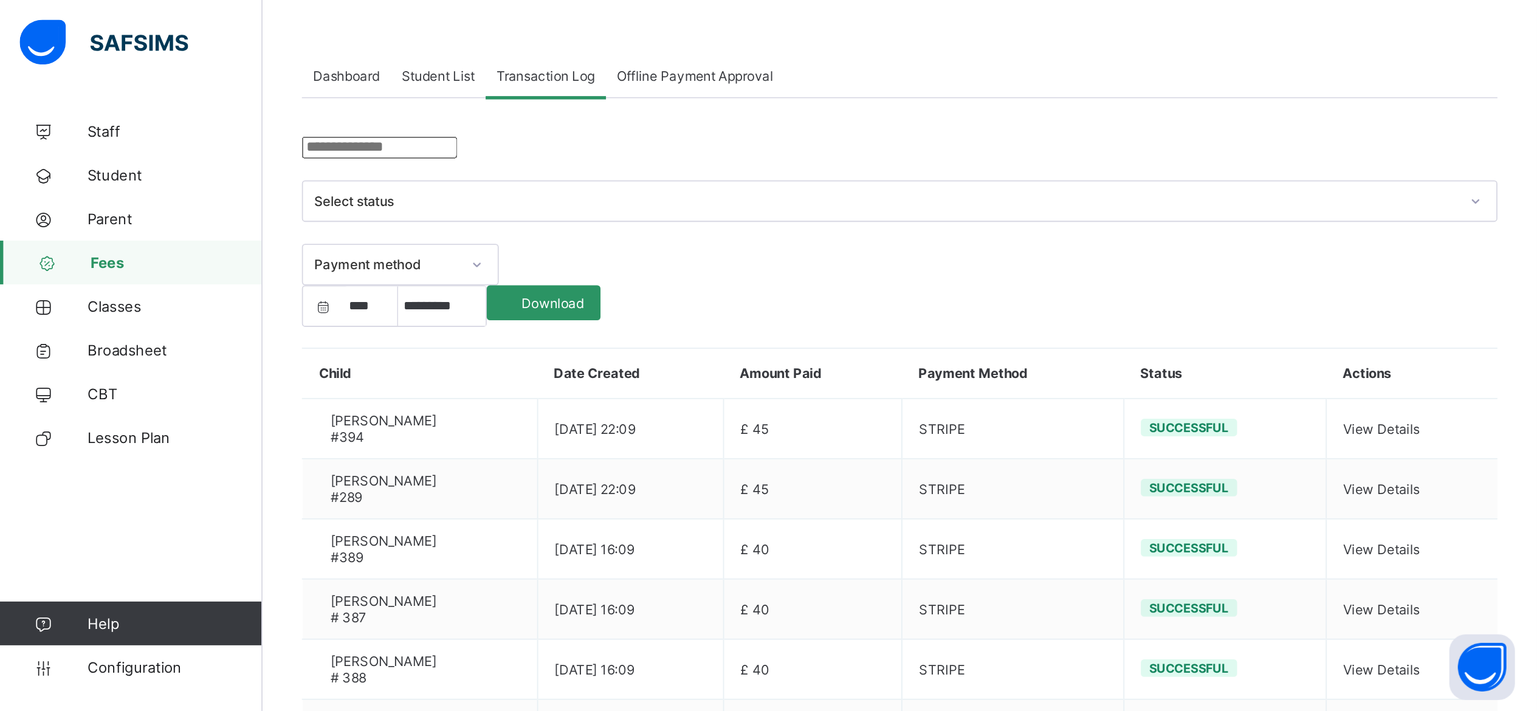
scroll to position [0, 0]
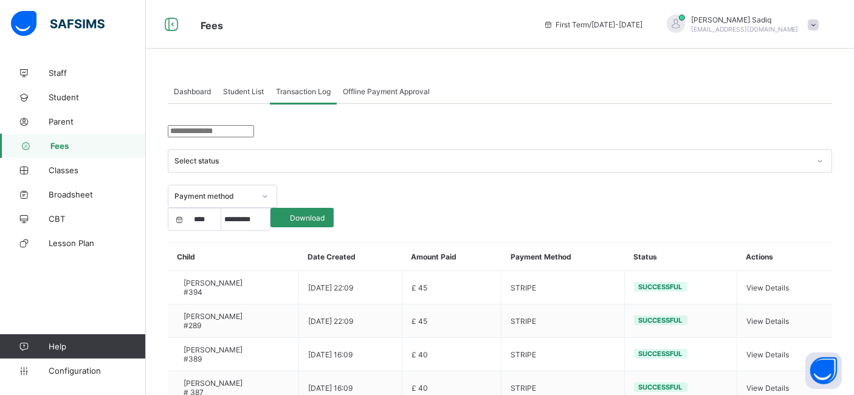
click at [396, 103] on div "Offline Payment Approval" at bounding box center [386, 91] width 99 height 24
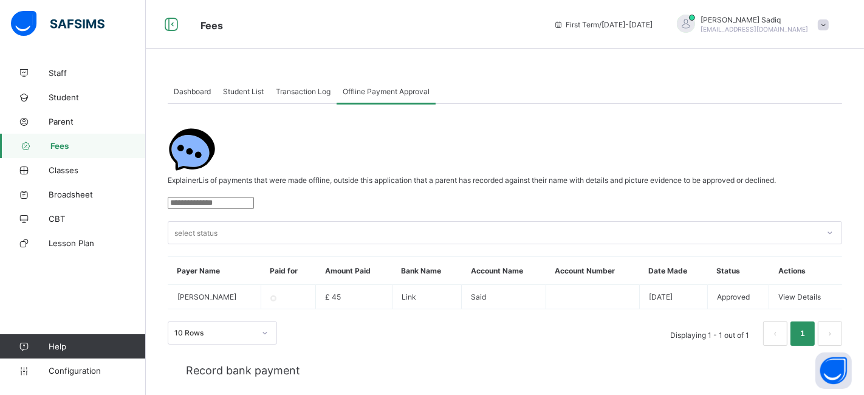
click at [303, 101] on div "Transaction Log" at bounding box center [303, 91] width 67 height 24
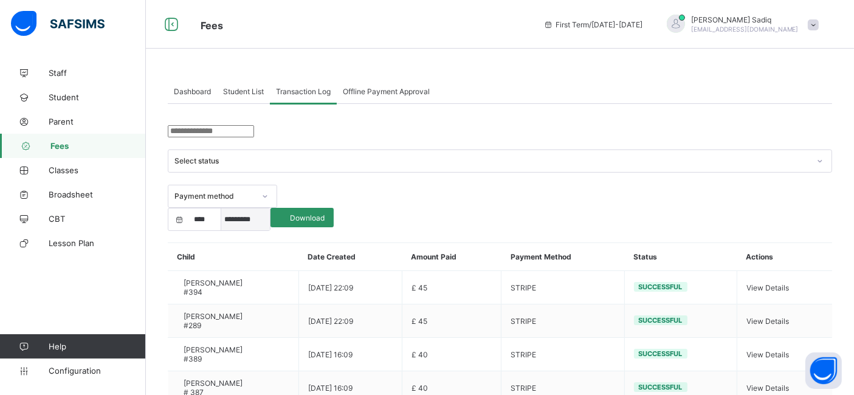
click at [270, 208] on select "***** ********* ******* ******** ********" at bounding box center [245, 219] width 49 height 22
click at [521, 39] on div "Fees First Term / [DATE]-[DATE] [PERSON_NAME] [PERSON_NAME][EMAIL_ADDRESS][DOMA…" at bounding box center [427, 24] width 854 height 49
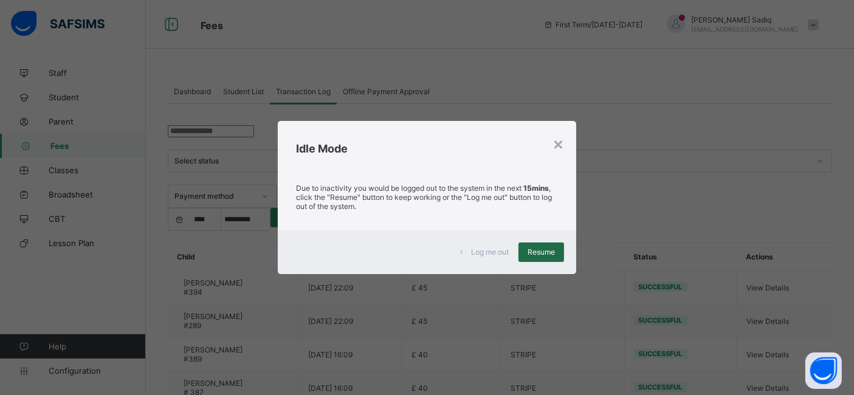
click at [543, 250] on span "Resume" at bounding box center [540, 251] width 27 height 9
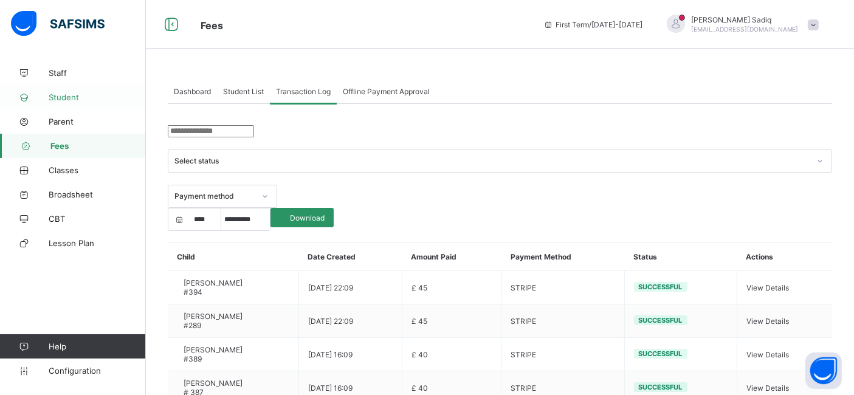
click at [64, 98] on span "Student" at bounding box center [97, 97] width 97 height 10
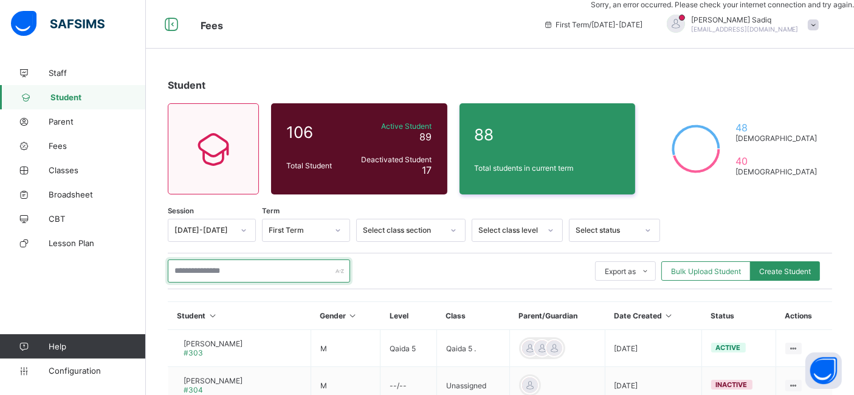
click at [213, 268] on input "text" at bounding box center [259, 270] width 182 height 23
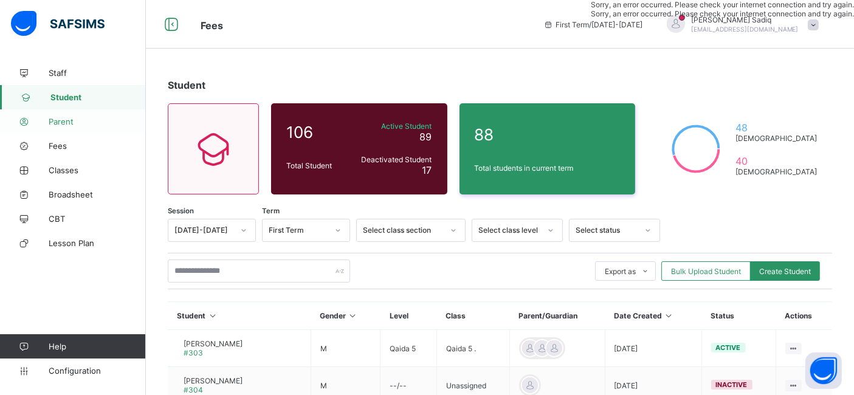
click at [64, 121] on span "Parent" at bounding box center [97, 122] width 97 height 10
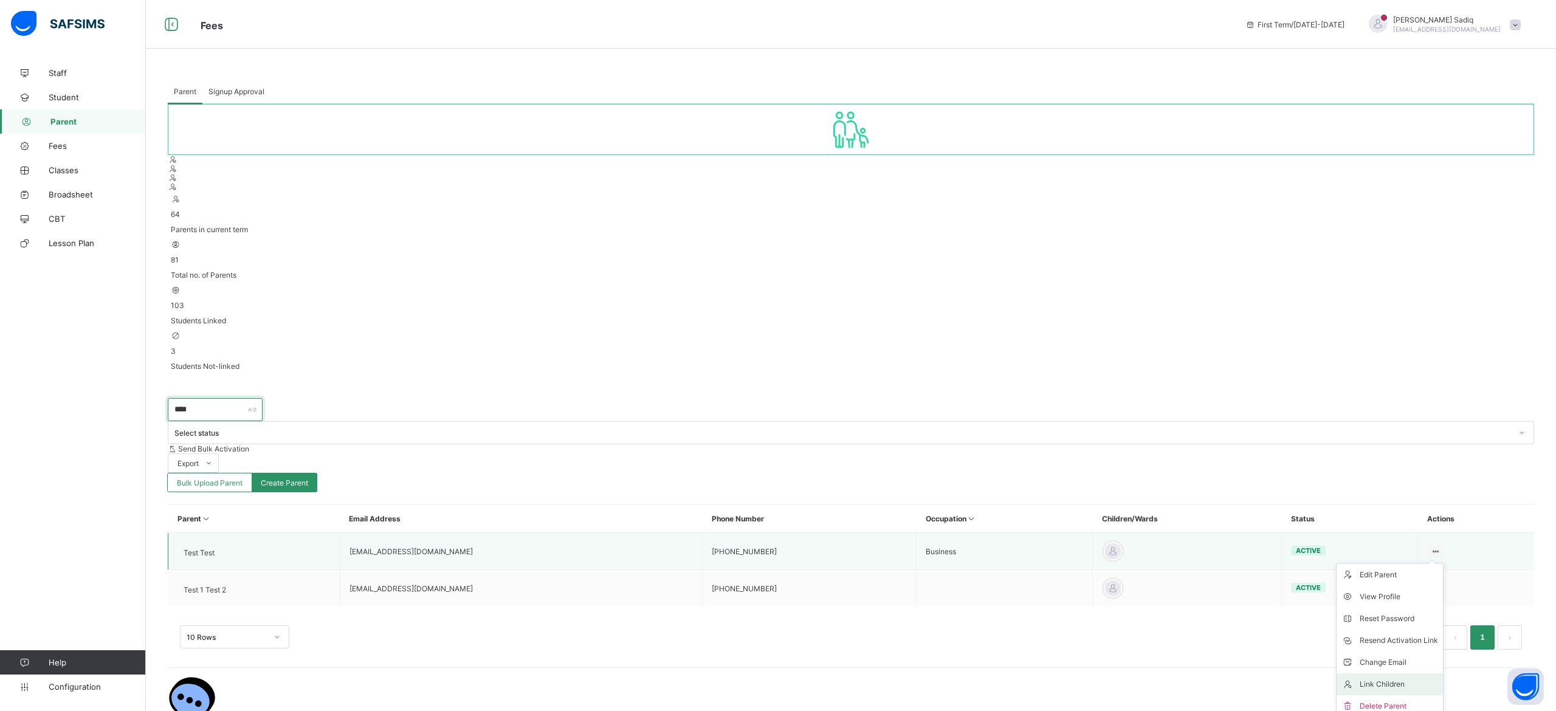
type input "****"
click at [864, 359] on div "Link Children" at bounding box center [1398, 684] width 78 height 12
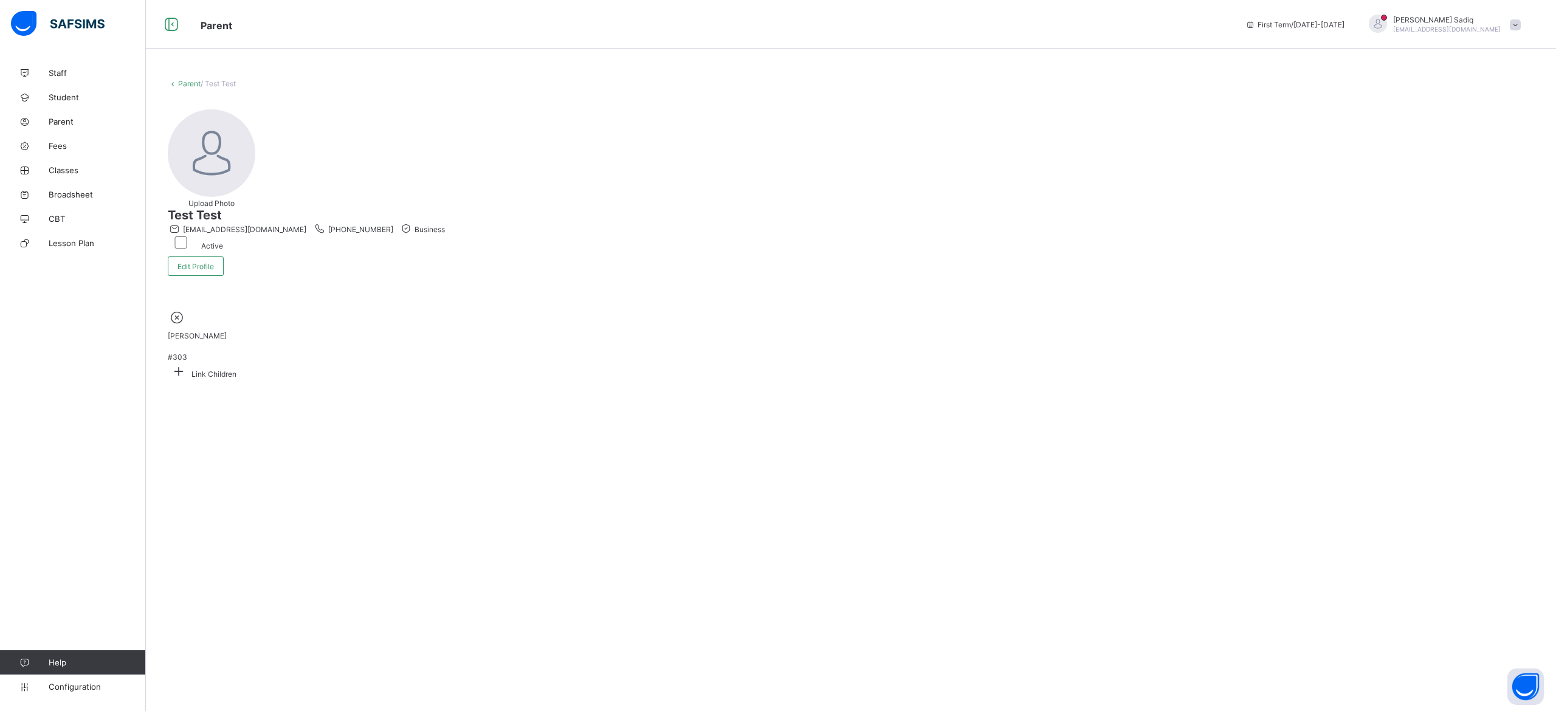
click at [187, 309] on icon at bounding box center [177, 317] width 19 height 16
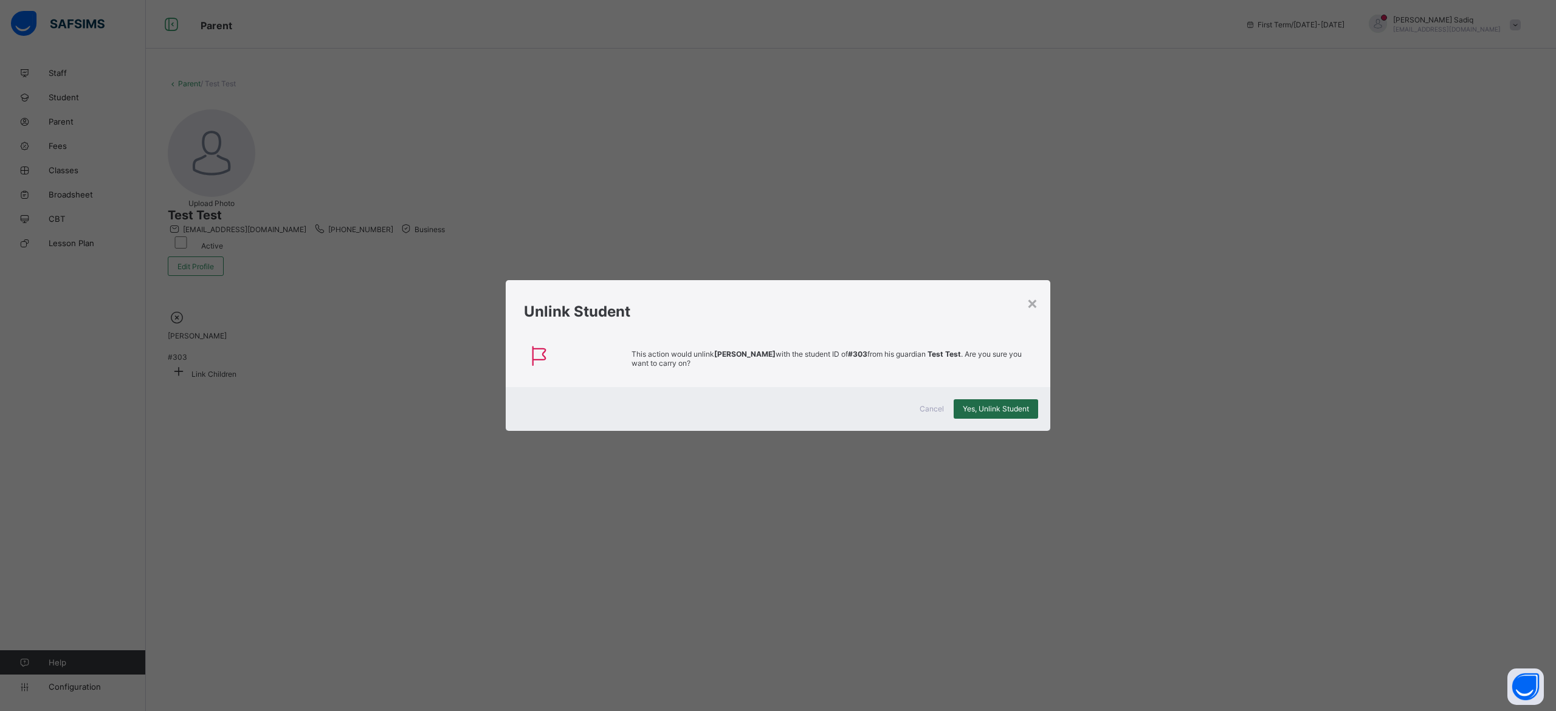
click at [864, 359] on span "Yes, Unlink Student" at bounding box center [996, 408] width 66 height 9
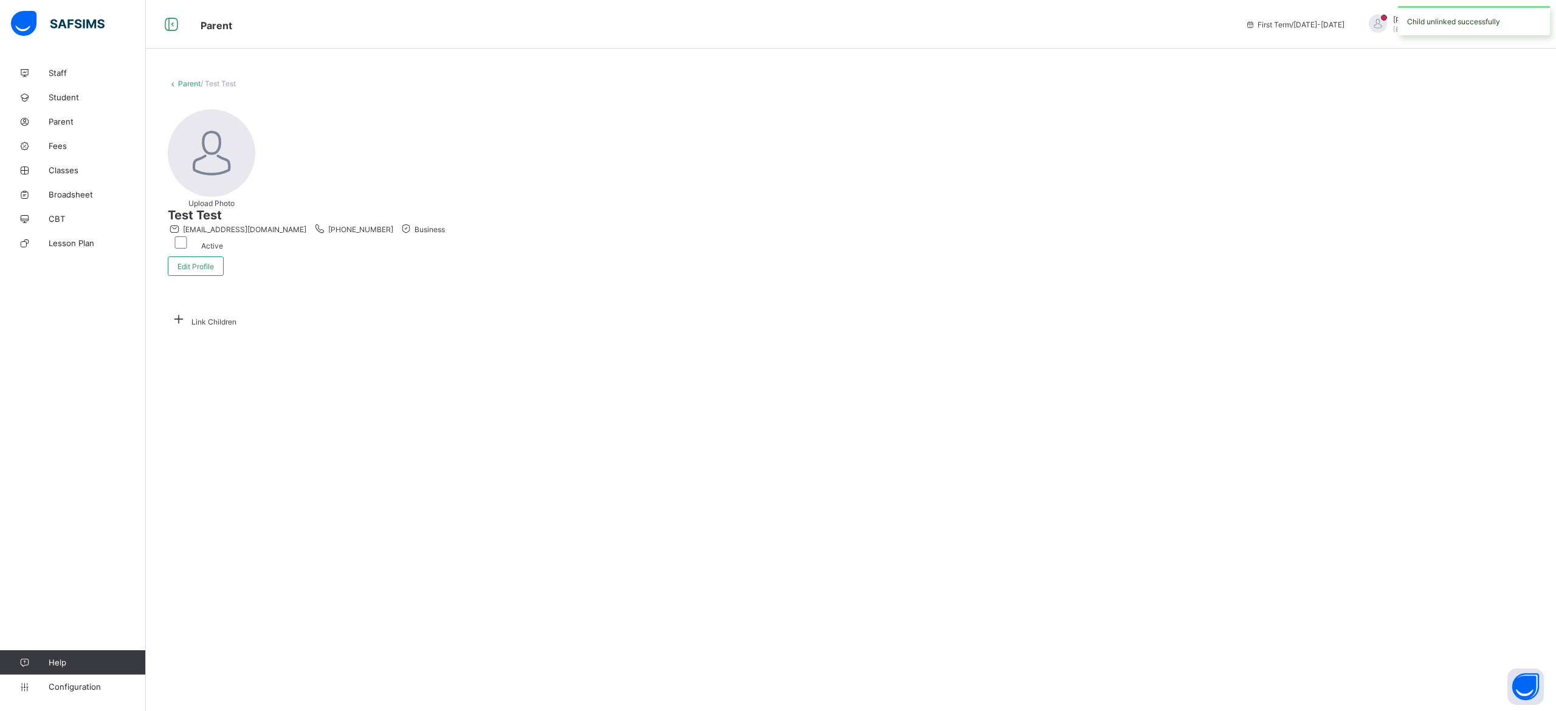
click at [181, 79] on link "Parent" at bounding box center [189, 83] width 22 height 9
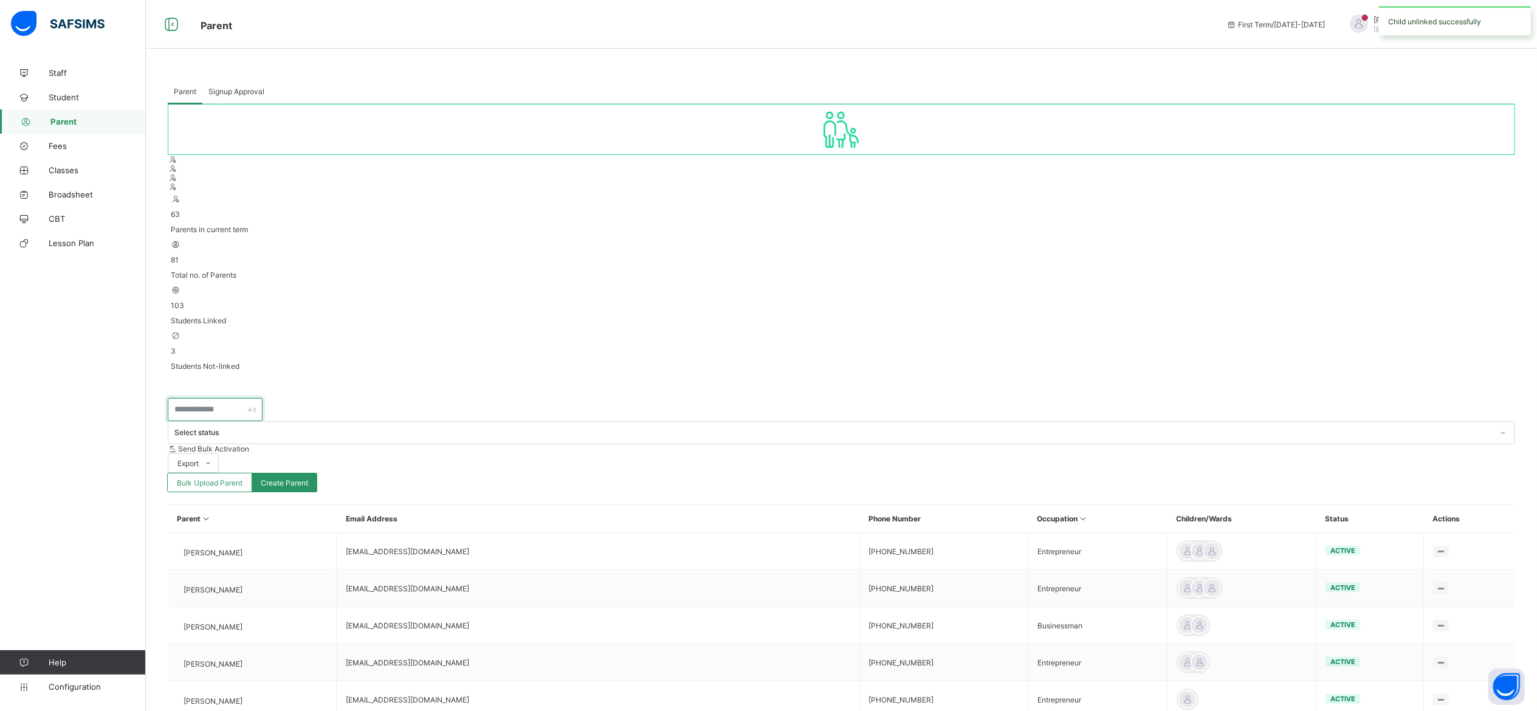
click at [224, 359] on input "text" at bounding box center [215, 409] width 95 height 23
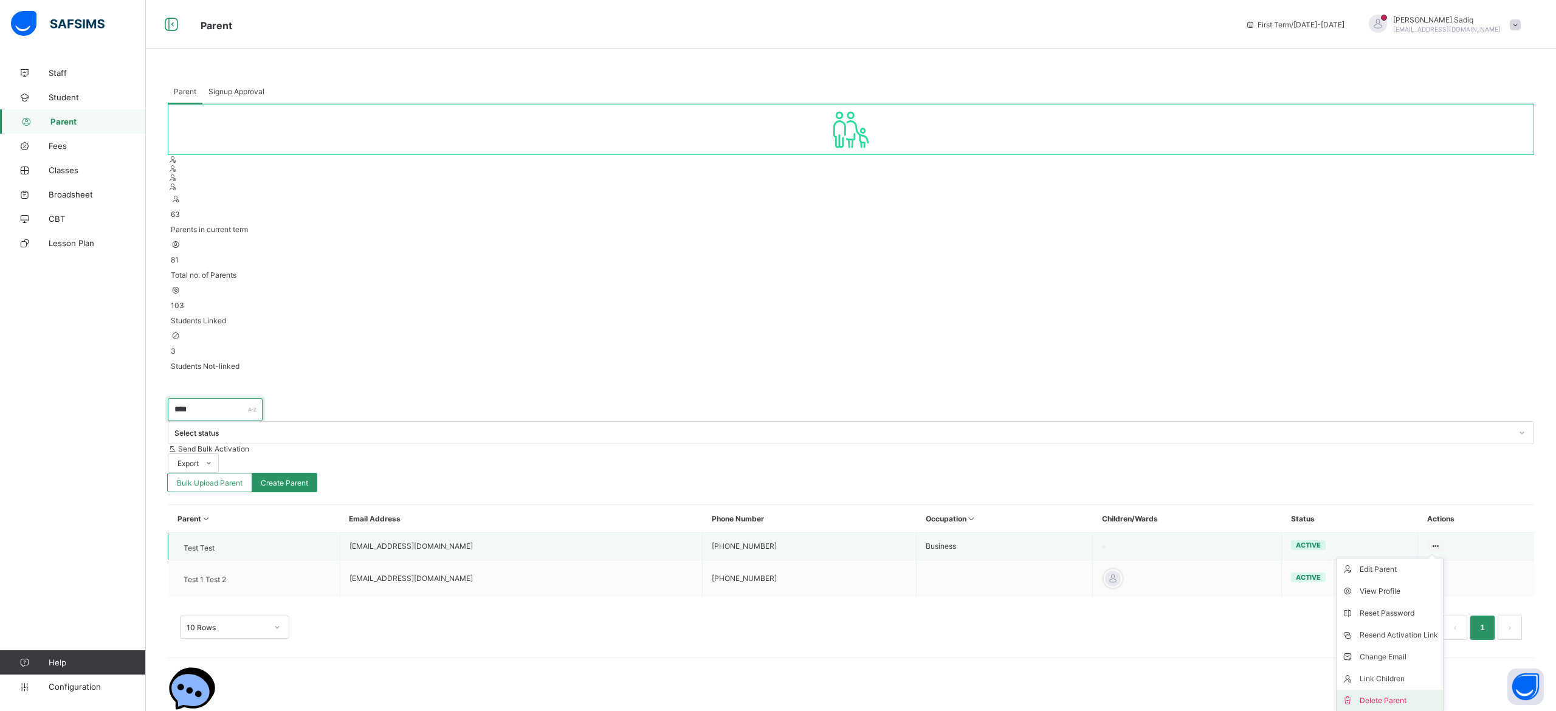
type input "****"
click at [864, 359] on div "Delete Parent" at bounding box center [1398, 701] width 78 height 12
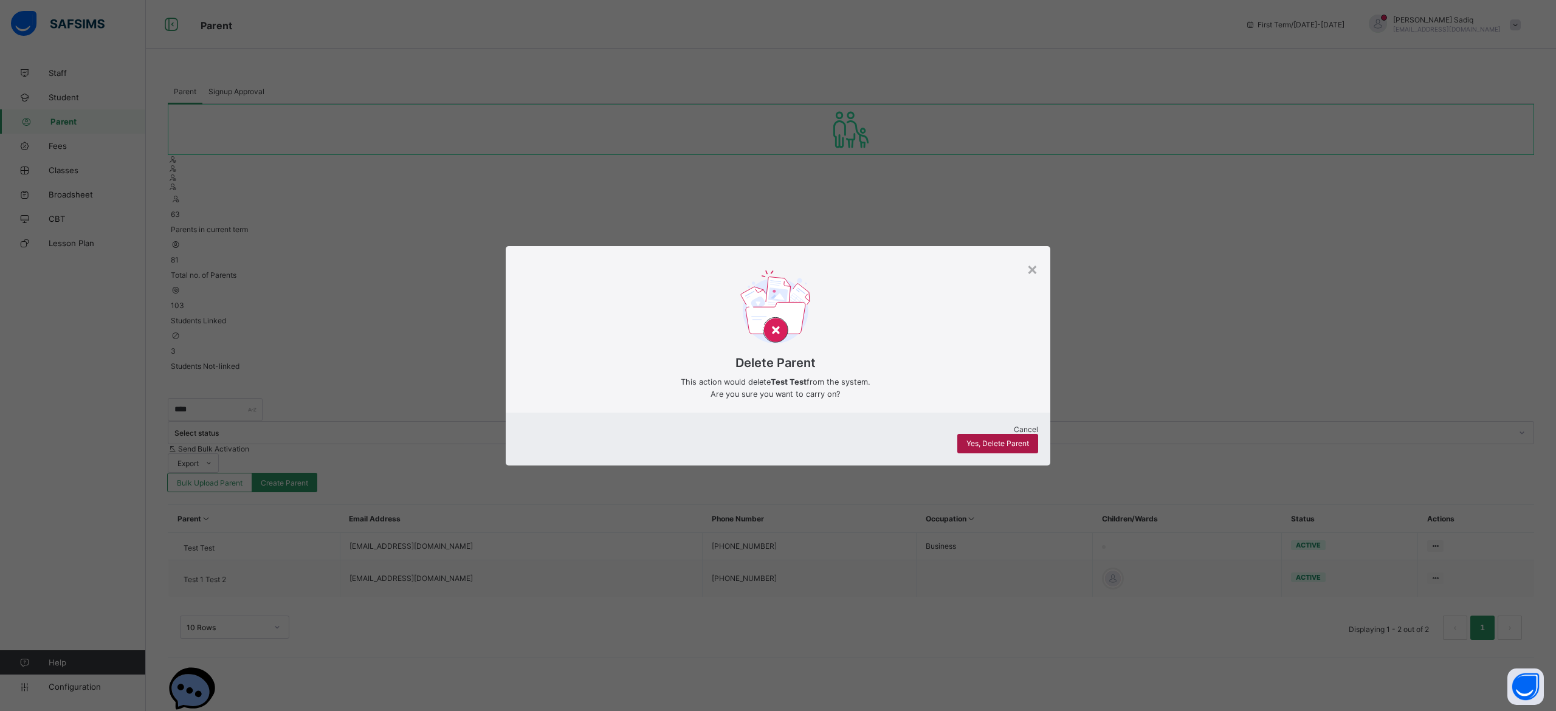
click at [864, 359] on span "Yes, Delete Parent" at bounding box center [997, 443] width 63 height 9
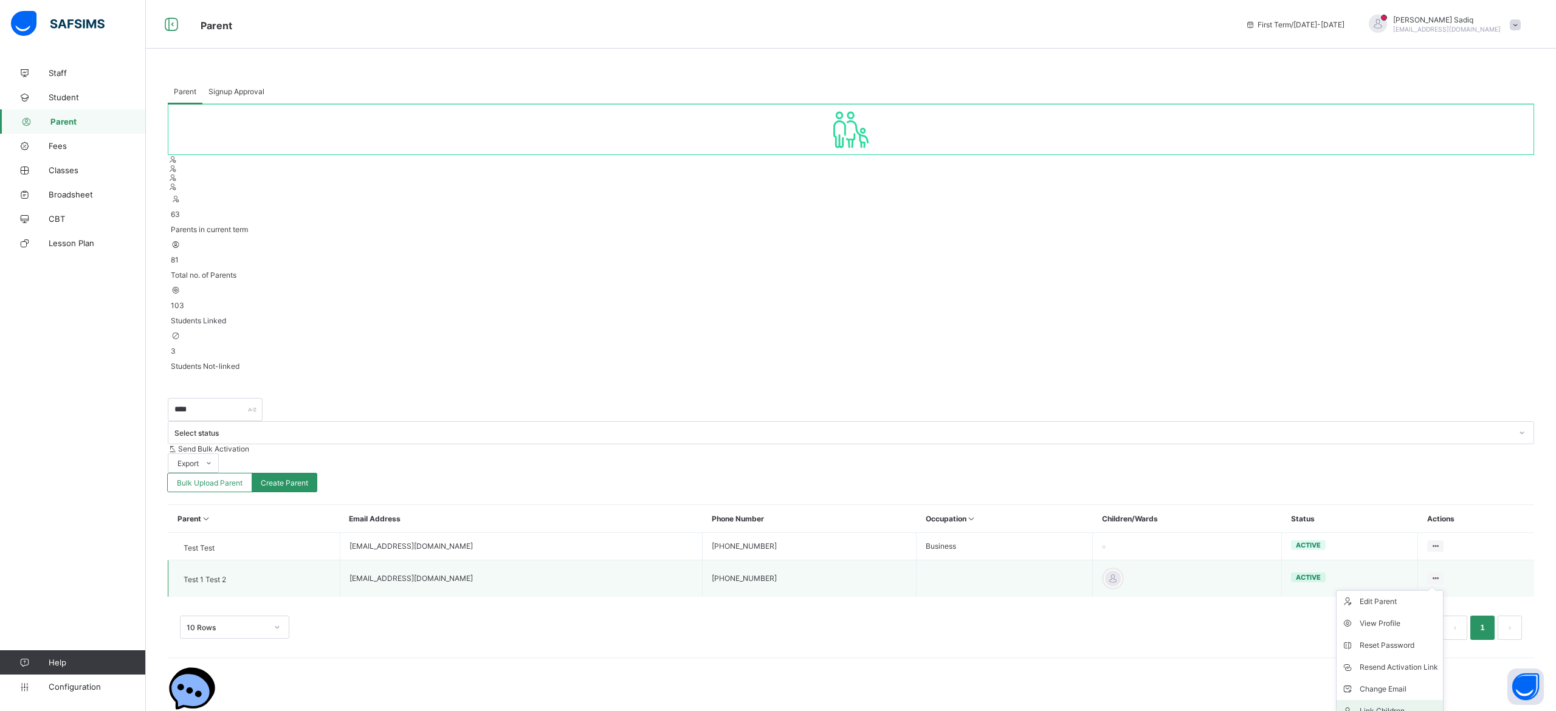
click at [864, 359] on div "Link Children" at bounding box center [1398, 711] width 78 height 12
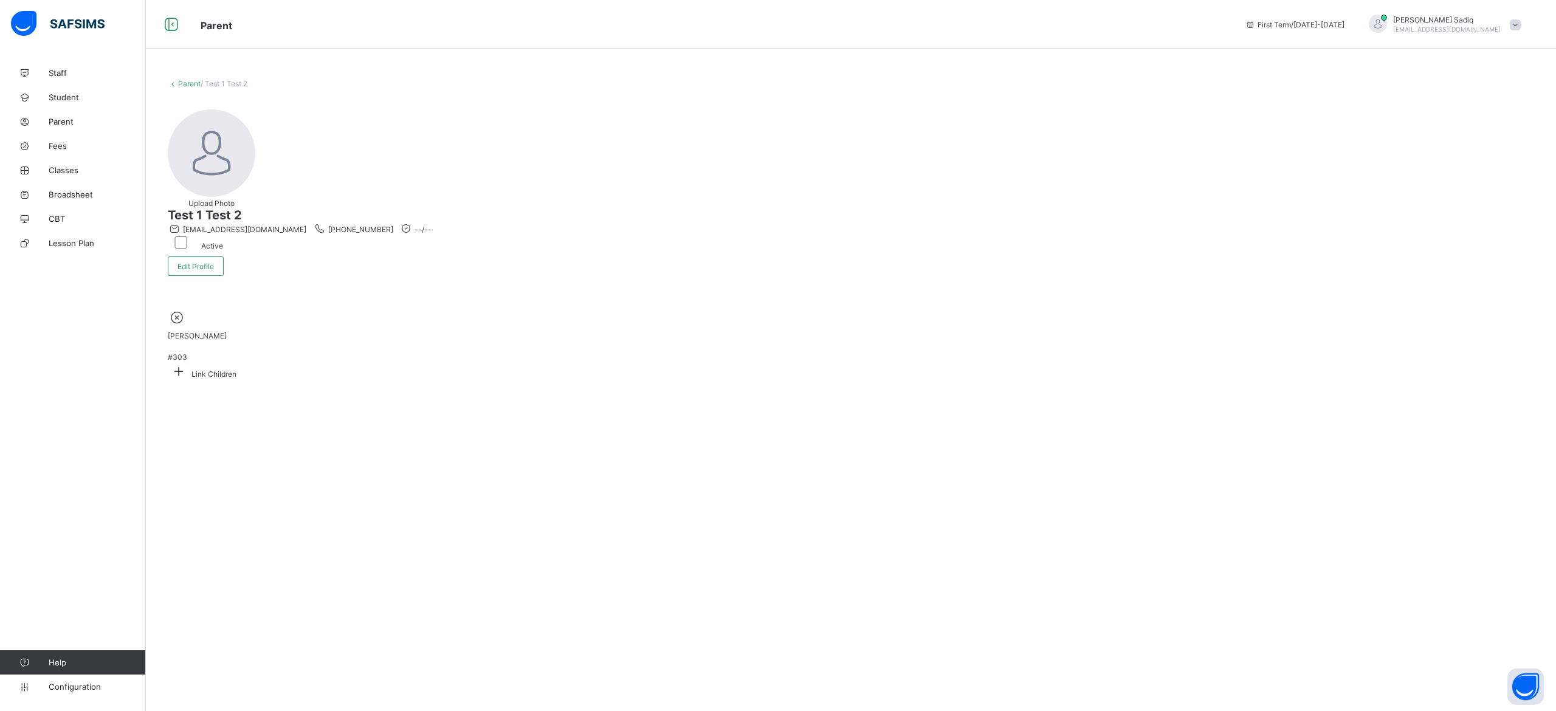
click at [187, 309] on icon at bounding box center [177, 317] width 19 height 16
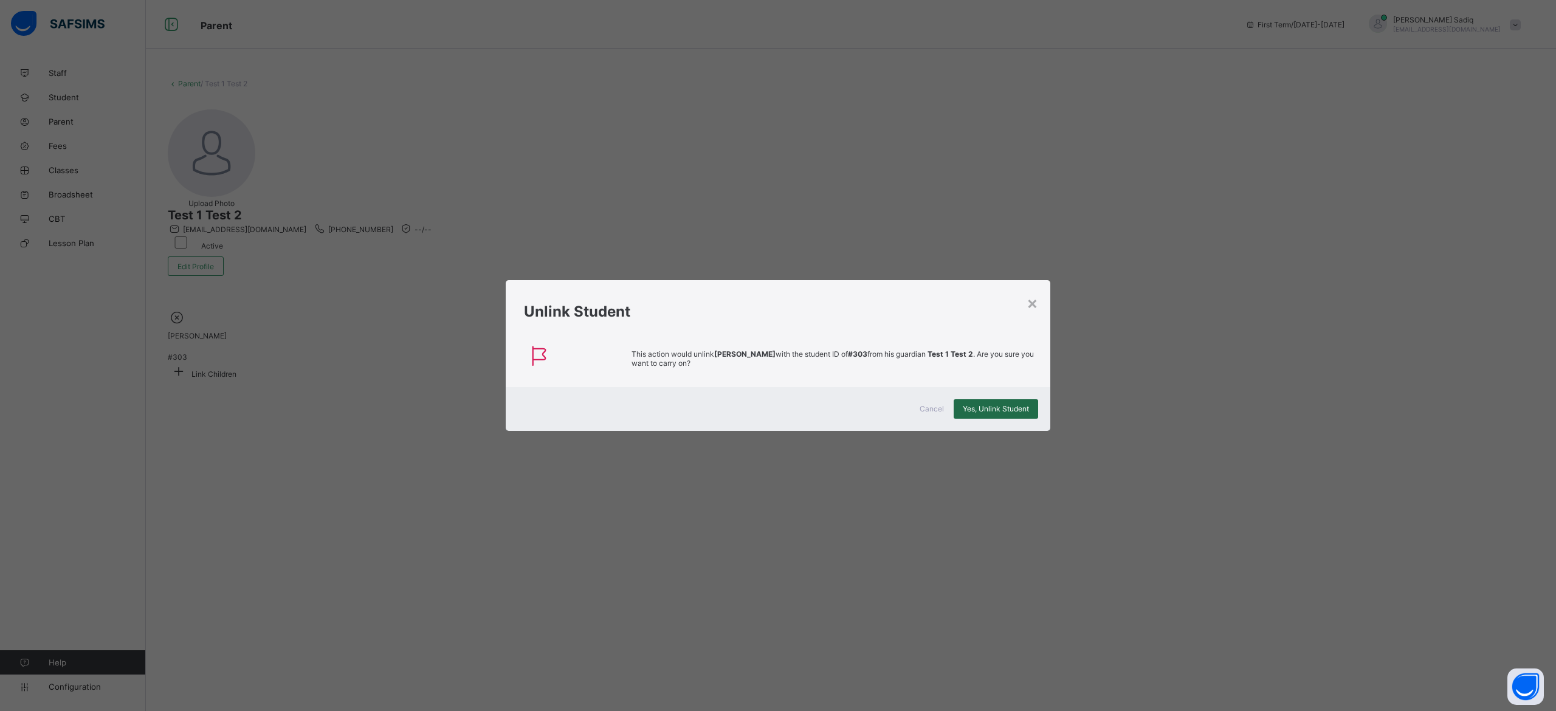
click at [864, 359] on div "Yes, Unlink Student" at bounding box center [995, 408] width 84 height 19
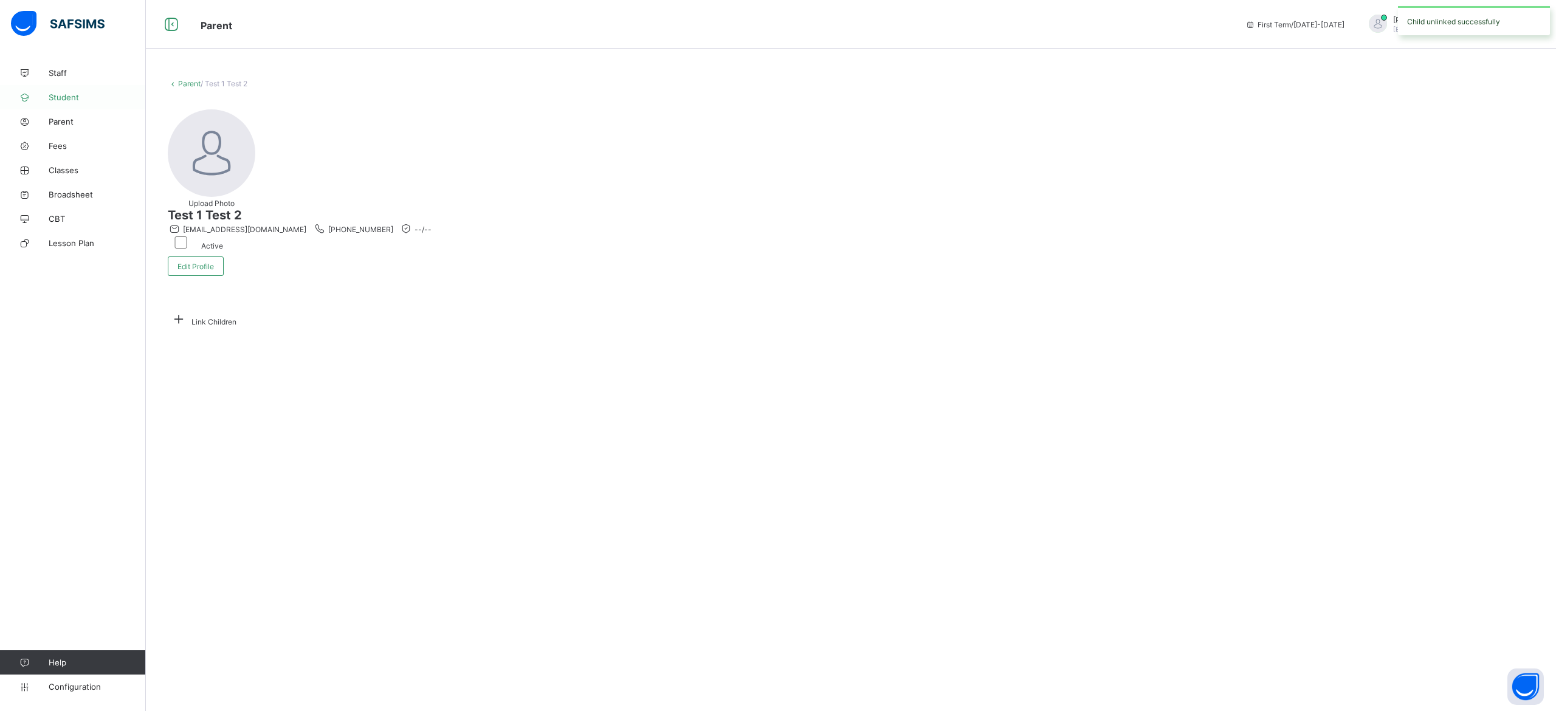
click at [64, 92] on span "Student" at bounding box center [97, 97] width 97 height 10
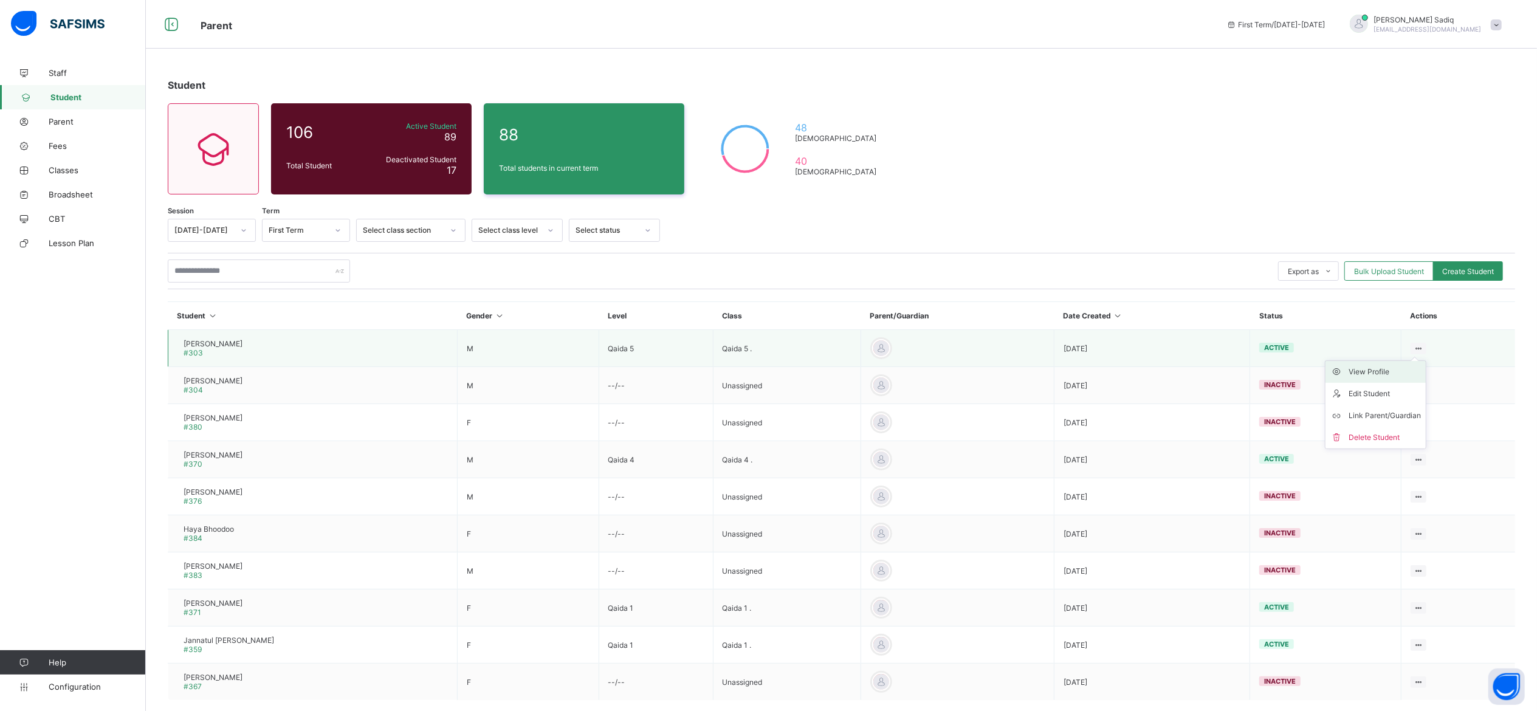
click at [864, 359] on div "View Profile" at bounding box center [1384, 372] width 72 height 12
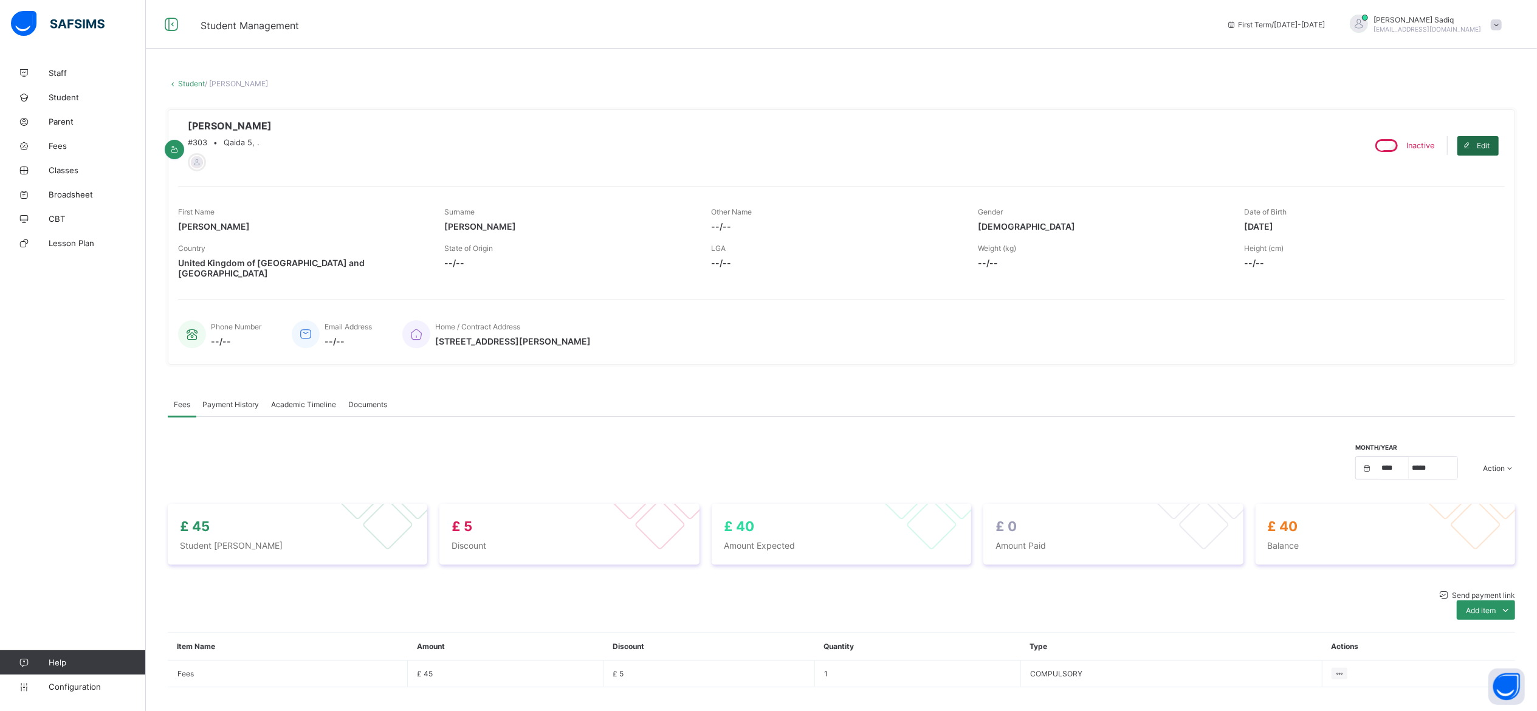
click at [864, 148] on span "Edit" at bounding box center [1483, 145] width 13 height 9
select select "**"
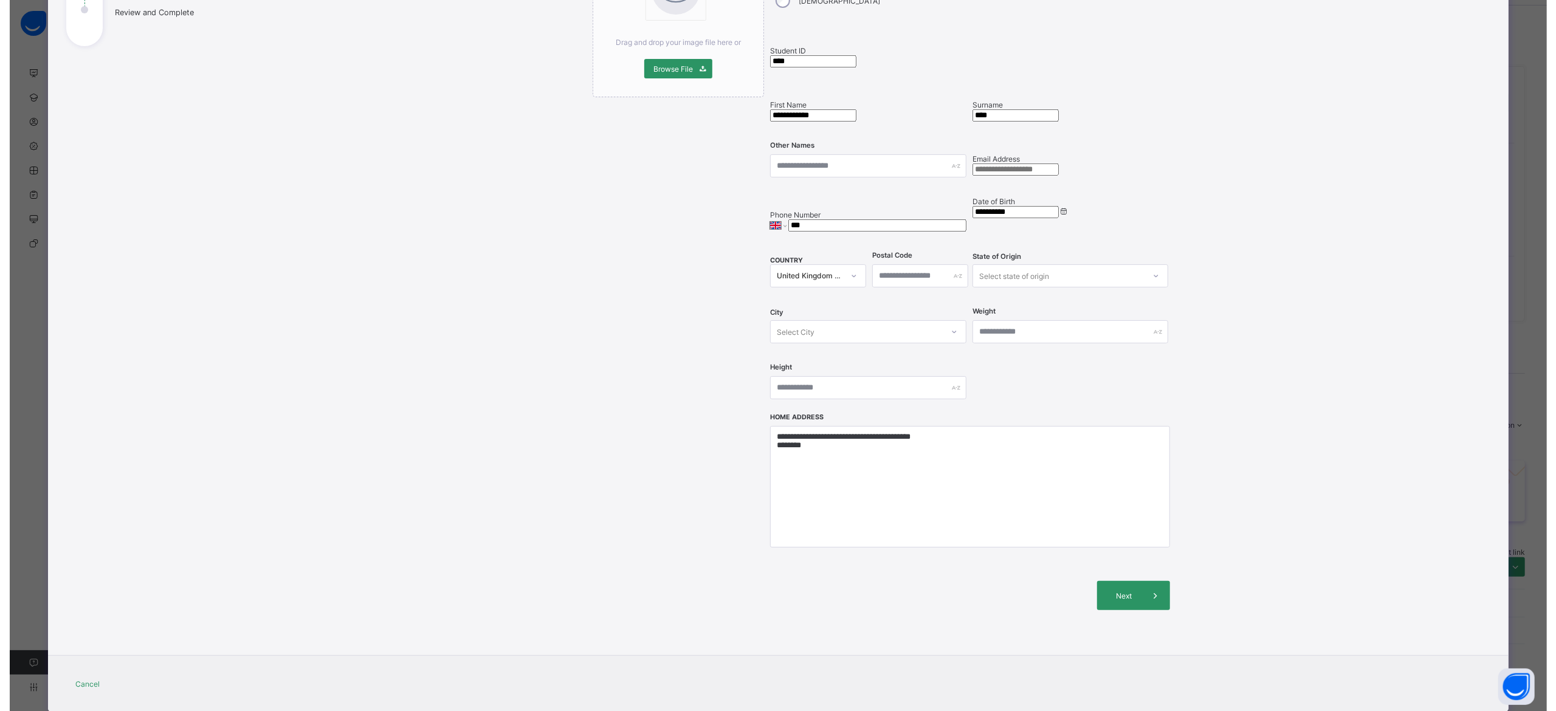
scroll to position [205, 0]
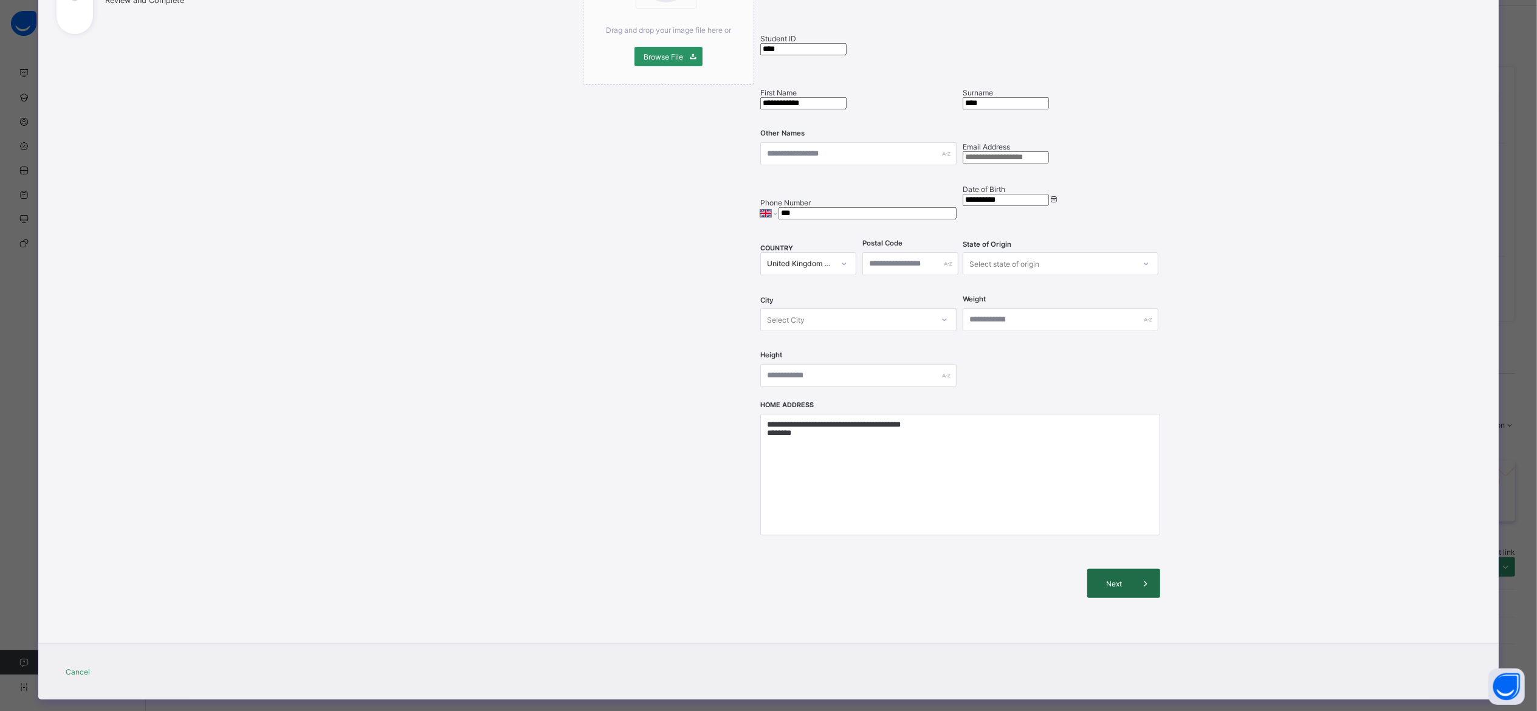
click at [864, 359] on icon at bounding box center [1145, 583] width 13 height 12
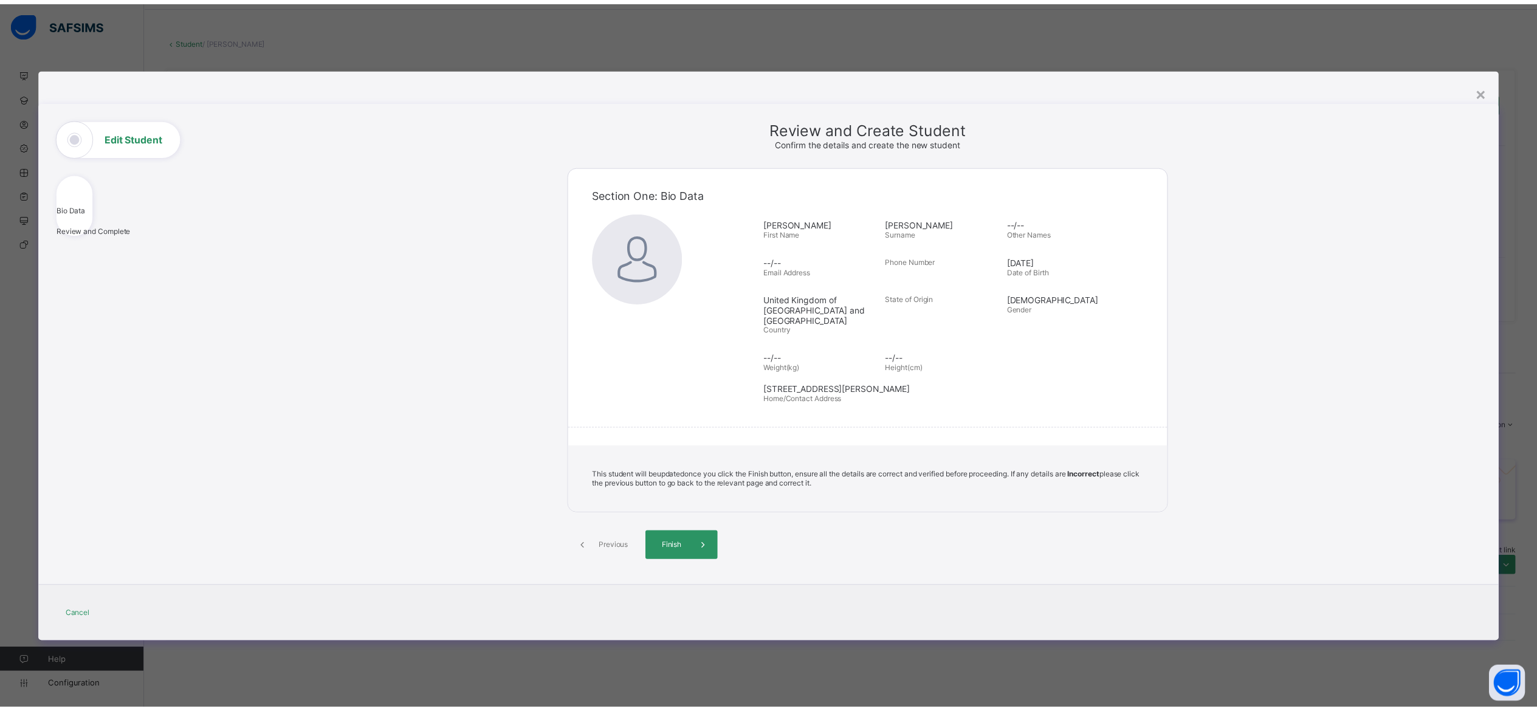
scroll to position [0, 0]
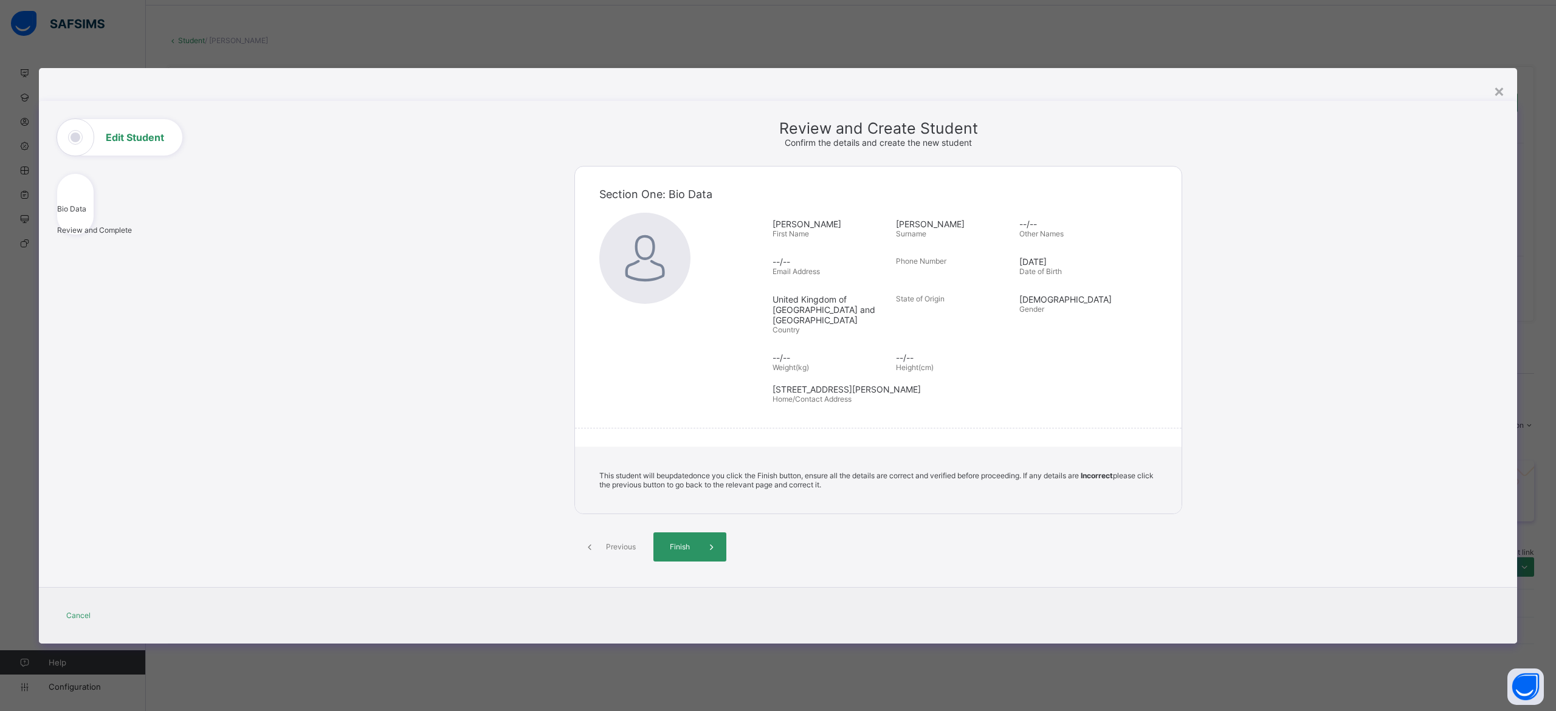
click at [637, 359] on span "Previous" at bounding box center [620, 546] width 33 height 9
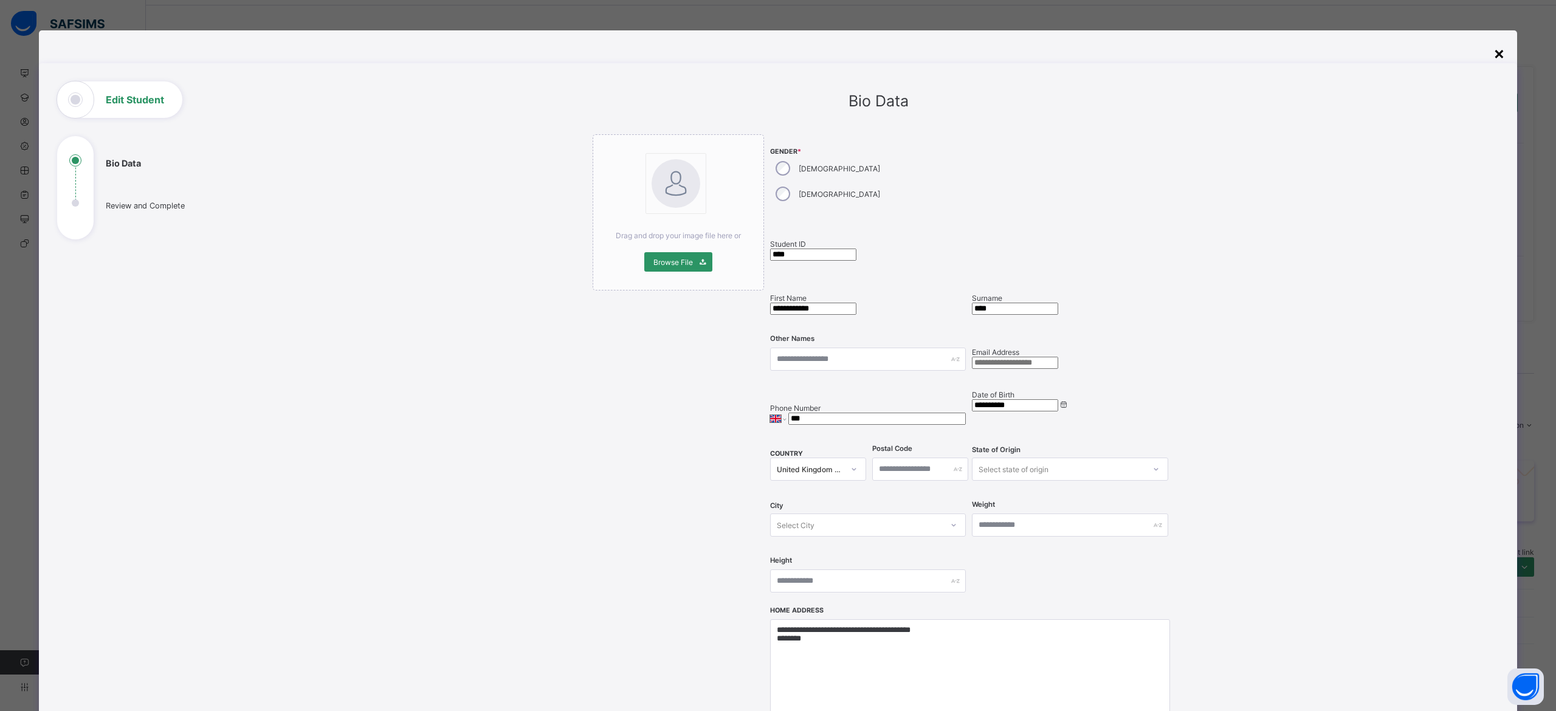
click at [864, 55] on div "×" at bounding box center [1499, 53] width 12 height 21
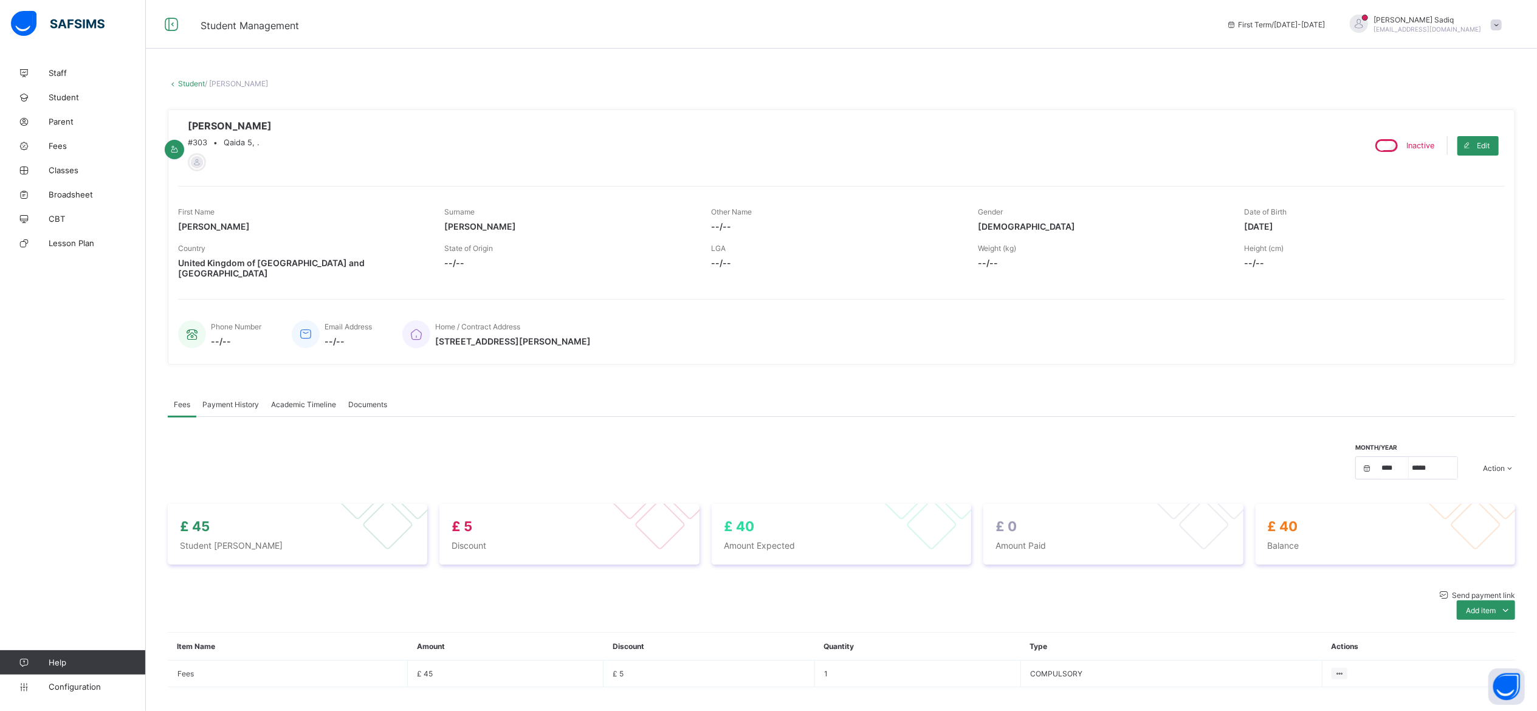
click at [190, 81] on link "Student" at bounding box center [191, 83] width 27 height 9
